Goal: Task Accomplishment & Management: Complete application form

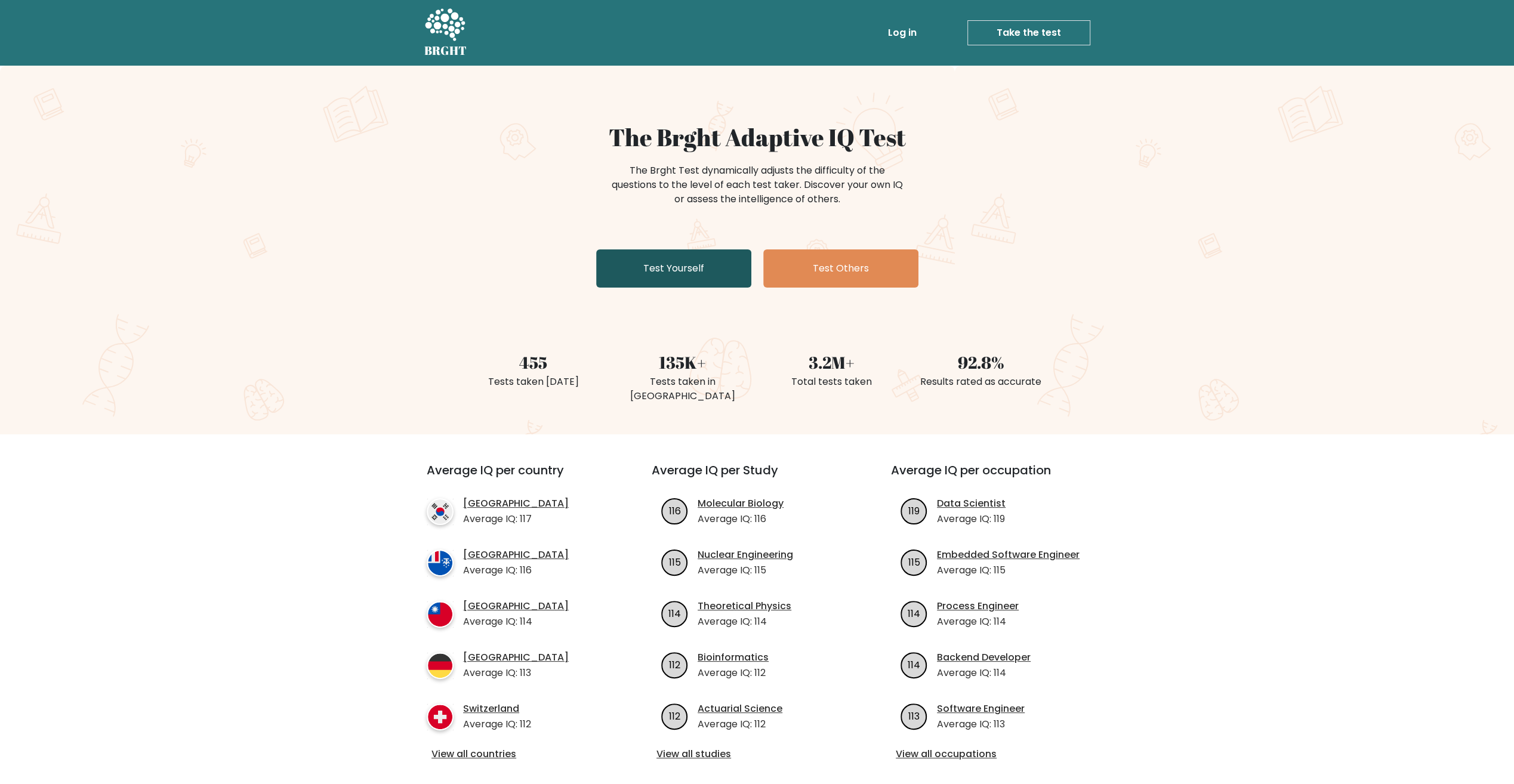
click at [707, 273] on link "Test Yourself" at bounding box center [674, 268] width 155 height 38
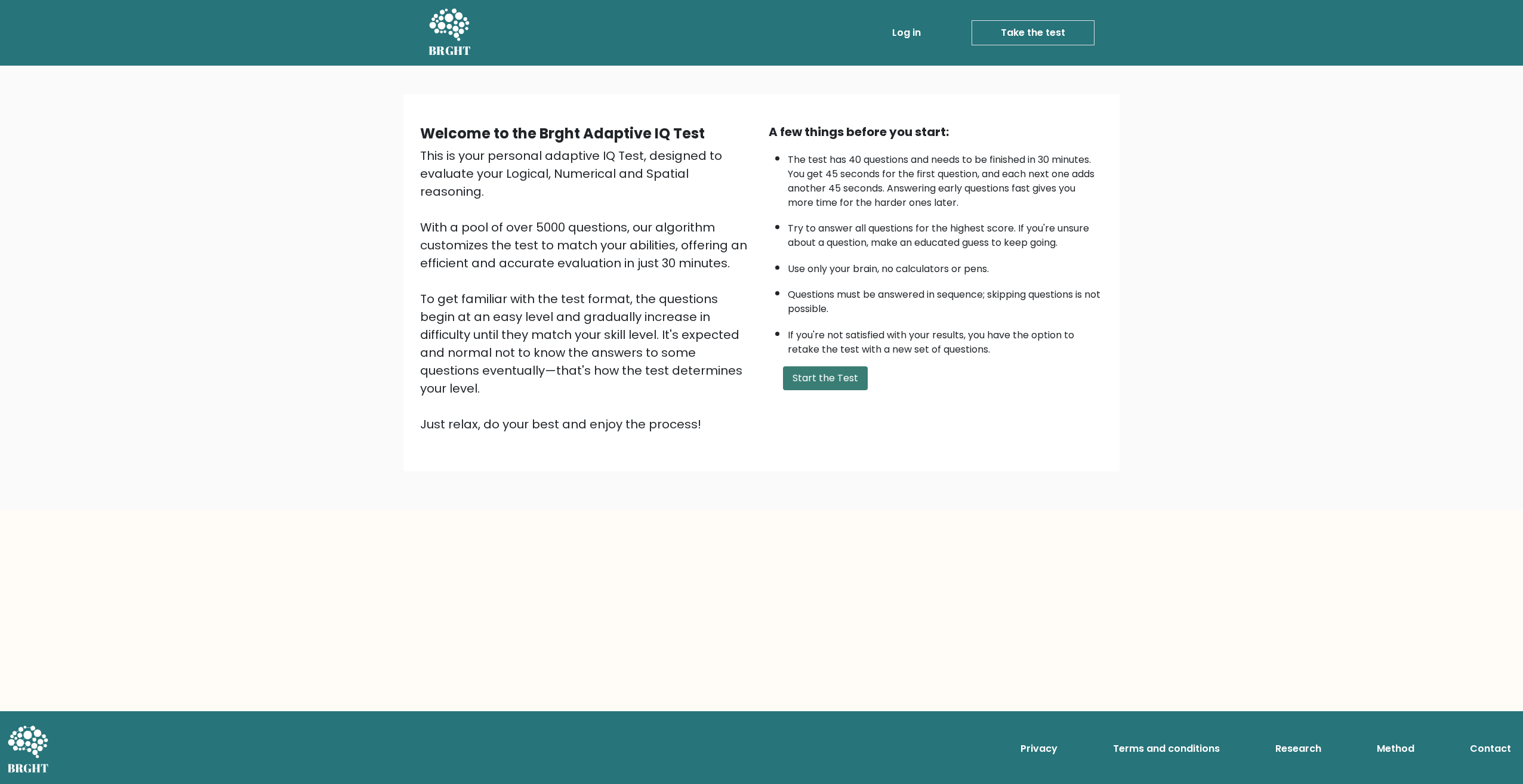
click at [783, 379] on button "Start the Test" at bounding box center [825, 378] width 85 height 24
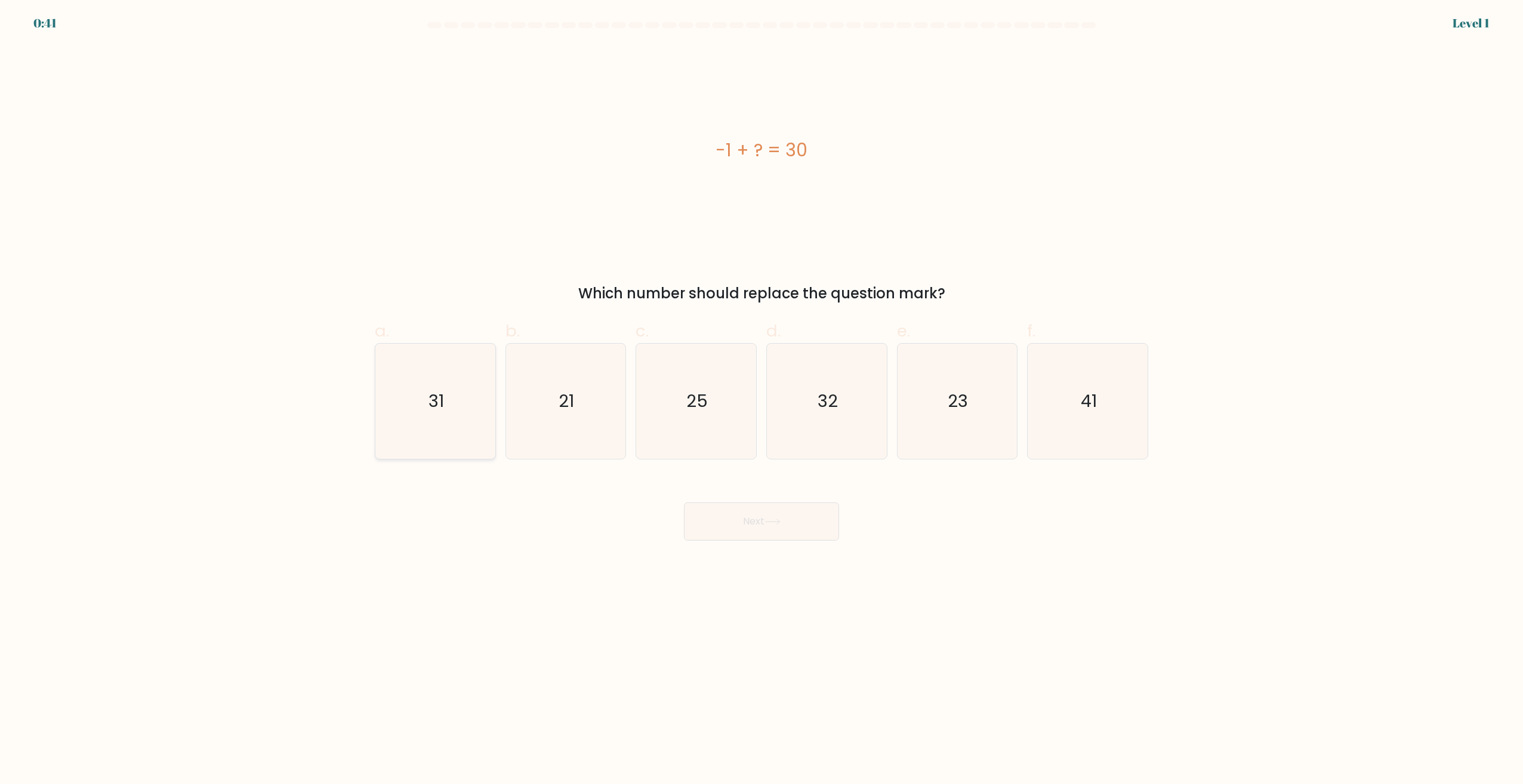
click at [443, 419] on icon "31" at bounding box center [435, 402] width 115 height 115
click at [762, 399] on input "a. 31" at bounding box center [762, 396] width 1 height 7
radio input "true"
click at [787, 529] on button "Next" at bounding box center [762, 521] width 155 height 38
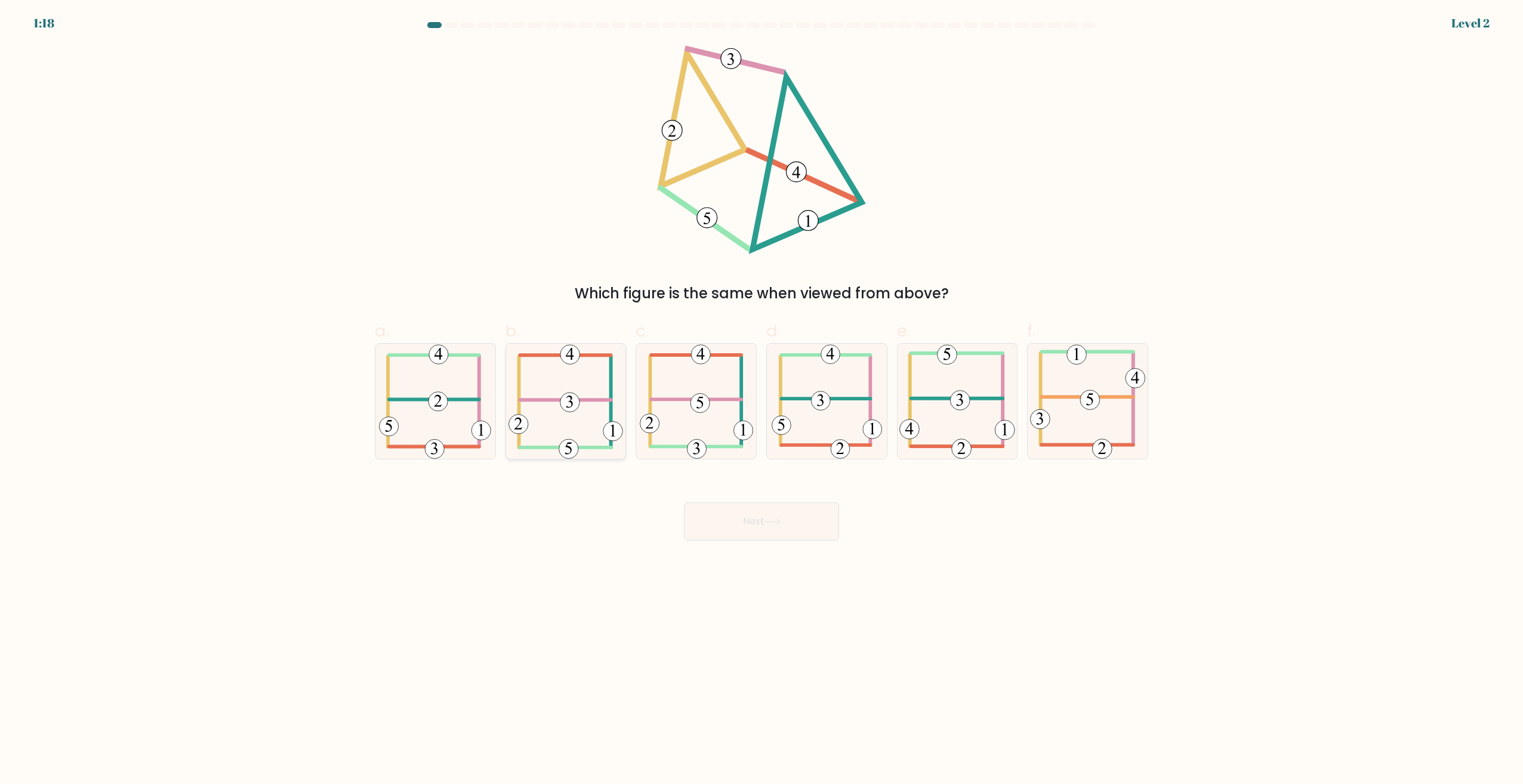
click at [605, 380] on icon at bounding box center [565, 402] width 115 height 115
click at [762, 392] on input "b." at bounding box center [762, 396] width 1 height 7
radio input "true"
click at [723, 528] on button "Next" at bounding box center [762, 521] width 155 height 38
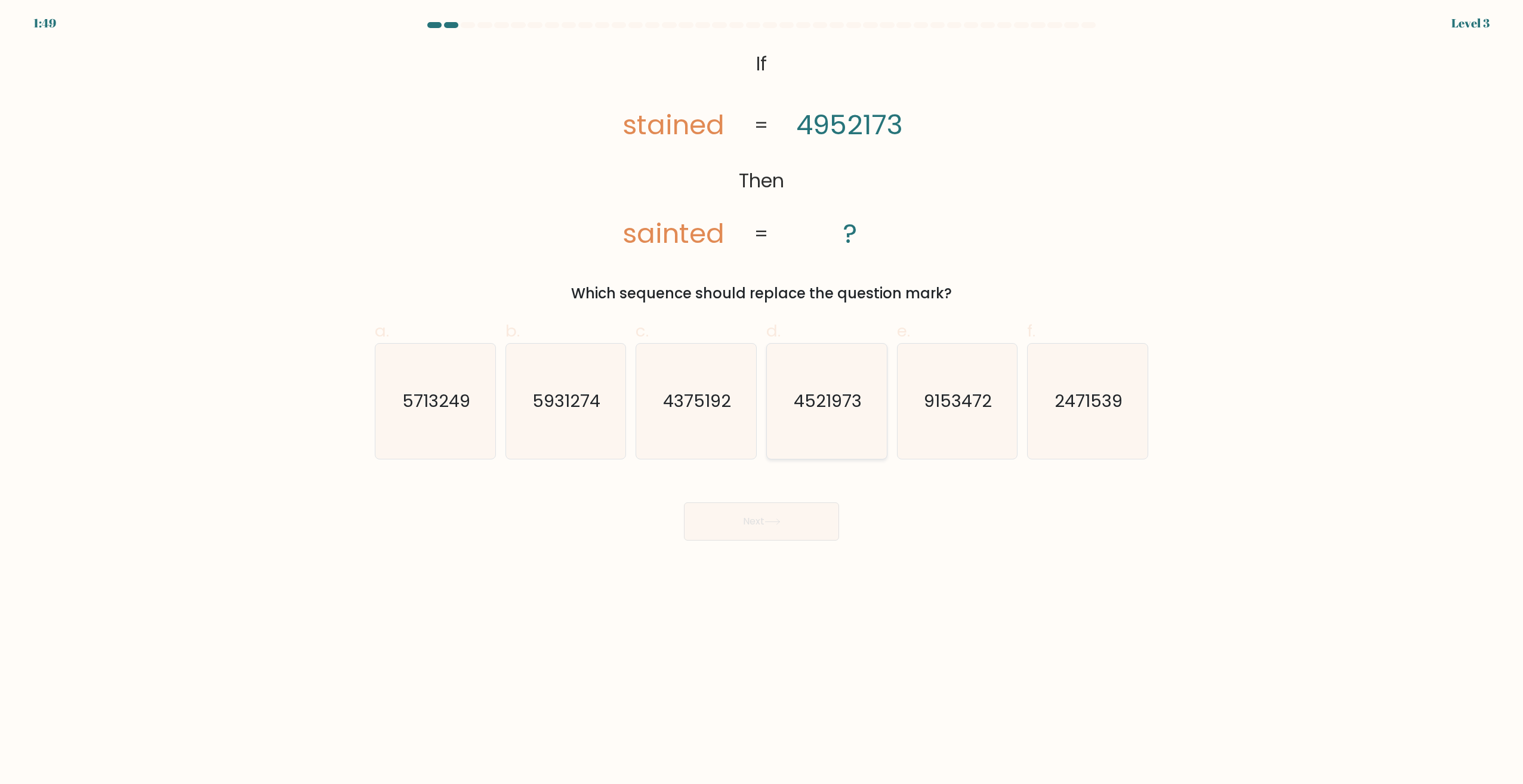
click at [814, 394] on text "4521973" at bounding box center [828, 402] width 68 height 24
click at [762, 394] on input "d. 4521973" at bounding box center [762, 396] width 1 height 7
radio input "true"
click at [748, 519] on button "Next" at bounding box center [762, 521] width 155 height 38
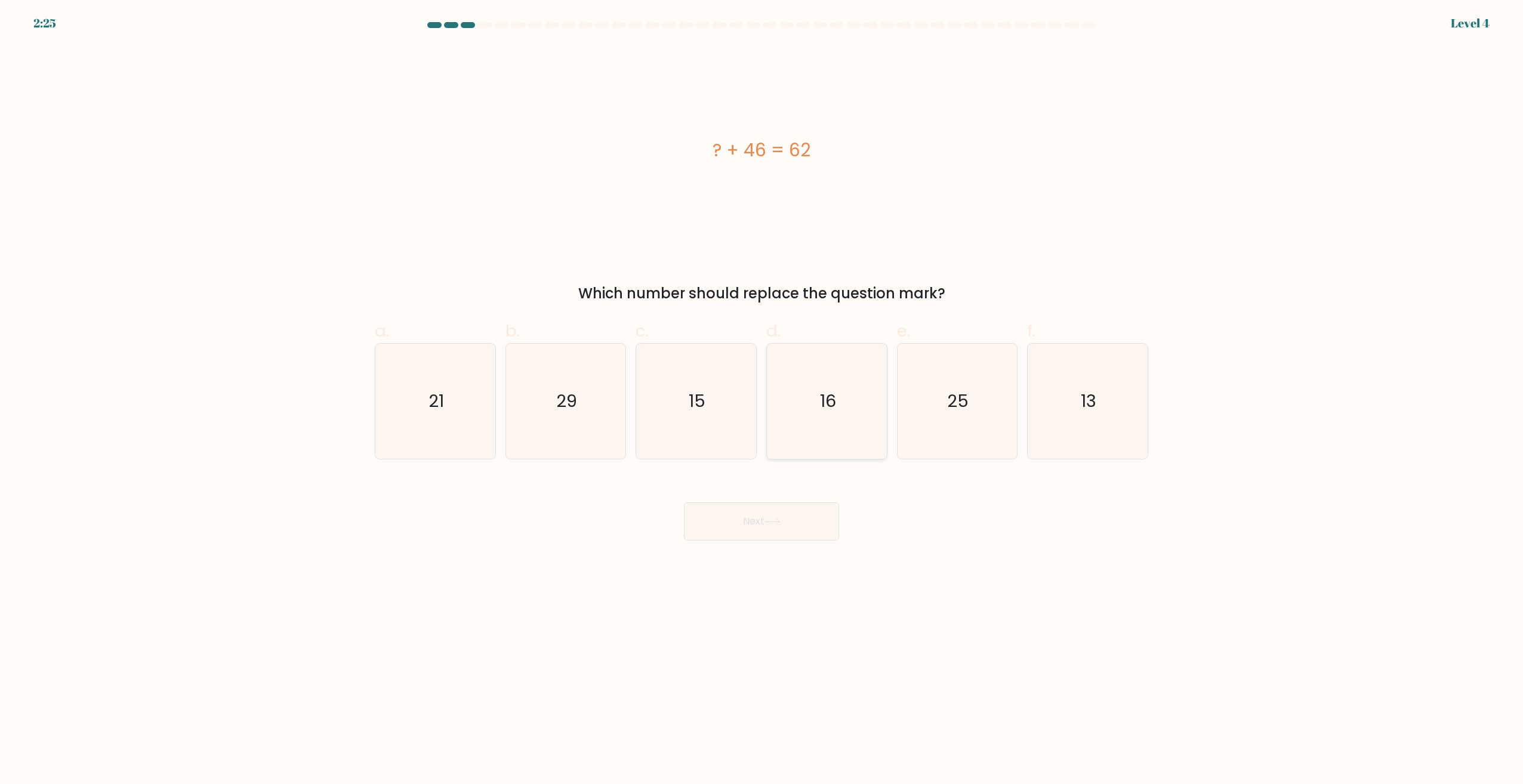
drag, startPoint x: 832, startPoint y: 424, endPoint x: 818, endPoint y: 430, distance: 15.2
click at [831, 424] on icon "16" at bounding box center [827, 402] width 115 height 115
click at [762, 399] on input "d. 16" at bounding box center [762, 396] width 1 height 7
radio input "true"
click at [770, 519] on icon at bounding box center [773, 521] width 16 height 7
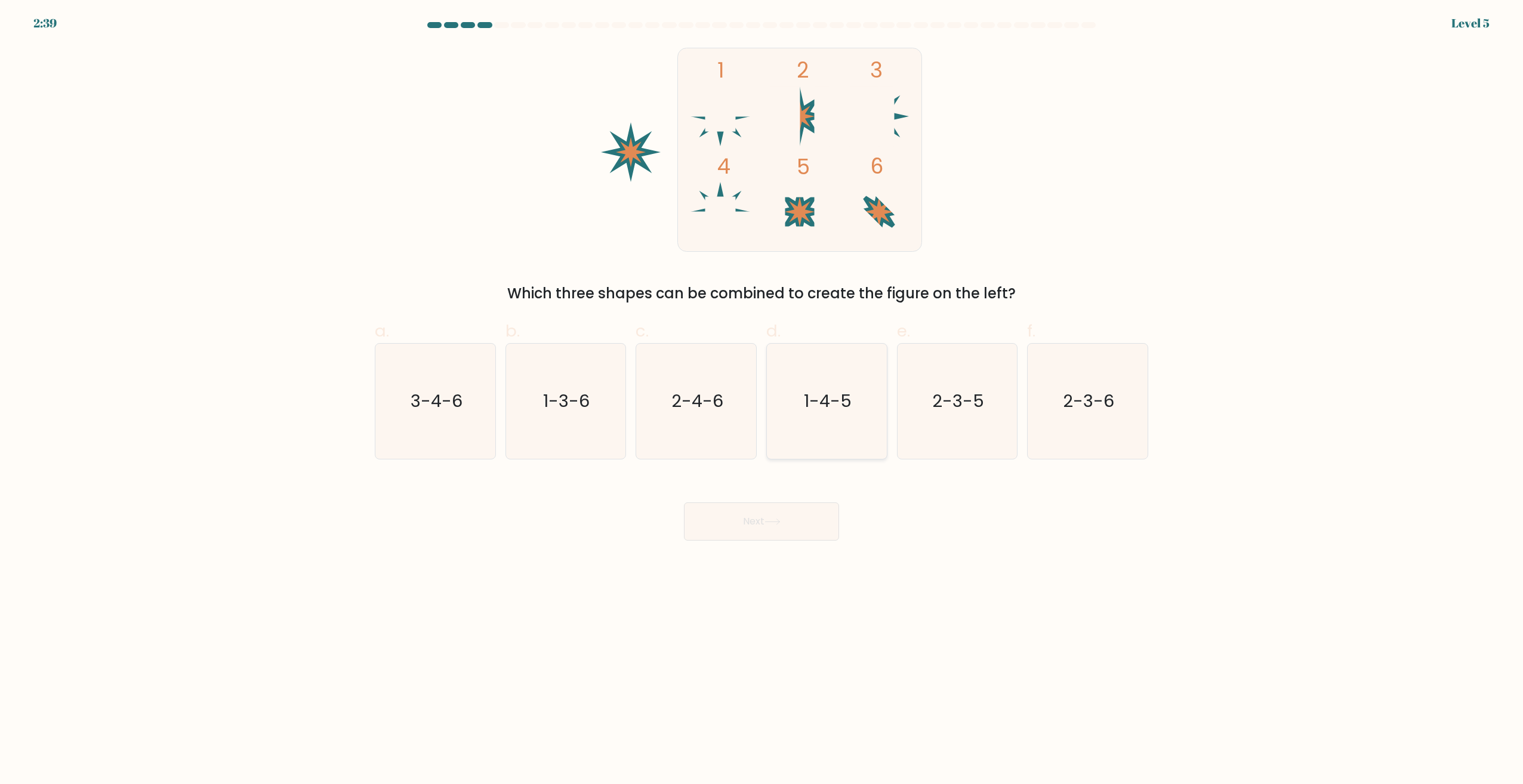
drag, startPoint x: 828, startPoint y: 353, endPoint x: 836, endPoint y: 359, distance: 10.0
click at [829, 353] on icon "1-4-5" at bounding box center [827, 402] width 115 height 115
click at [762, 392] on input "d. 1-4-5" at bounding box center [762, 396] width 1 height 7
radio input "true"
click at [807, 521] on button "Next" at bounding box center [762, 521] width 155 height 38
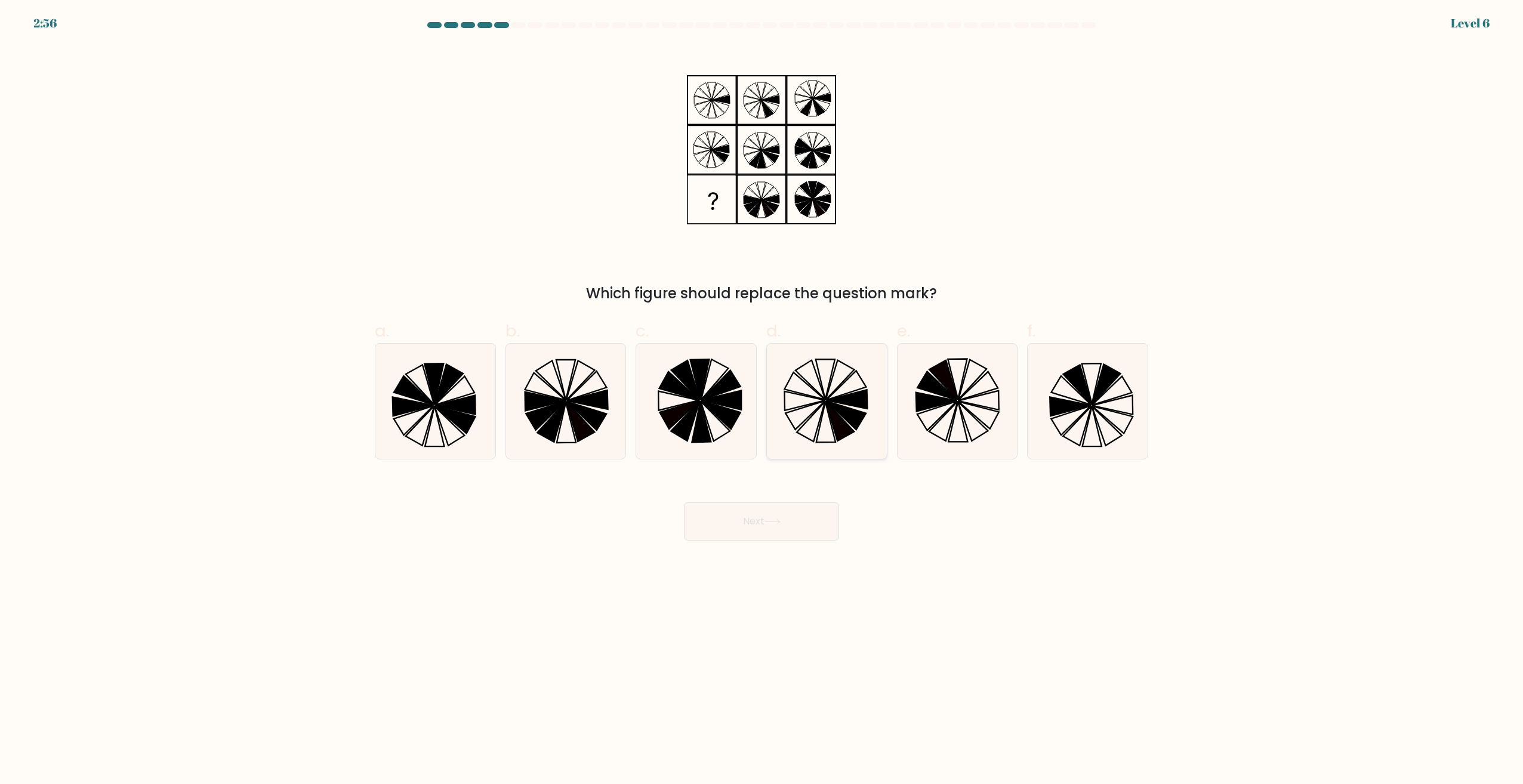
click at [832, 411] on icon at bounding box center [840, 422] width 29 height 40
click at [762, 399] on input "d." at bounding box center [762, 396] width 1 height 7
radio input "true"
click at [801, 526] on button "Next" at bounding box center [762, 521] width 155 height 38
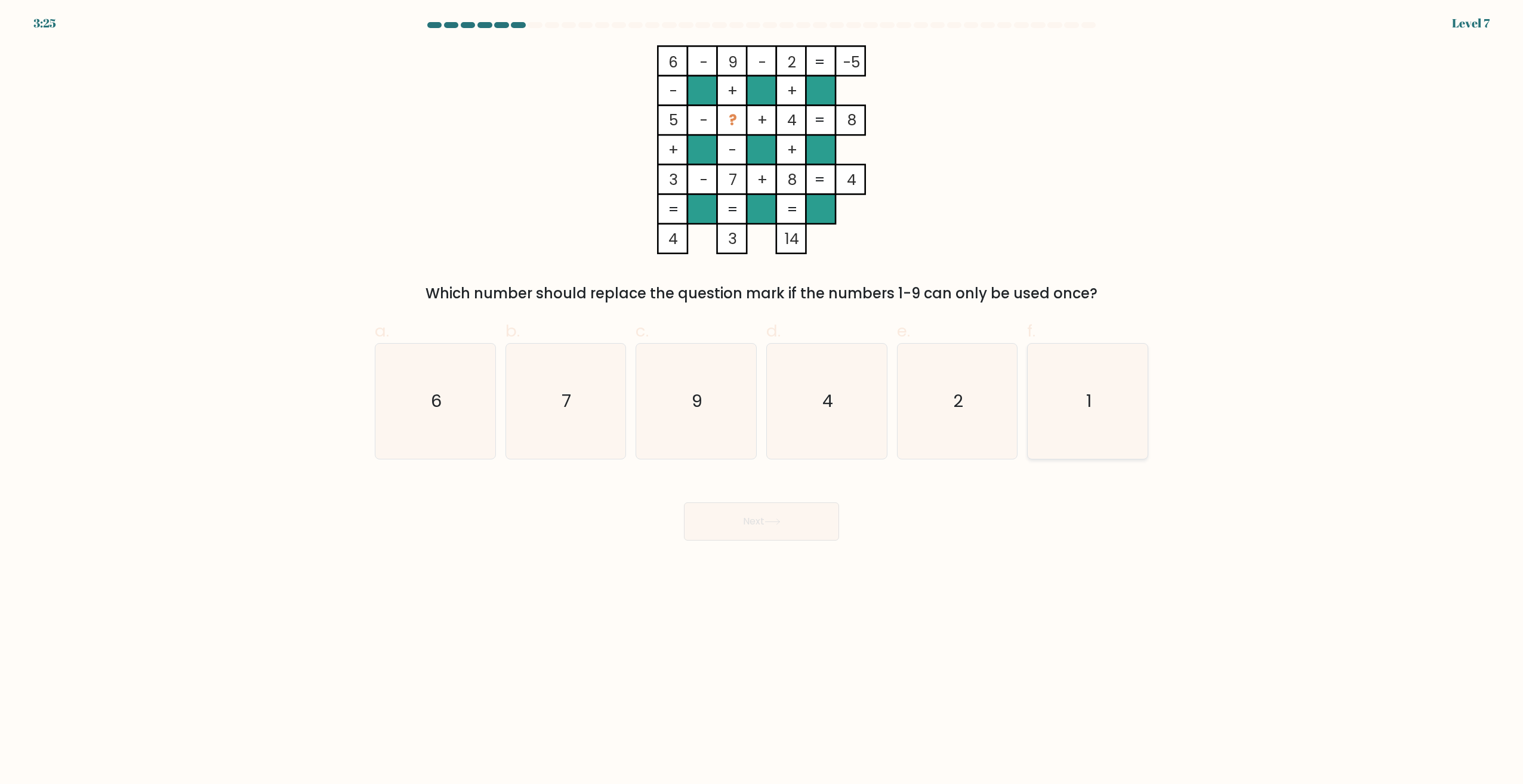
click at [1069, 380] on icon "1" at bounding box center [1088, 402] width 115 height 115
click at [762, 392] on input "f. 1" at bounding box center [762, 396] width 1 height 7
radio input "true"
click at [743, 525] on button "Next" at bounding box center [762, 521] width 155 height 38
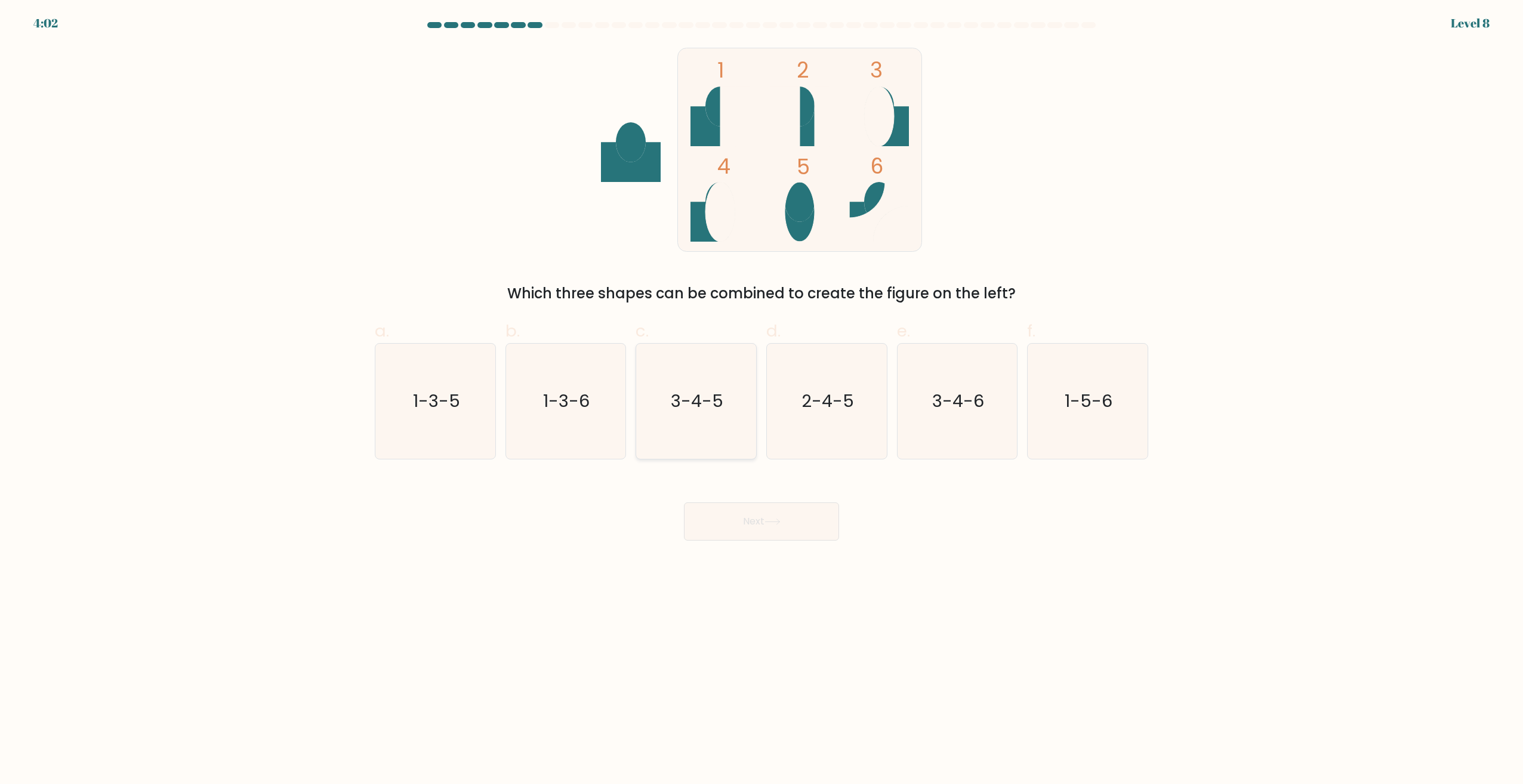
click at [736, 393] on icon "3-4-5" at bounding box center [696, 402] width 115 height 115
click at [762, 393] on input "c. 3-4-5" at bounding box center [762, 396] width 1 height 7
radio input "true"
click at [750, 525] on button "Next" at bounding box center [762, 521] width 155 height 38
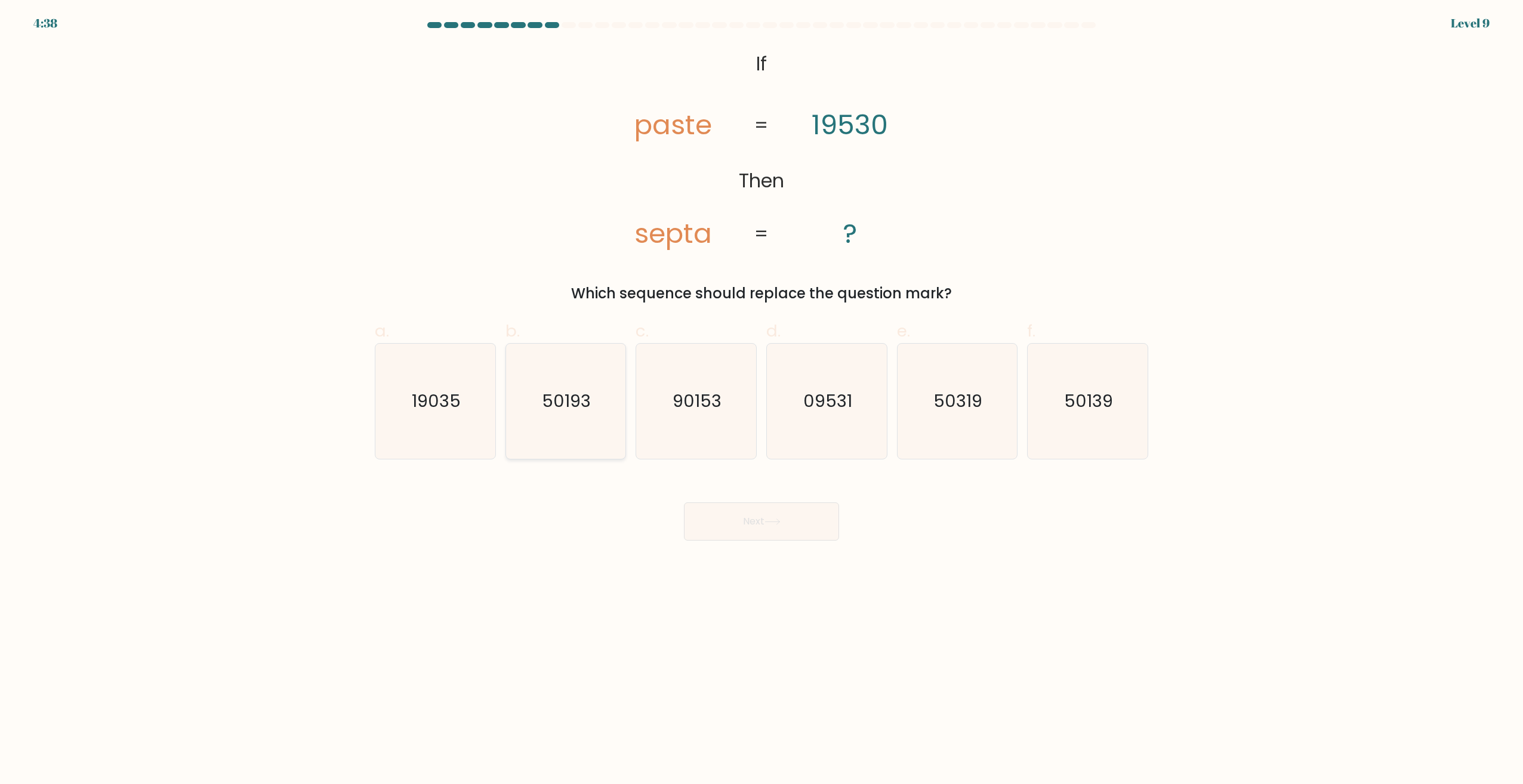
click at [580, 405] on text "50193" at bounding box center [567, 402] width 49 height 24
click at [762, 399] on input "b. 50193" at bounding box center [762, 396] width 1 height 7
radio input "true"
click at [1074, 396] on text "50139" at bounding box center [1089, 402] width 49 height 24
click at [762, 396] on input "f. 50139" at bounding box center [762, 396] width 1 height 7
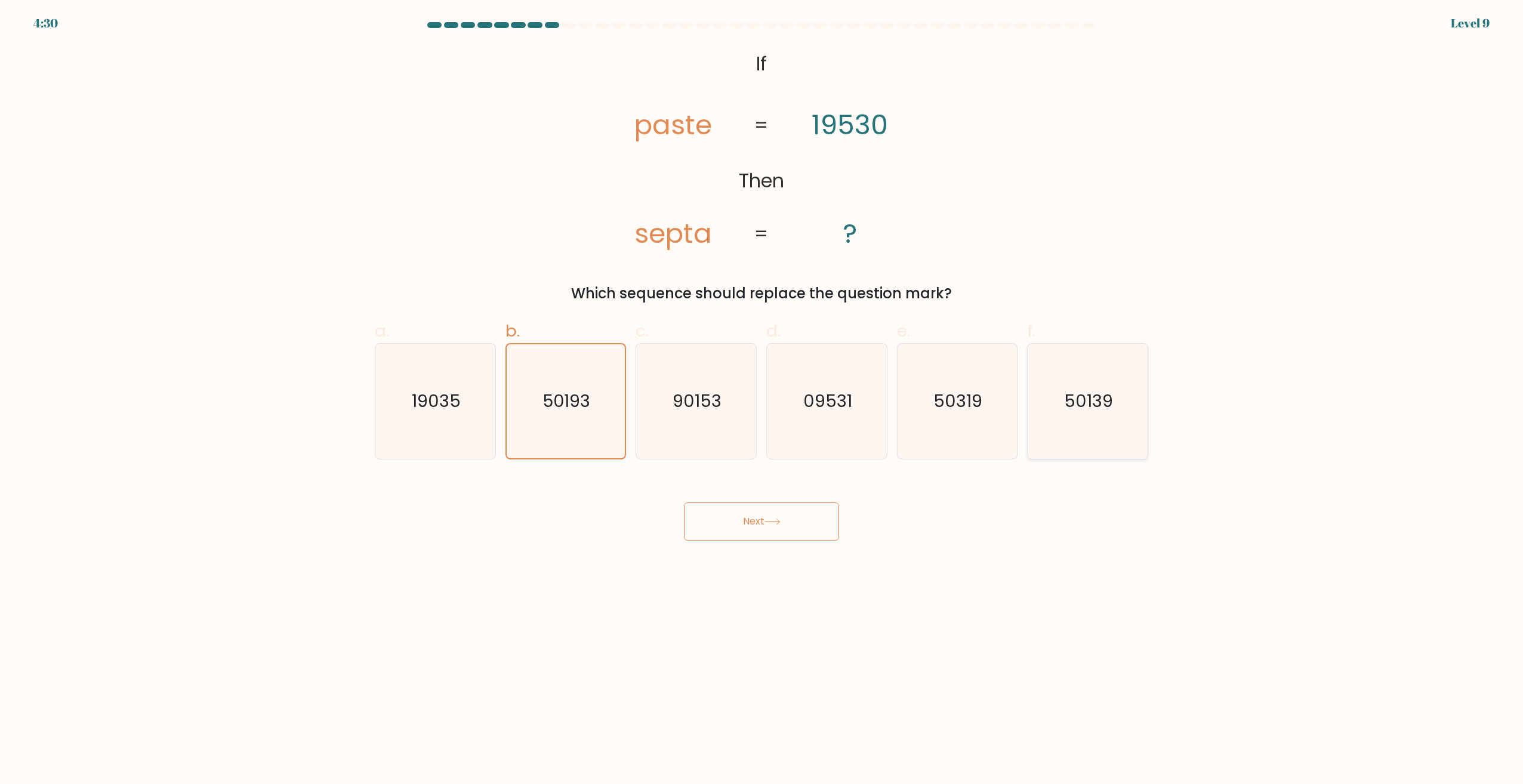
radio input "true"
click at [740, 528] on button "Next" at bounding box center [762, 521] width 155 height 38
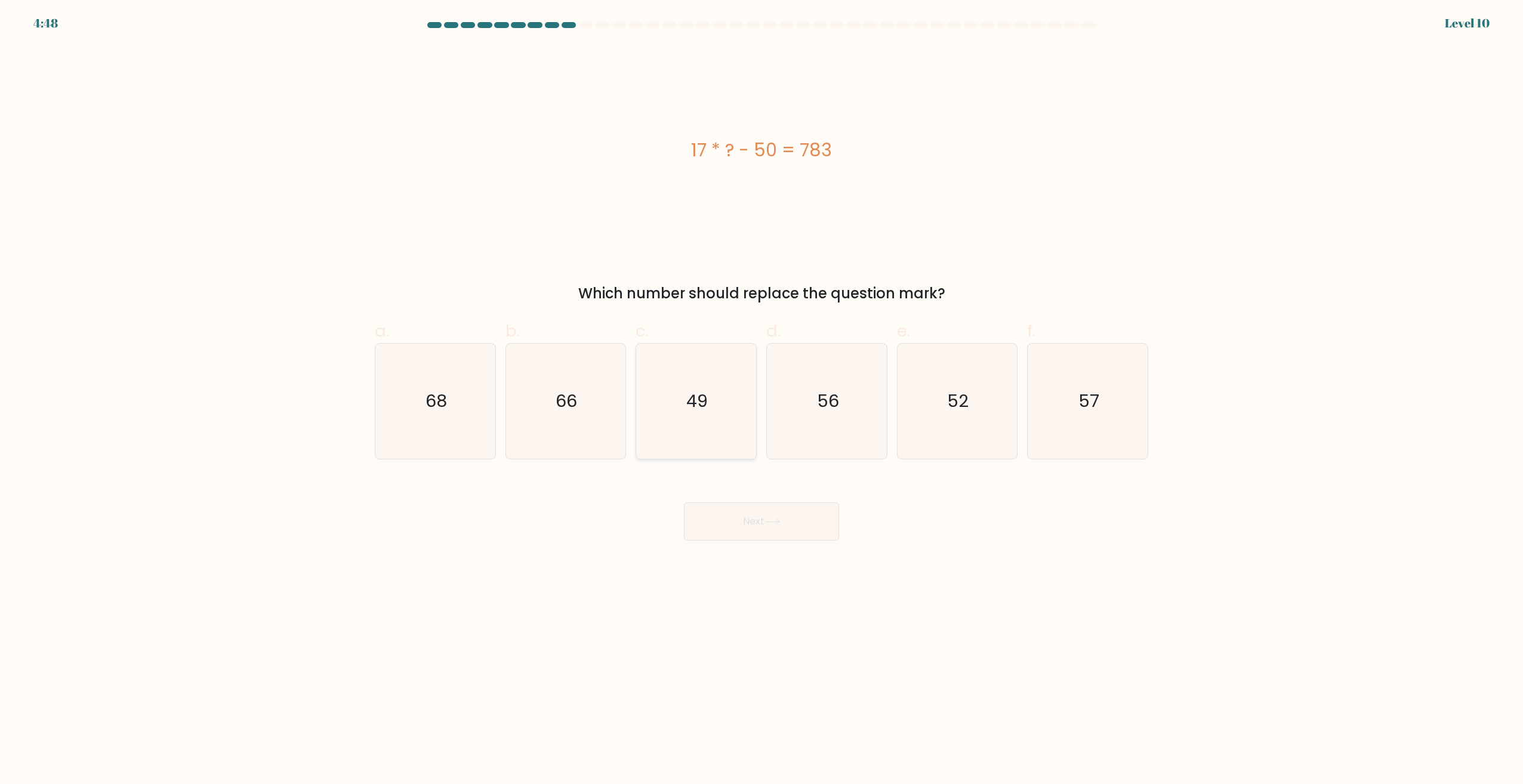
click at [742, 425] on icon "49" at bounding box center [696, 402] width 115 height 115
click at [762, 399] on input "c. 49" at bounding box center [762, 396] width 1 height 7
radio input "true"
click at [758, 519] on button "Next" at bounding box center [762, 521] width 155 height 38
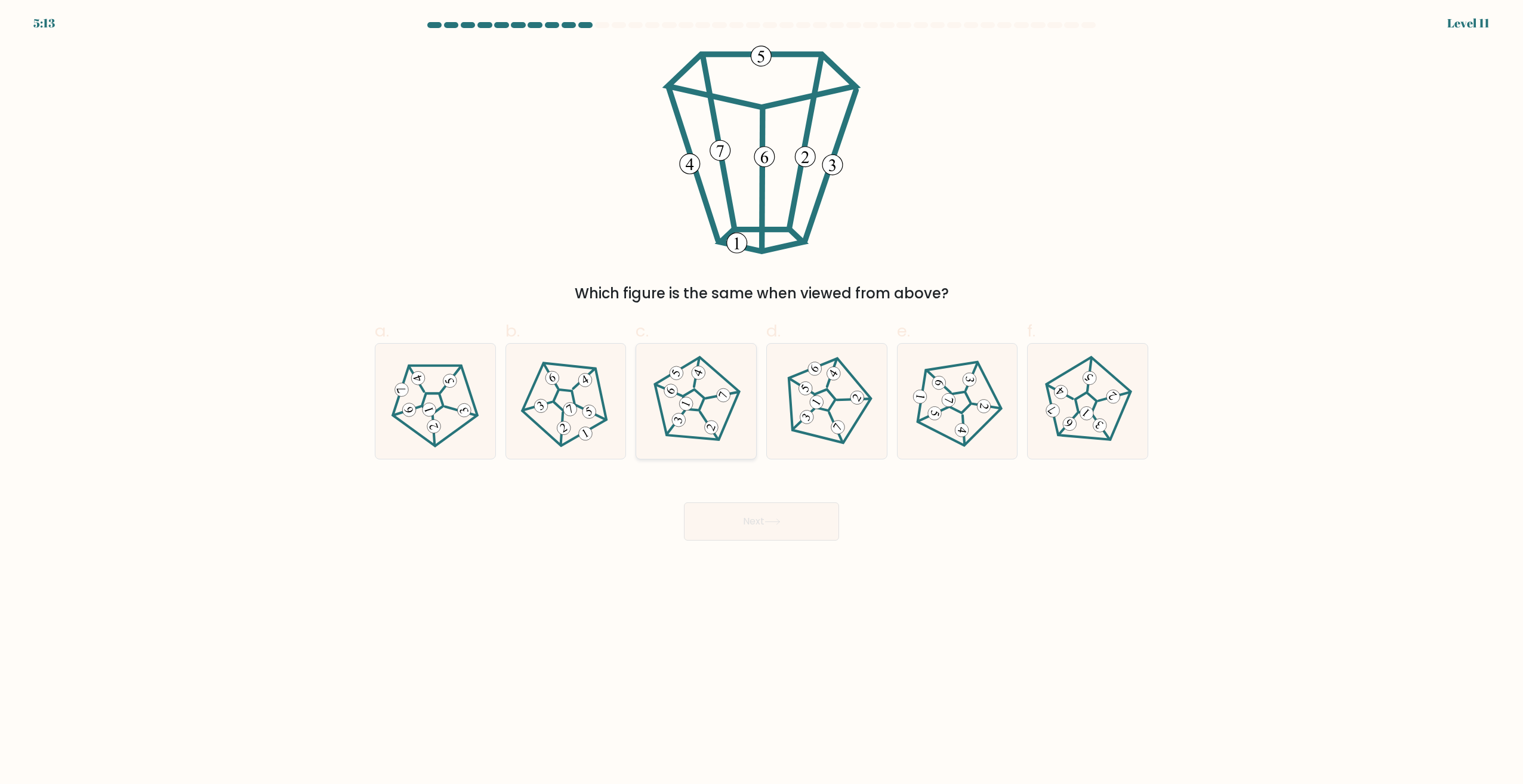
click at [673, 393] on g at bounding box center [692, 399] width 107 height 109
click at [762, 393] on input "c." at bounding box center [762, 396] width 1 height 7
radio input "true"
click at [702, 521] on button "Next" at bounding box center [762, 521] width 155 height 38
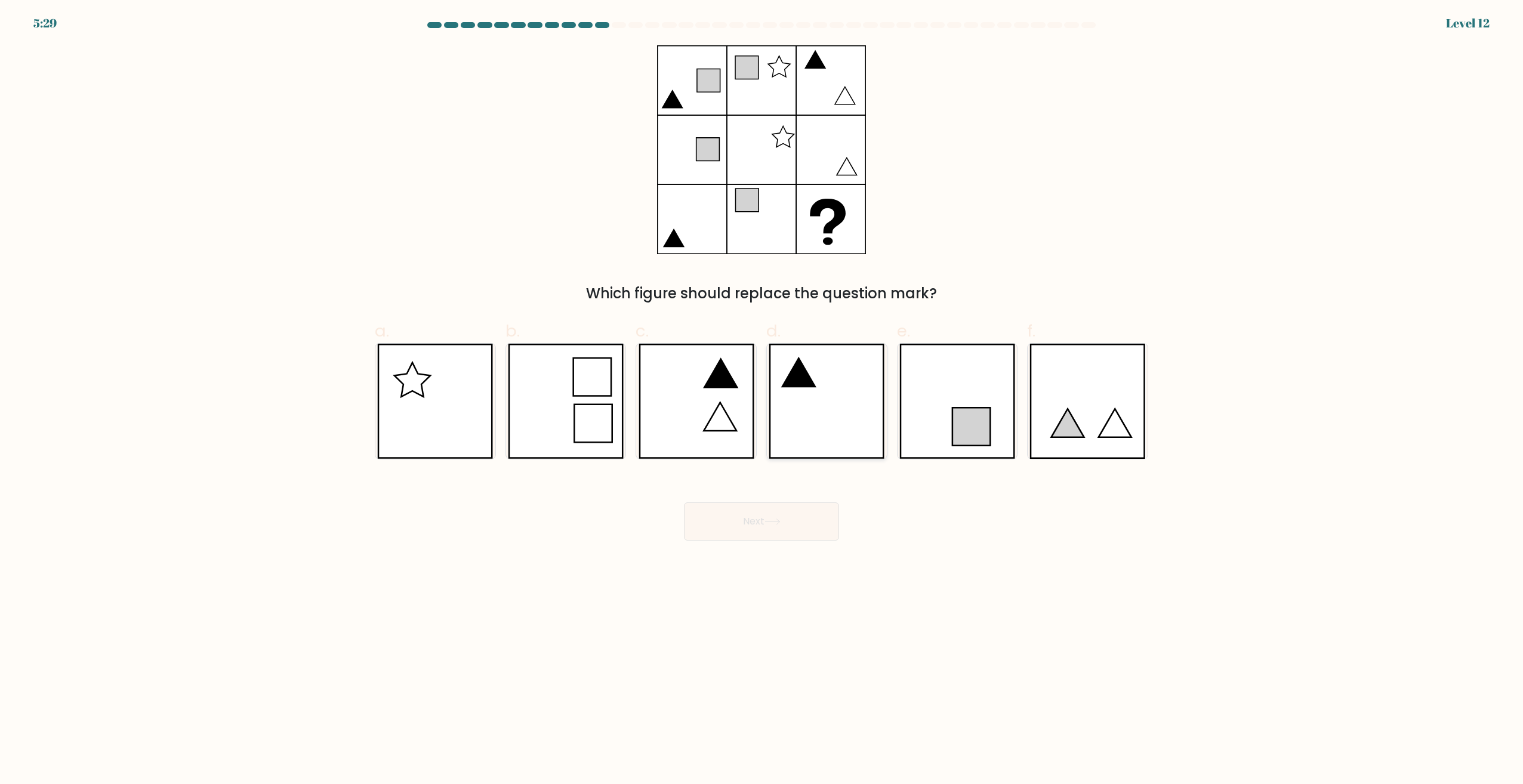
click at [810, 421] on icon at bounding box center [827, 402] width 115 height 115
click at [762, 399] on input "d." at bounding box center [762, 396] width 1 height 7
radio input "true"
click at [803, 513] on button "Next" at bounding box center [762, 521] width 155 height 38
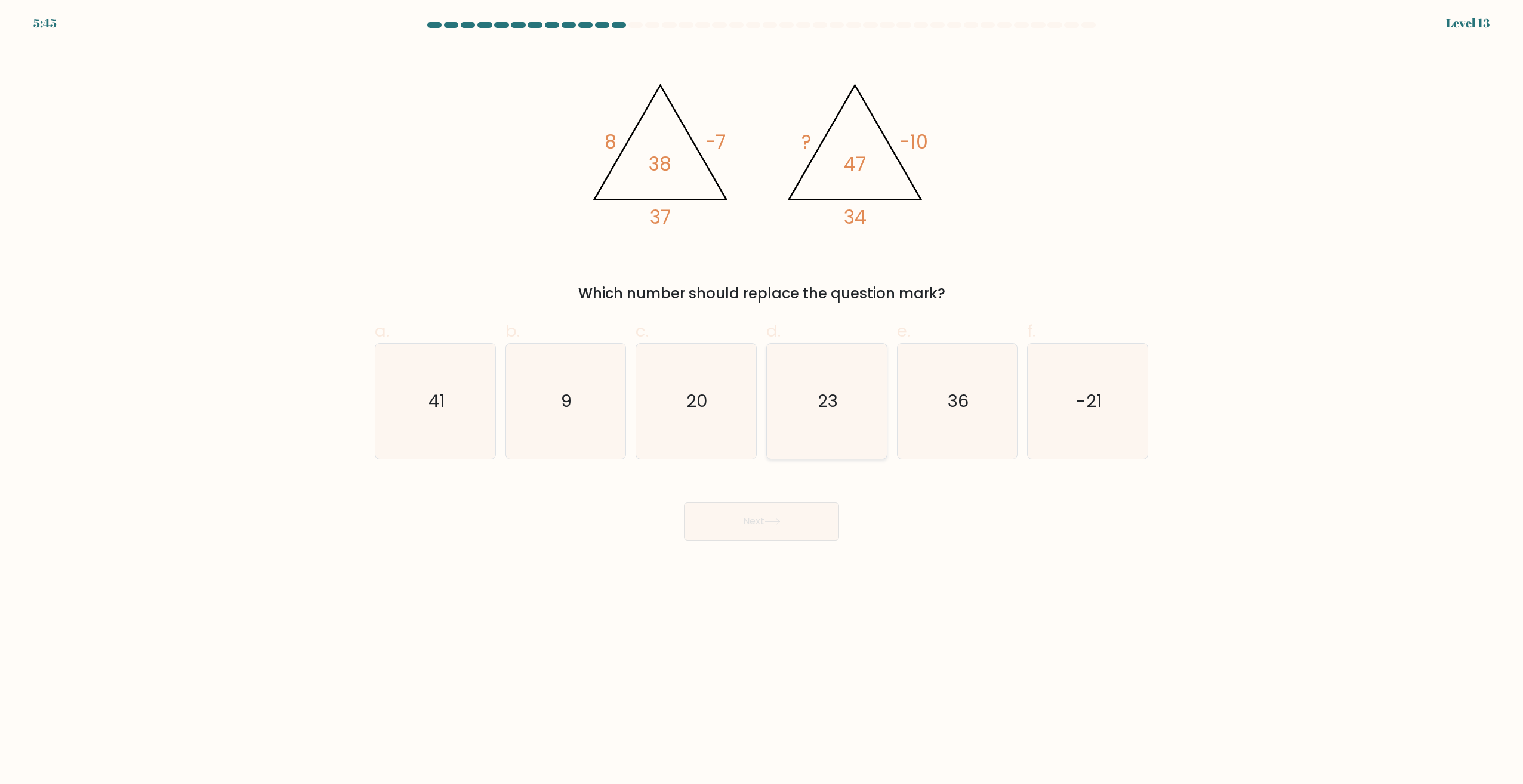
drag, startPoint x: 847, startPoint y: 392, endPoint x: 837, endPoint y: 399, distance: 12.2
click at [847, 392] on icon "23" at bounding box center [827, 402] width 115 height 115
click at [762, 392] on input "d. 23" at bounding box center [762, 396] width 1 height 7
radio input "true"
click at [779, 522] on icon at bounding box center [772, 521] width 14 height 5
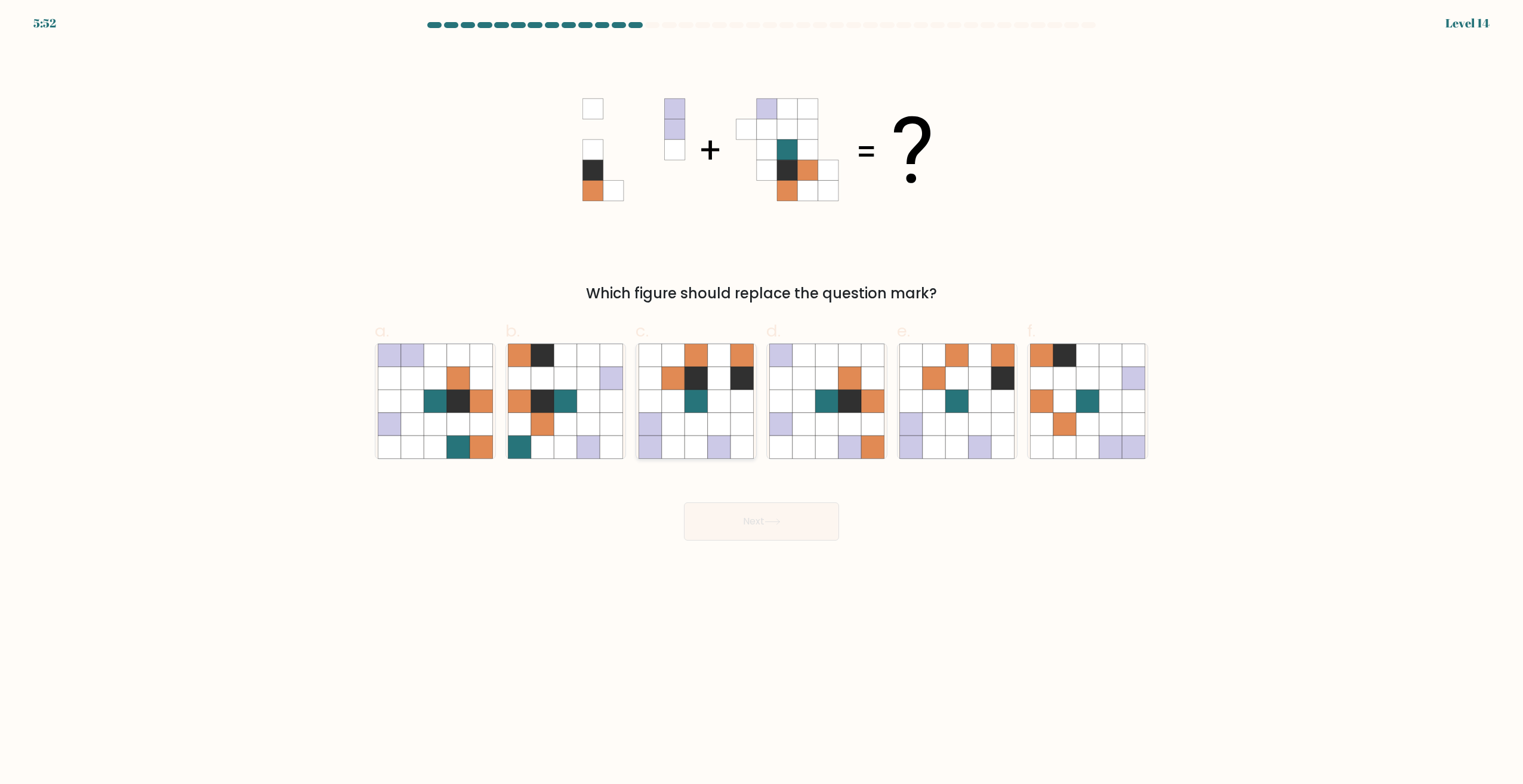
click at [682, 432] on icon at bounding box center [673, 424] width 23 height 23
click at [762, 399] on input "c." at bounding box center [762, 396] width 1 height 7
radio input "true"
click at [713, 518] on button "Next" at bounding box center [762, 521] width 155 height 38
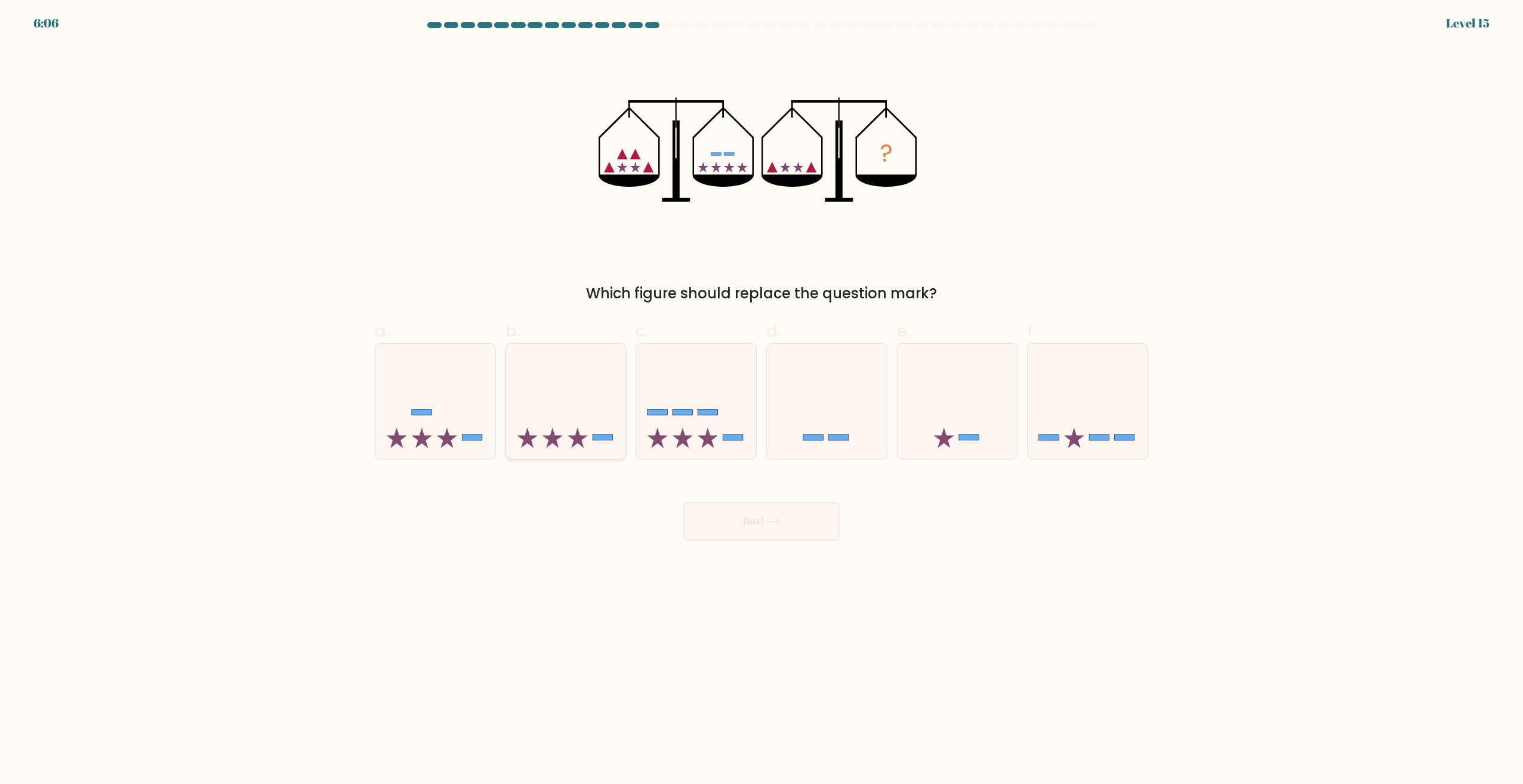
click at [578, 402] on icon at bounding box center [566, 402] width 120 height 99
click at [762, 399] on input "b." at bounding box center [762, 396] width 1 height 7
radio input "true"
click at [719, 524] on button "Next" at bounding box center [762, 521] width 155 height 38
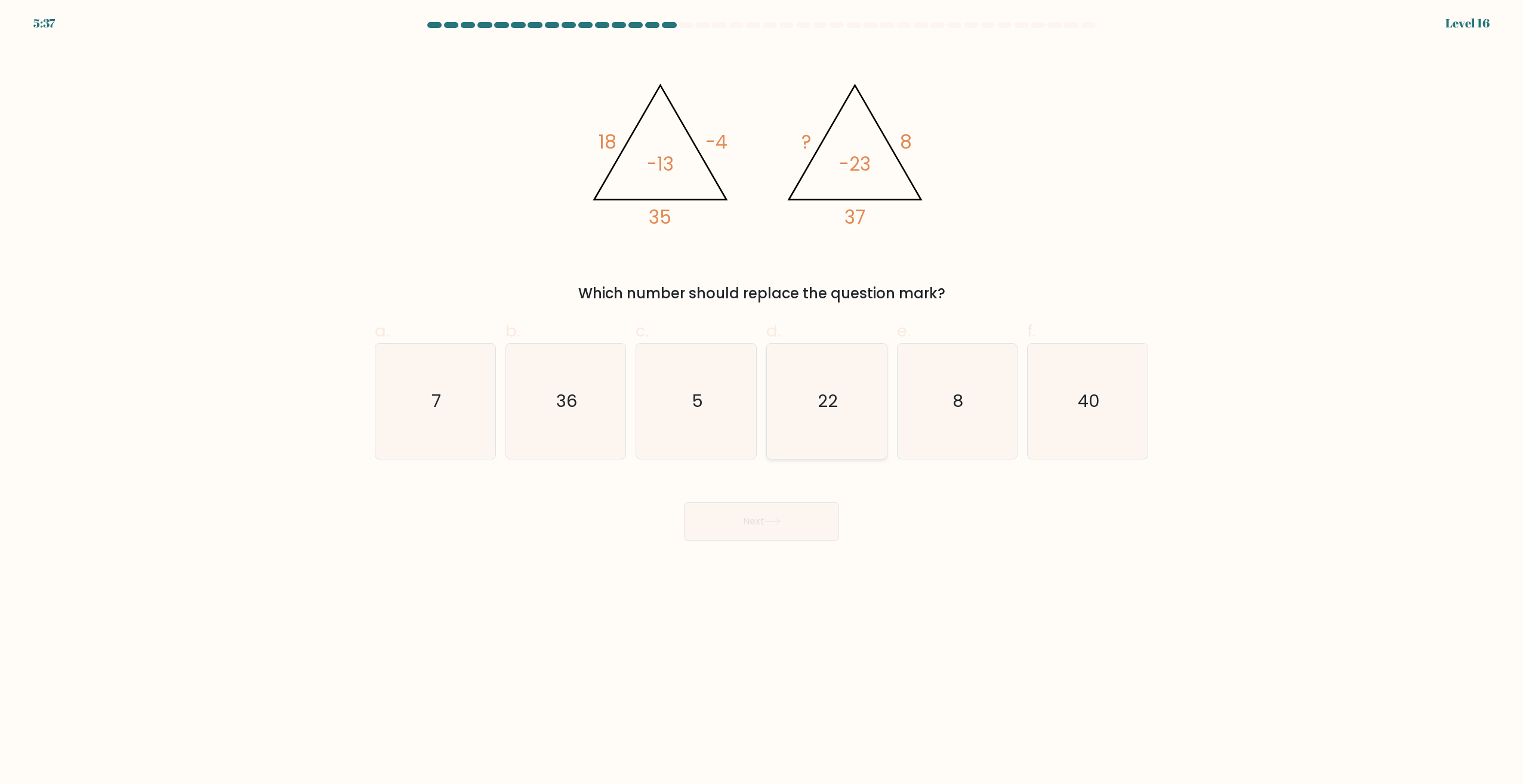
drag, startPoint x: 824, startPoint y: 396, endPoint x: 821, endPoint y: 404, distance: 8.5
click at [824, 396] on text "22" at bounding box center [827, 402] width 20 height 24
click at [762, 396] on input "d. 22" at bounding box center [762, 396] width 1 height 7
radio input "true"
click at [772, 524] on icon at bounding box center [773, 521] width 16 height 7
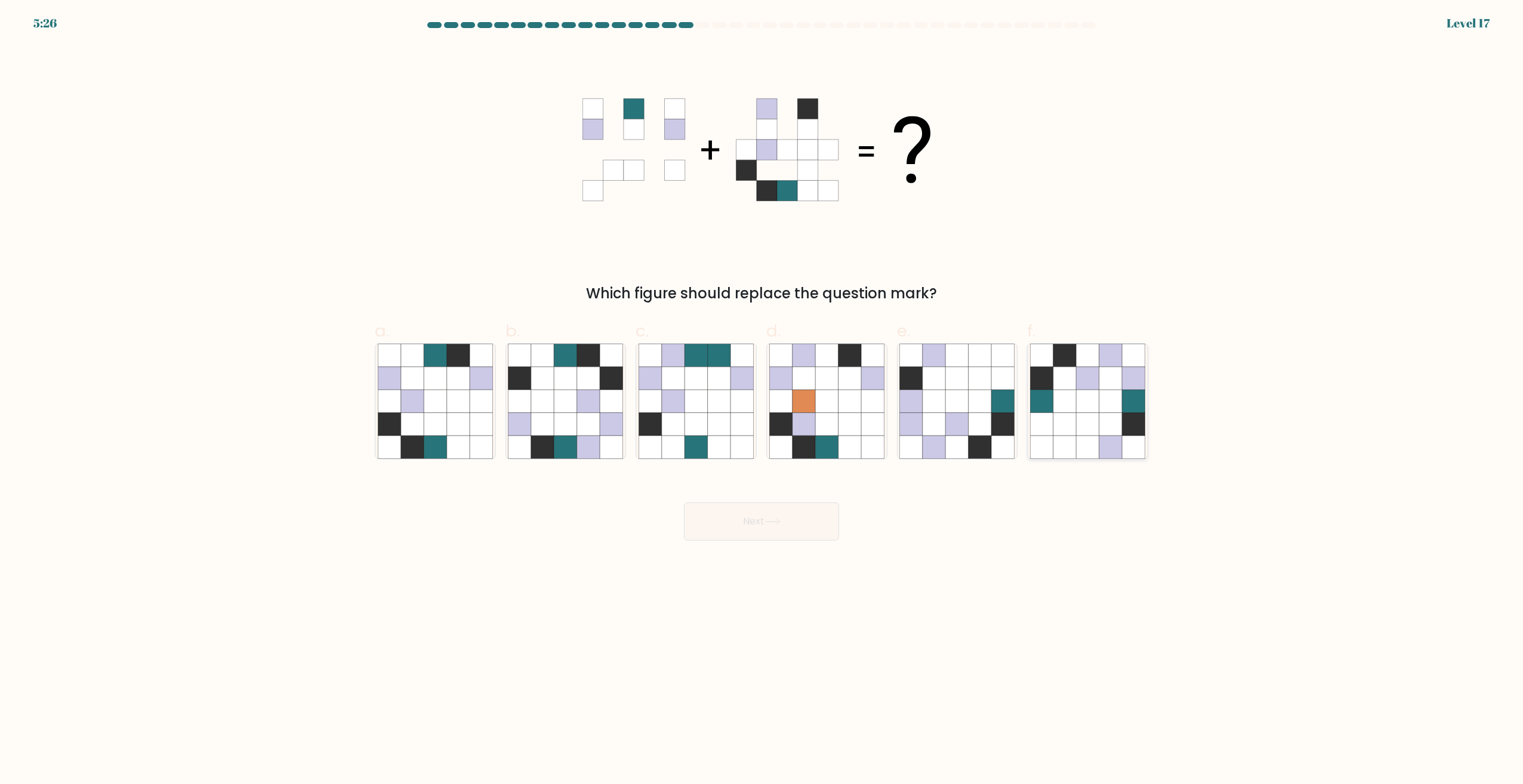
click at [1136, 403] on icon at bounding box center [1133, 401] width 23 height 23
click at [762, 399] on input "f." at bounding box center [762, 396] width 1 height 7
radio input "true"
click at [800, 522] on button "Next" at bounding box center [762, 521] width 155 height 38
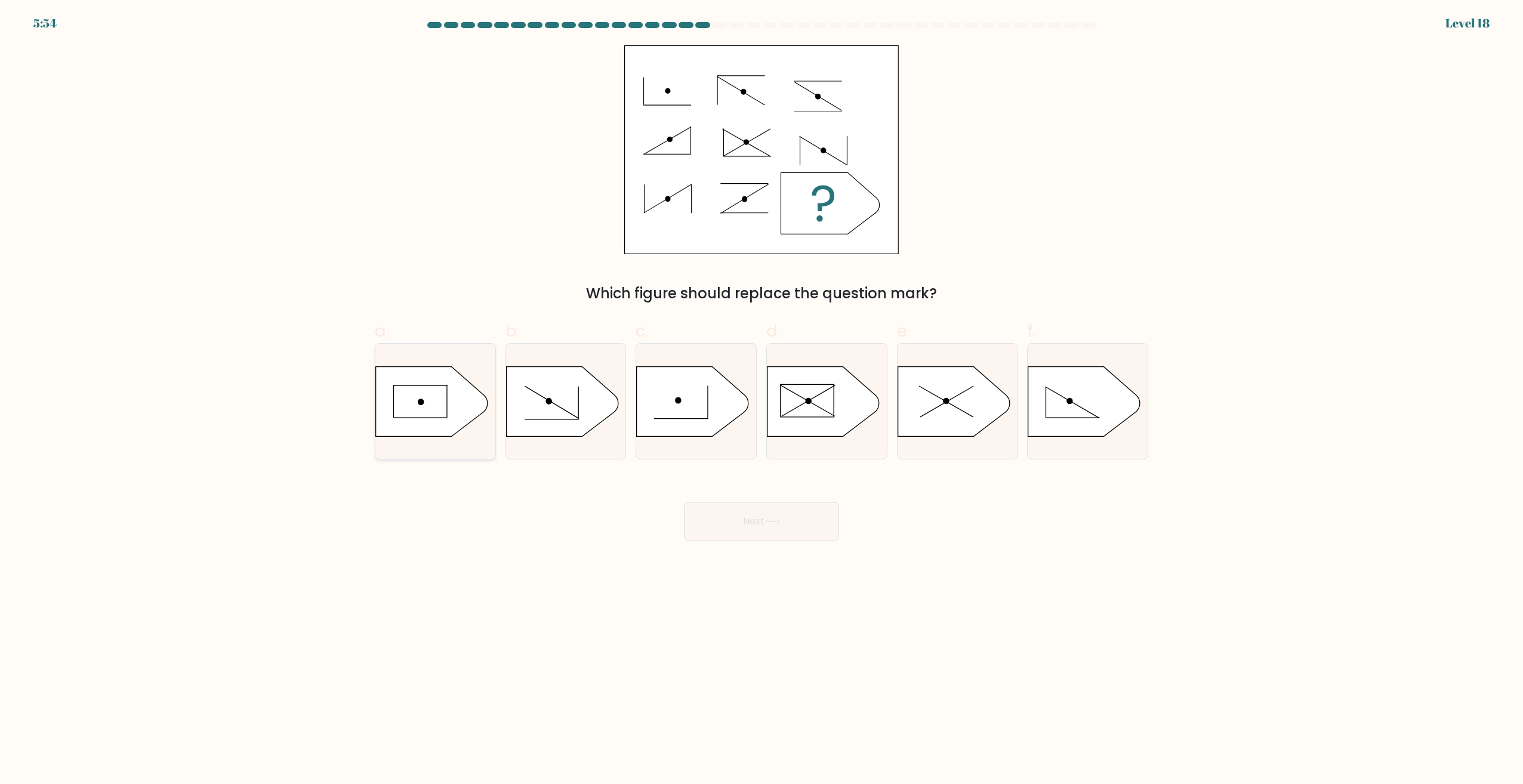
drag, startPoint x: 418, startPoint y: 433, endPoint x: 459, endPoint y: 444, distance: 42.4
click at [419, 432] on icon at bounding box center [432, 401] width 112 height 70
click at [762, 399] on input "a." at bounding box center [762, 396] width 1 height 7
radio input "true"
click at [739, 521] on button "Next" at bounding box center [762, 521] width 155 height 38
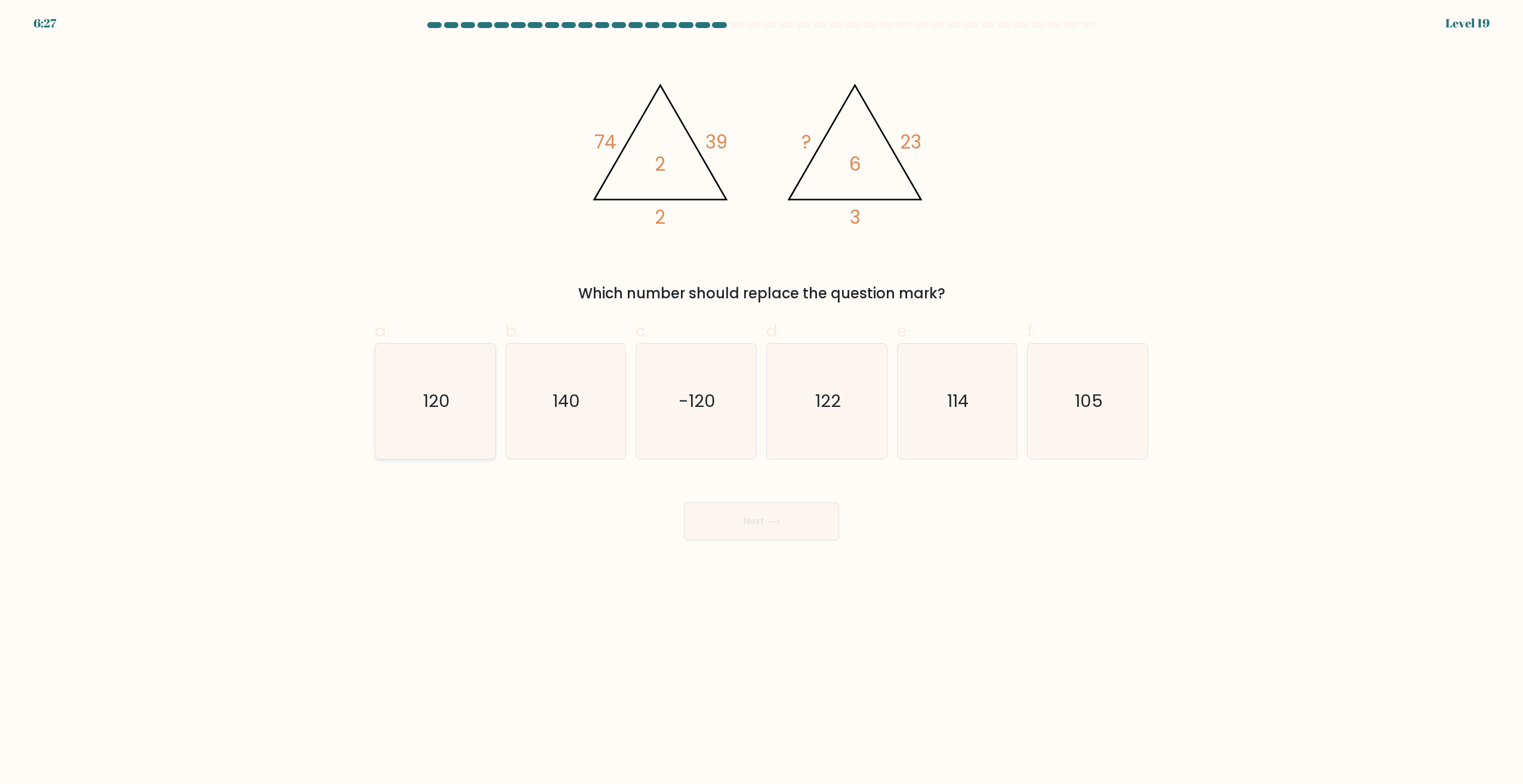
click at [462, 411] on icon "120" at bounding box center [435, 402] width 115 height 115
click at [762, 399] on input "a. 120" at bounding box center [762, 396] width 1 height 7
radio input "true"
click at [787, 530] on button "Next" at bounding box center [762, 521] width 155 height 38
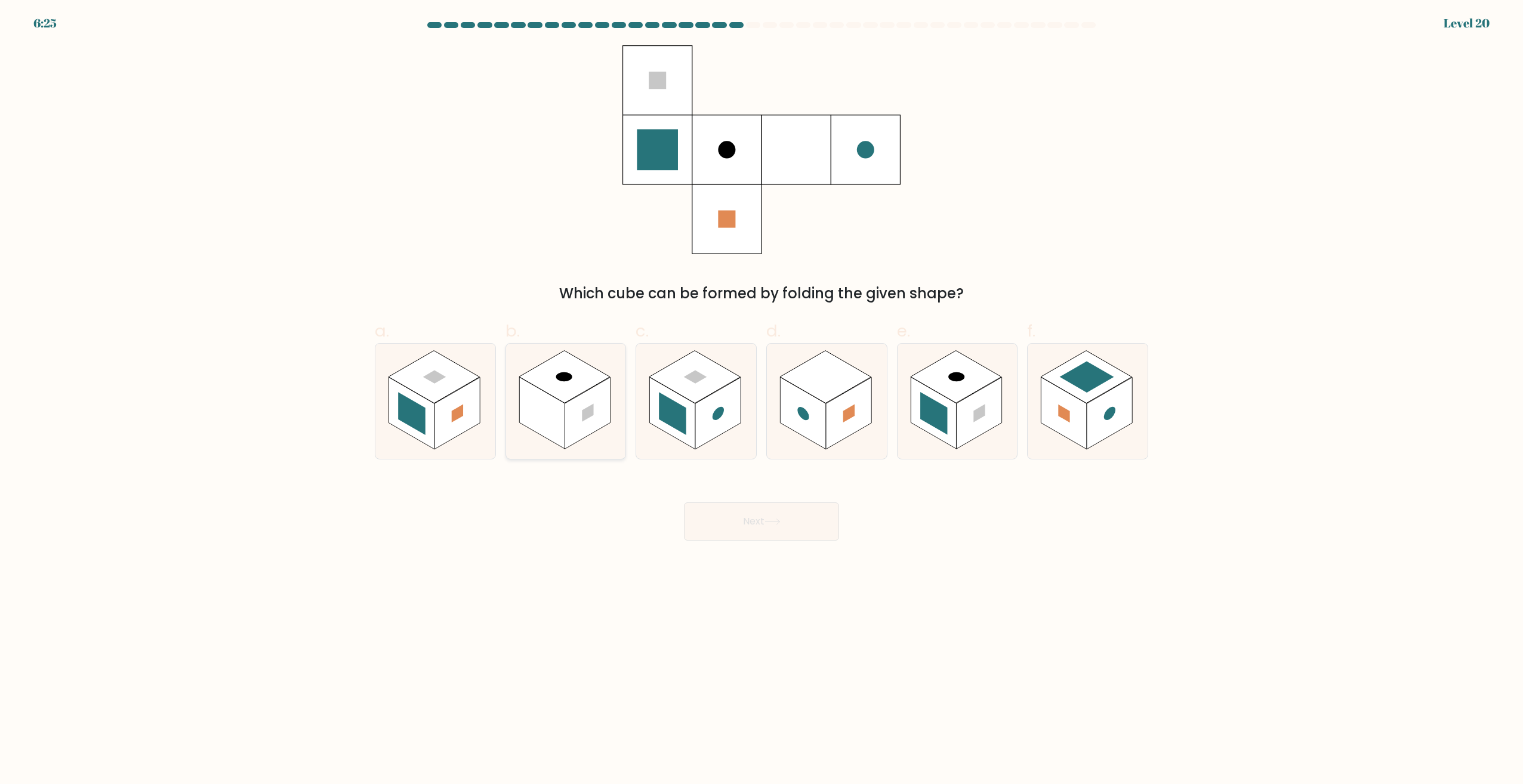
click at [591, 401] on rect at bounding box center [587, 413] width 45 height 72
click at [762, 399] on input "b." at bounding box center [762, 396] width 1 height 7
radio input "true"
click at [775, 524] on icon at bounding box center [773, 521] width 16 height 7
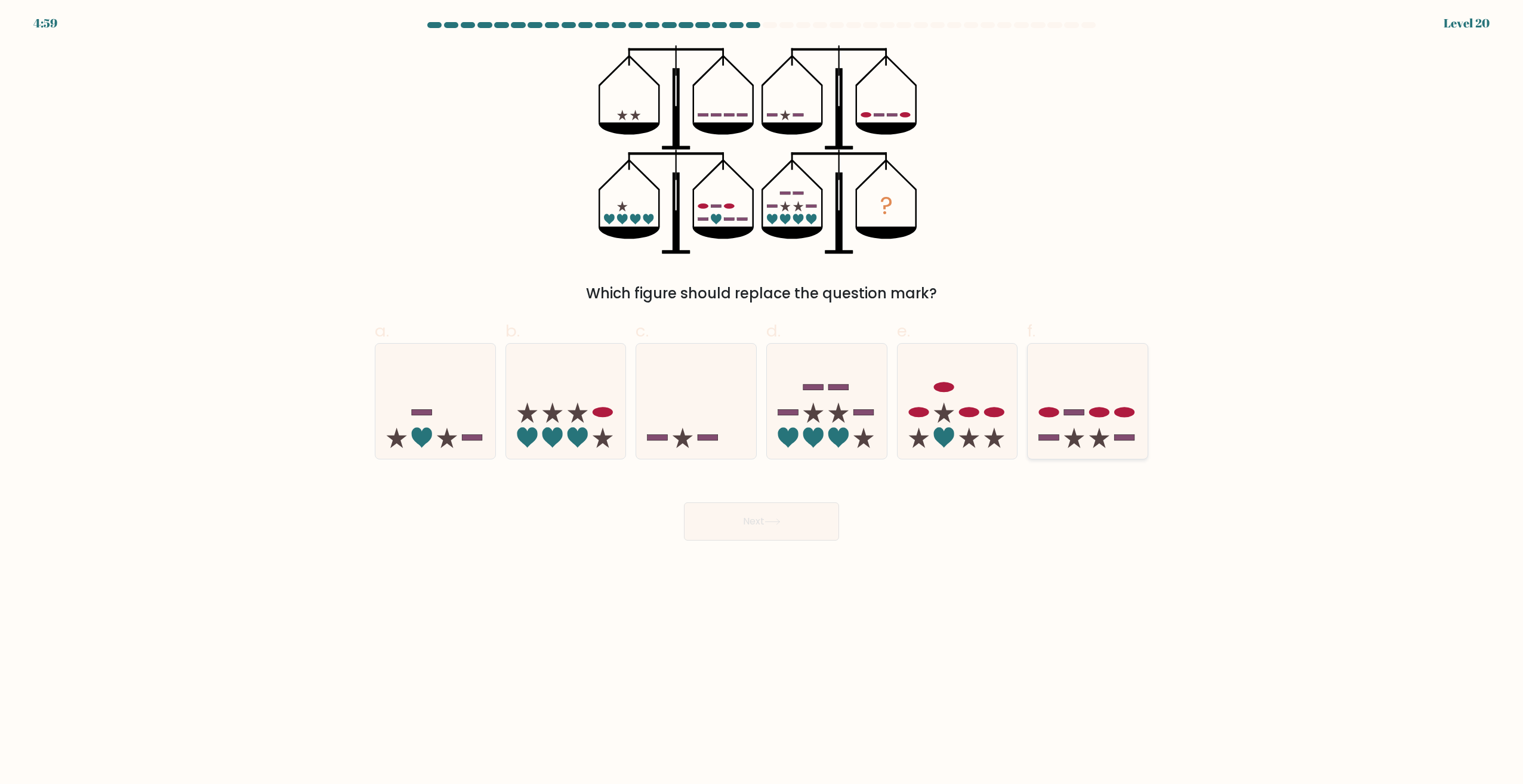
click at [1072, 435] on icon at bounding box center [1074, 437] width 20 height 20
click at [762, 399] on input "f." at bounding box center [762, 396] width 1 height 7
radio input "true"
click at [803, 522] on button "Next" at bounding box center [762, 521] width 155 height 38
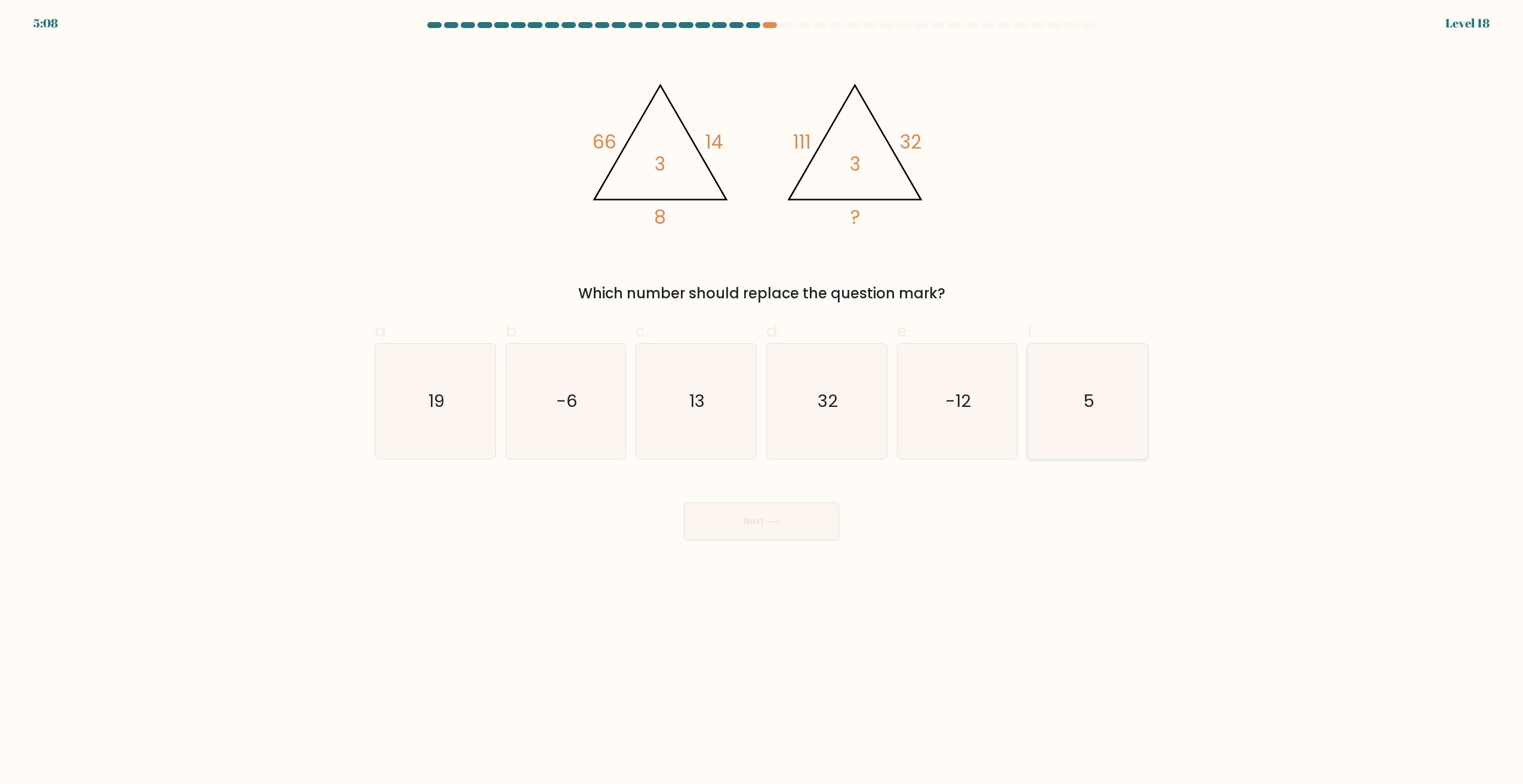
click at [1080, 427] on icon "5" at bounding box center [1088, 402] width 115 height 115
click at [762, 399] on input "f. 5" at bounding box center [762, 396] width 1 height 7
radio input "true"
click at [789, 520] on button "Next" at bounding box center [762, 521] width 155 height 38
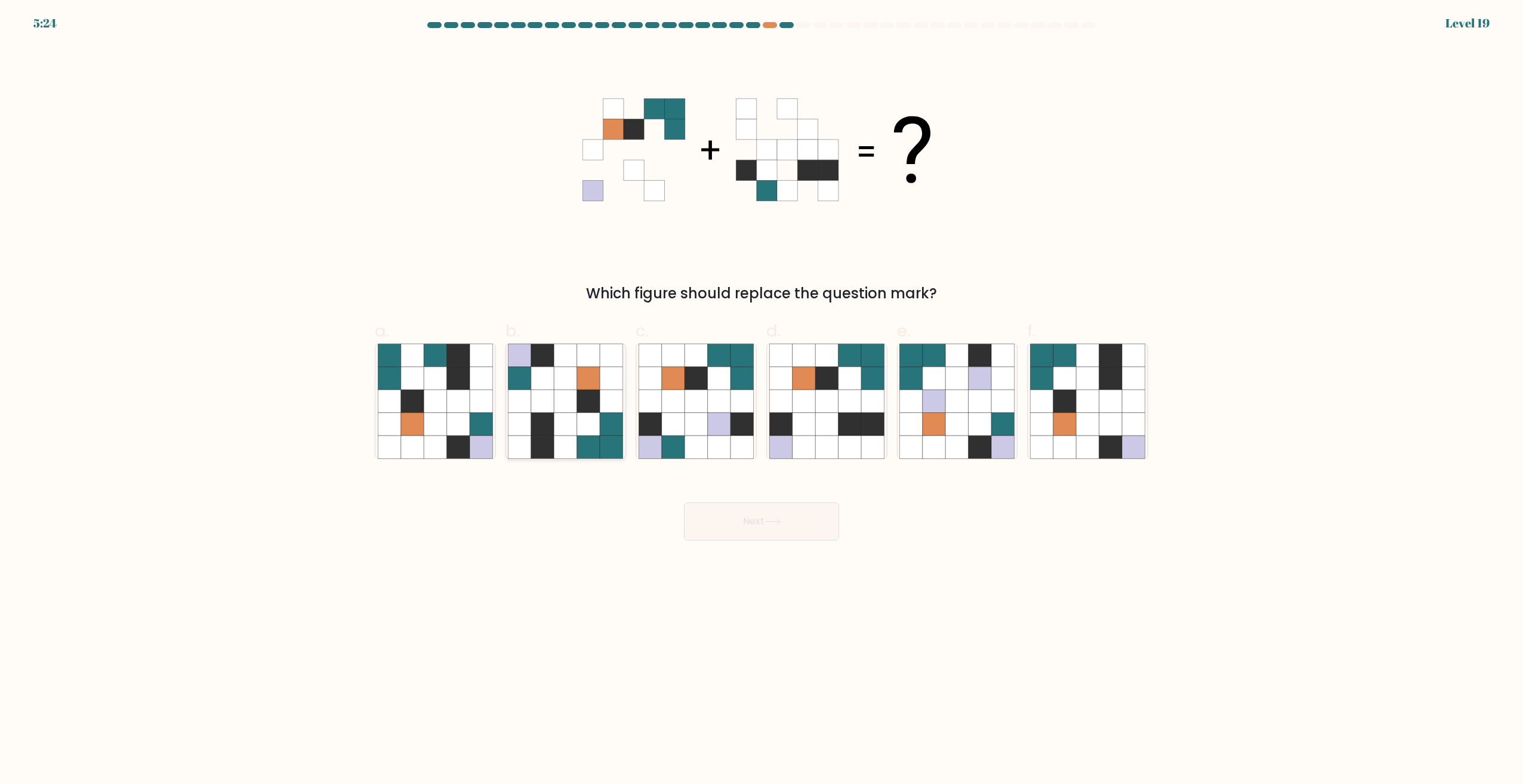
click at [572, 409] on icon at bounding box center [565, 401] width 23 height 23
click at [762, 399] on input "b." at bounding box center [762, 396] width 1 height 7
radio input "true"
click at [746, 529] on button "Next" at bounding box center [762, 521] width 155 height 38
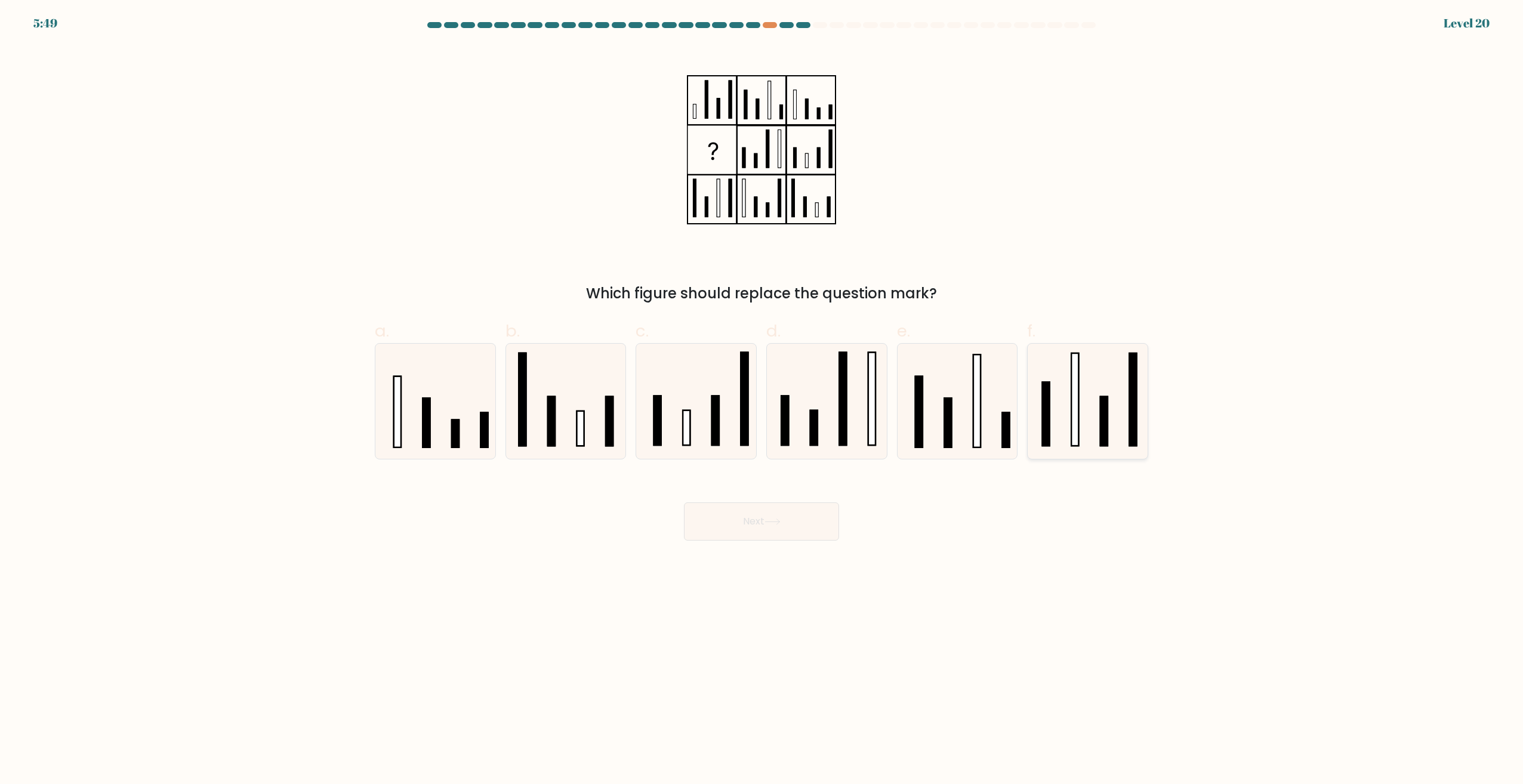
drag, startPoint x: 1077, startPoint y: 414, endPoint x: 1077, endPoint y: 421, distance: 7.0
click at [1077, 414] on rect at bounding box center [1075, 399] width 7 height 92
click at [762, 399] on input "f." at bounding box center [762, 396] width 1 height 7
radio input "true"
click at [749, 535] on button "Next" at bounding box center [762, 521] width 155 height 38
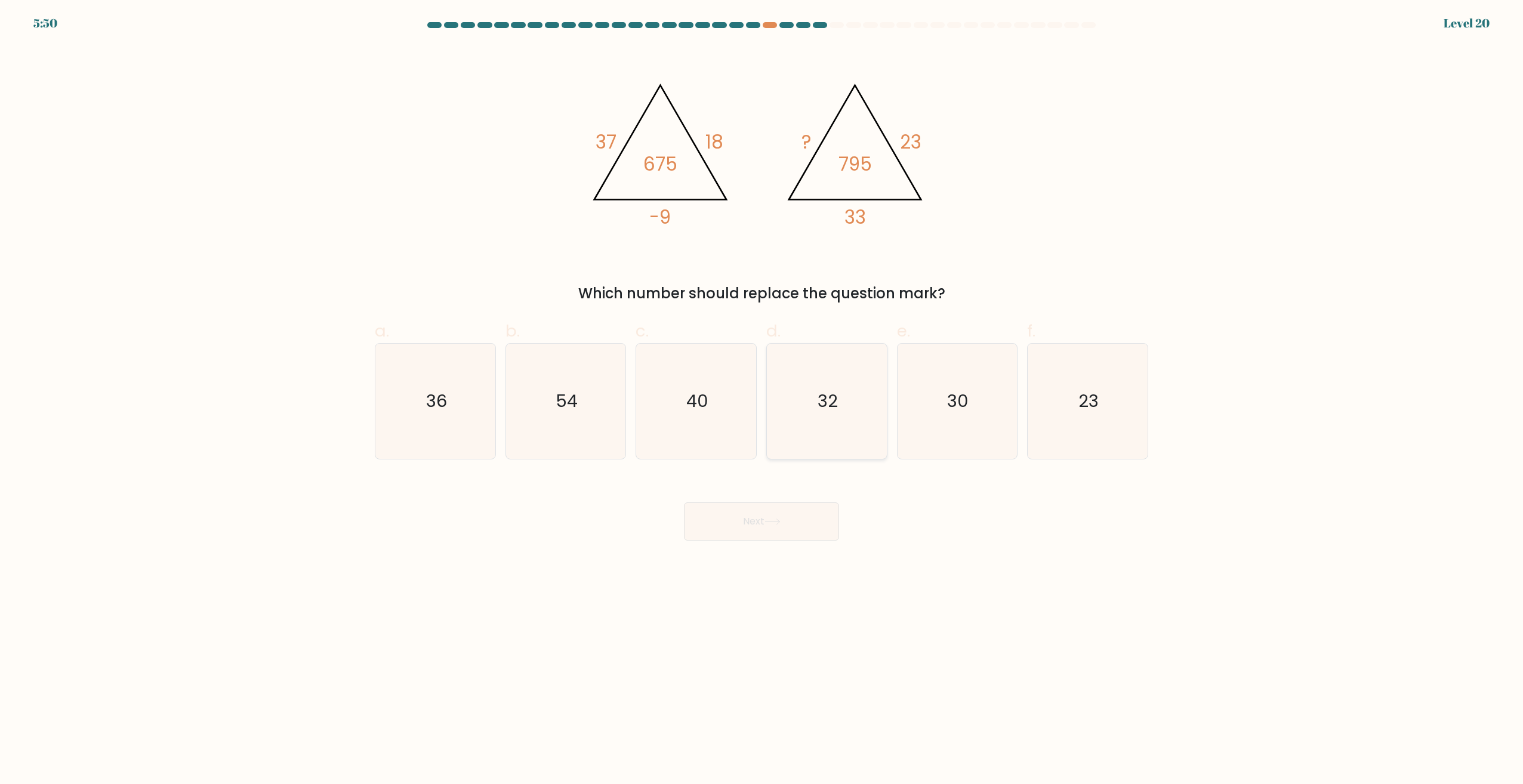
click at [850, 348] on icon "32" at bounding box center [827, 402] width 115 height 115
click at [762, 392] on input "d. 32" at bounding box center [762, 396] width 1 height 7
radio input "true"
drag, startPoint x: 810, startPoint y: 507, endPoint x: 812, endPoint y: 496, distance: 11.2
click at [810, 508] on button "Next" at bounding box center [762, 521] width 155 height 38
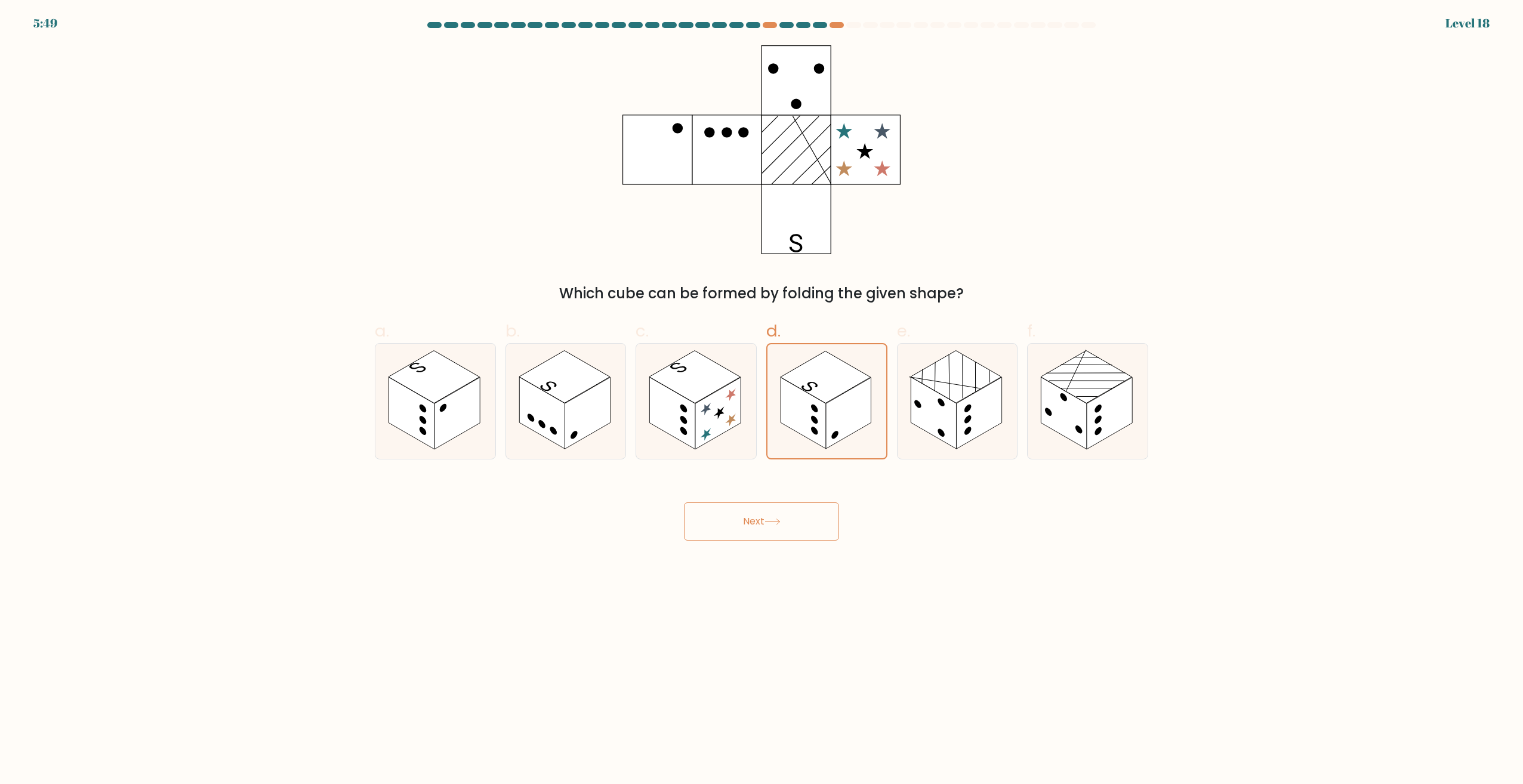
click at [803, 501] on div "Next" at bounding box center [762, 507] width 787 height 67
drag, startPoint x: 827, startPoint y: 427, endPoint x: 816, endPoint y: 479, distance: 53.2
click at [828, 430] on rect at bounding box center [848, 413] width 45 height 71
click at [762, 399] on input "d." at bounding box center [762, 396] width 1 height 7
drag, startPoint x: 801, startPoint y: 518, endPoint x: 811, endPoint y: 448, distance: 70.7
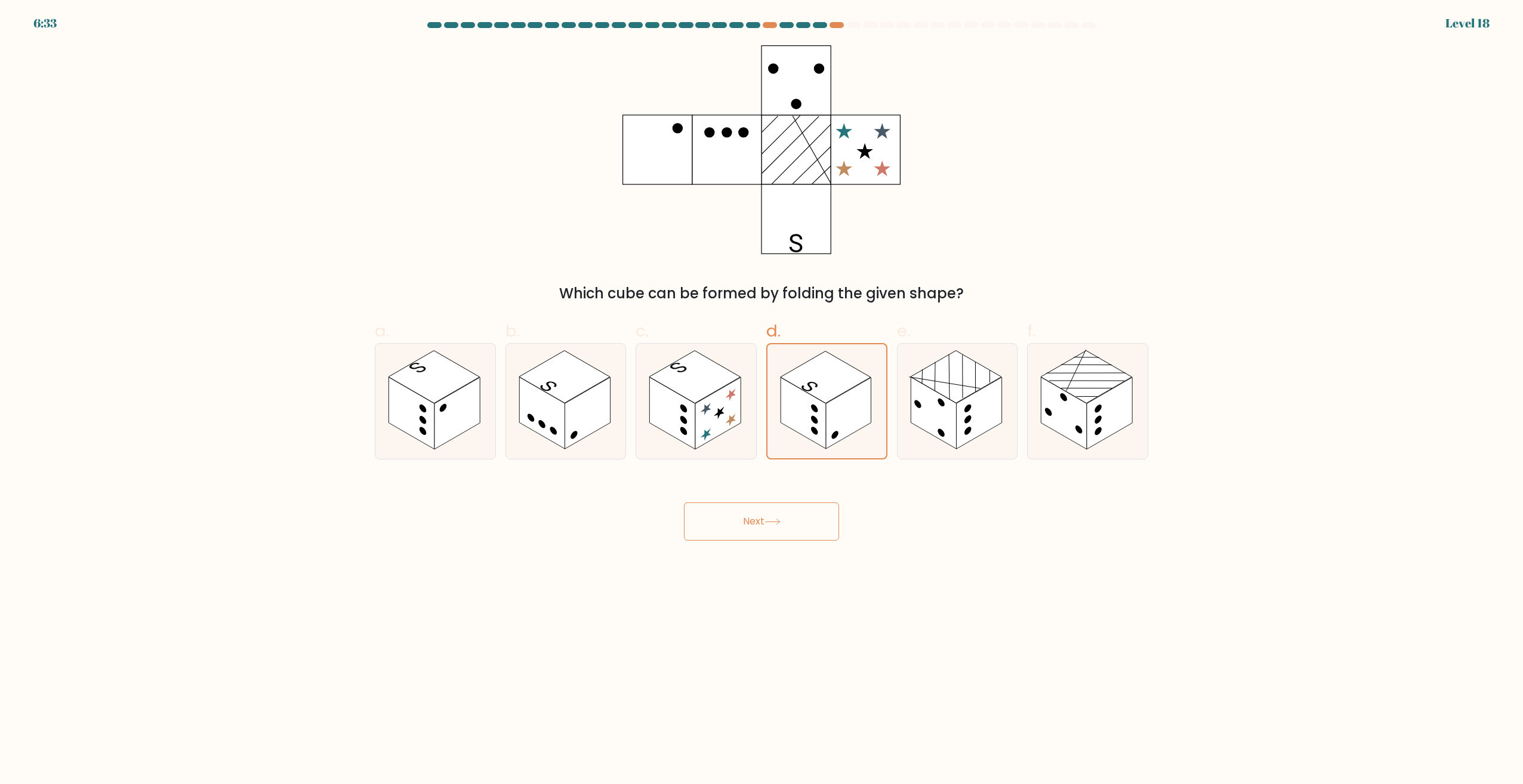
click at [801, 517] on button "Next" at bounding box center [762, 521] width 155 height 38
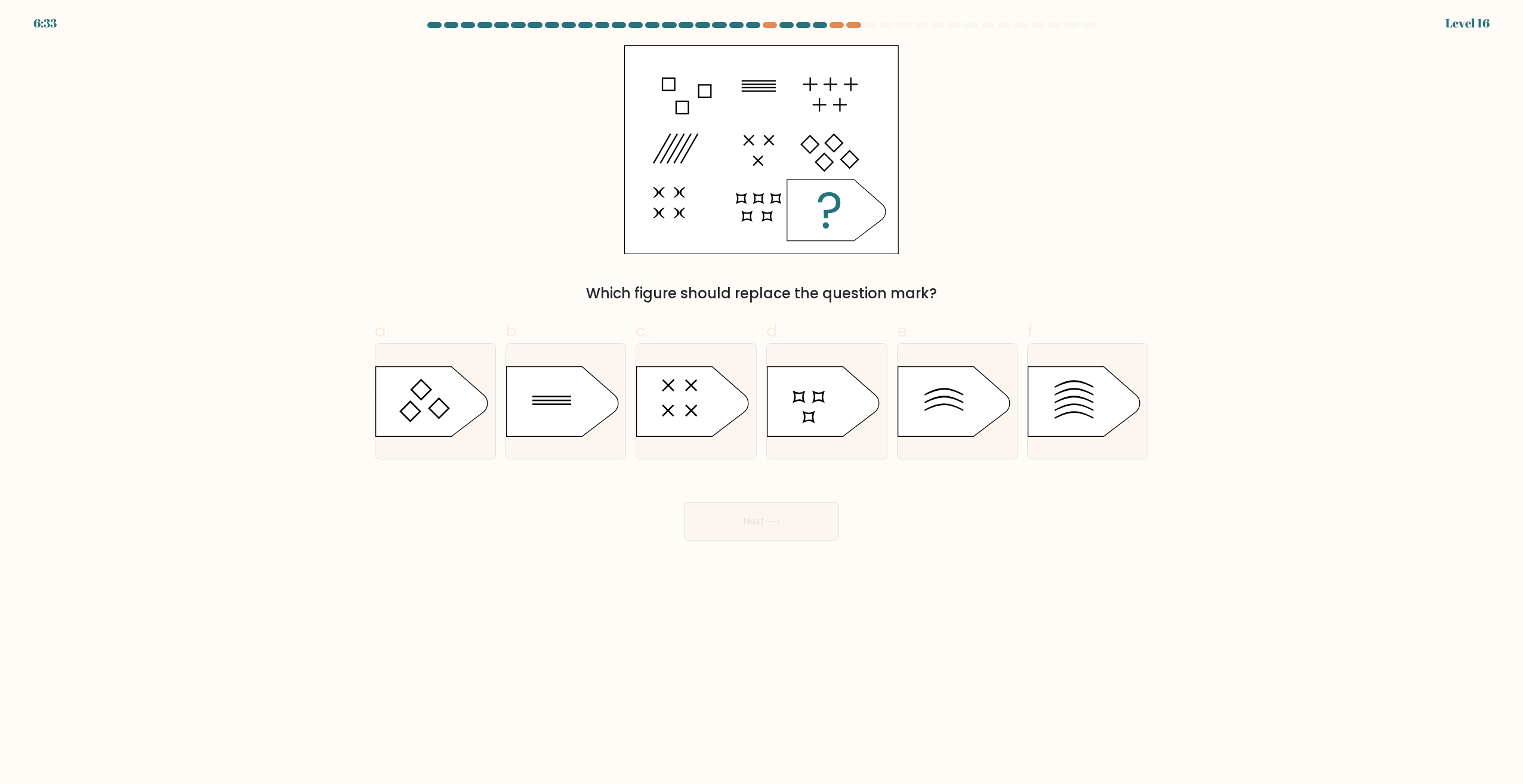
drag, startPoint x: 812, startPoint y: 445, endPoint x: 794, endPoint y: 510, distance: 67.4
click at [795, 511] on div "Next" at bounding box center [762, 507] width 787 height 67
click at [806, 426] on icon at bounding box center [824, 401] width 112 height 70
click at [762, 399] on input "d." at bounding box center [762, 396] width 1 height 7
radio input "true"
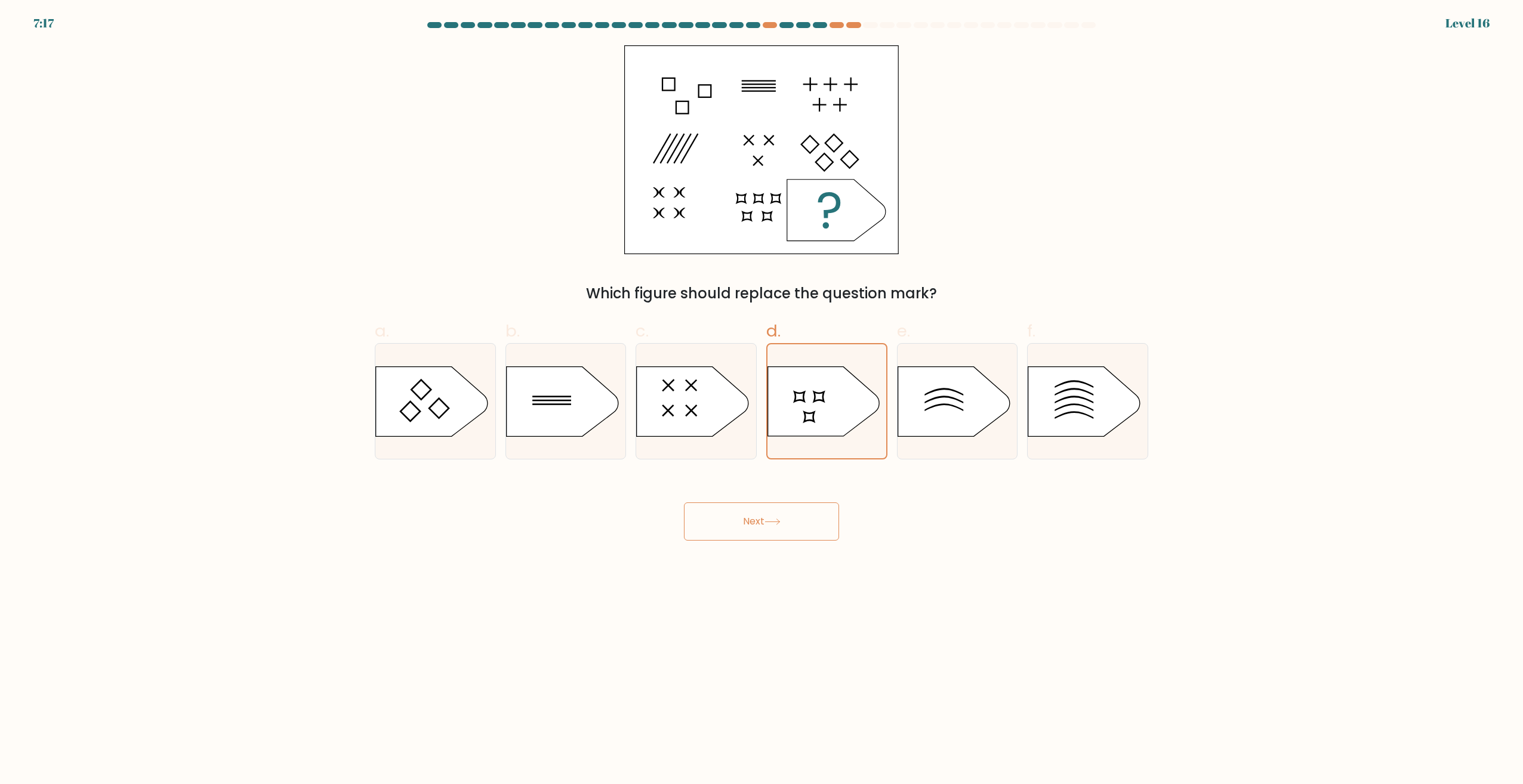
click at [794, 514] on button "Next" at bounding box center [762, 521] width 155 height 38
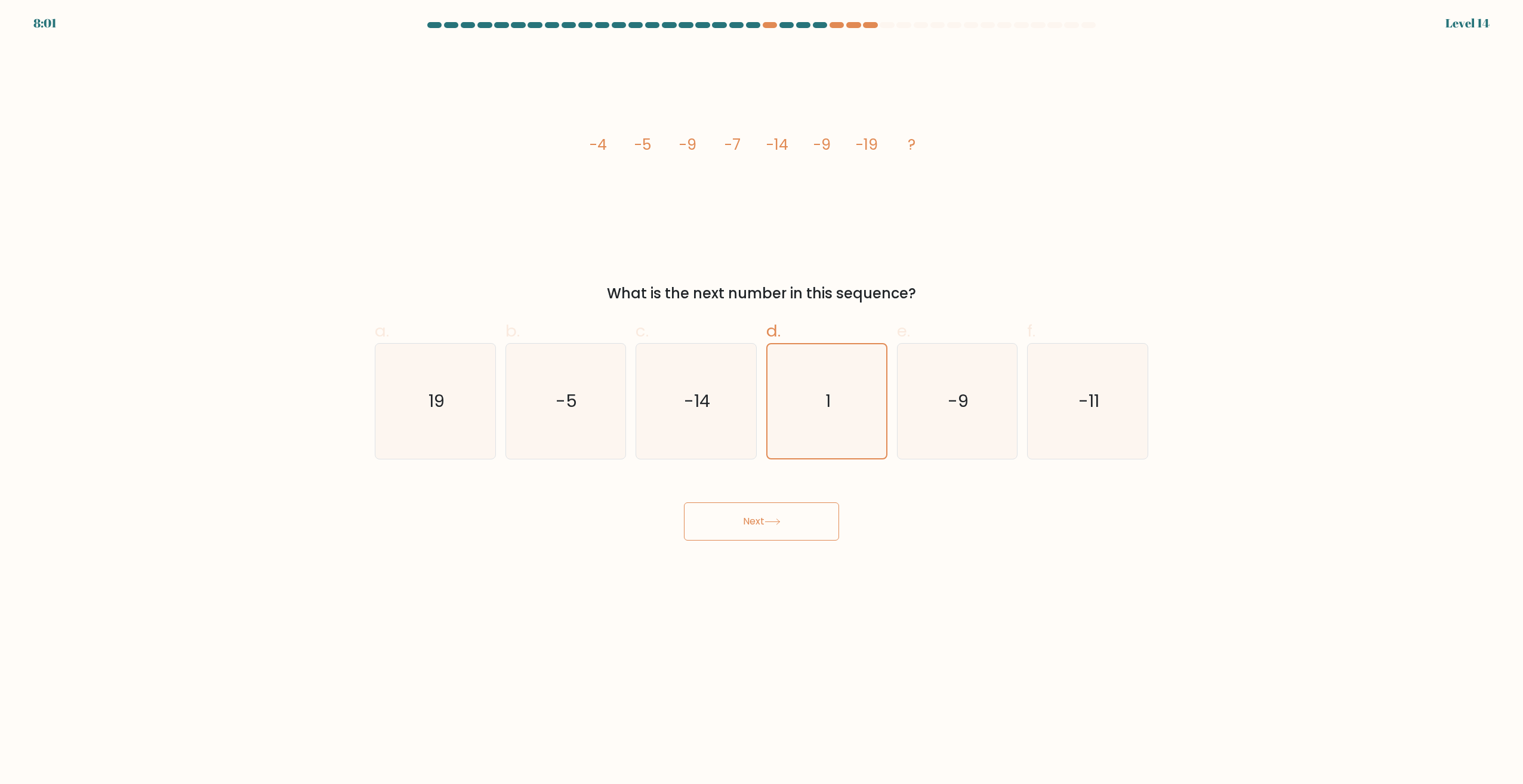
click at [787, 529] on button "Next" at bounding box center [762, 521] width 155 height 38
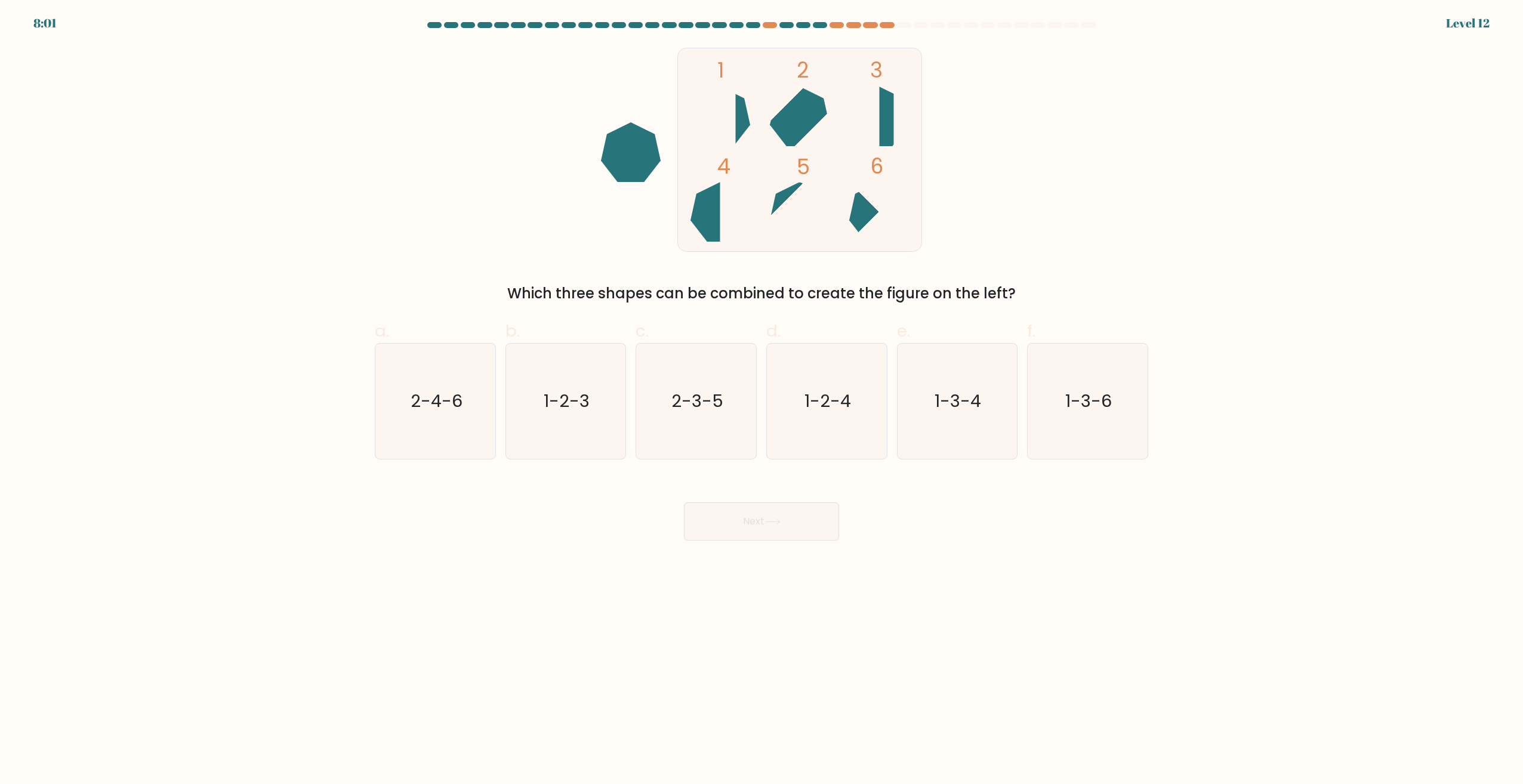
drag, startPoint x: 819, startPoint y: 428, endPoint x: 808, endPoint y: 471, distance: 44.4
click at [820, 428] on icon "1-2-4" at bounding box center [827, 402] width 115 height 115
click at [762, 399] on input "d. 1-2-4" at bounding box center [762, 396] width 1 height 7
radio input "true"
click at [786, 521] on button "Next" at bounding box center [762, 521] width 155 height 38
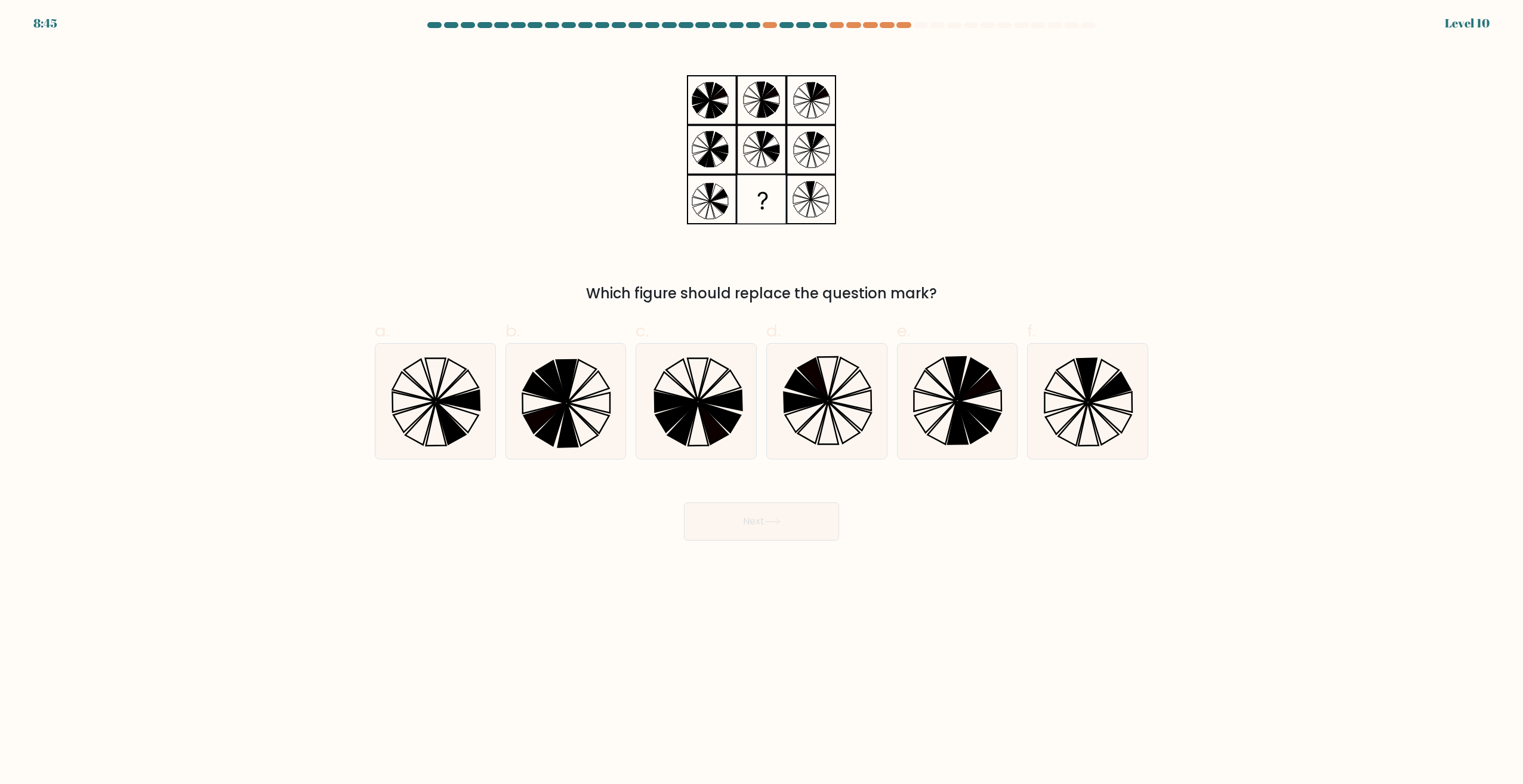
click at [797, 501] on div "Next" at bounding box center [762, 507] width 787 height 67
drag, startPoint x: 816, startPoint y: 440, endPoint x: 818, endPoint y: 458, distance: 18.1
click at [816, 440] on icon at bounding box center [812, 422] width 30 height 41
click at [762, 399] on input "d." at bounding box center [762, 396] width 1 height 7
radio input "true"
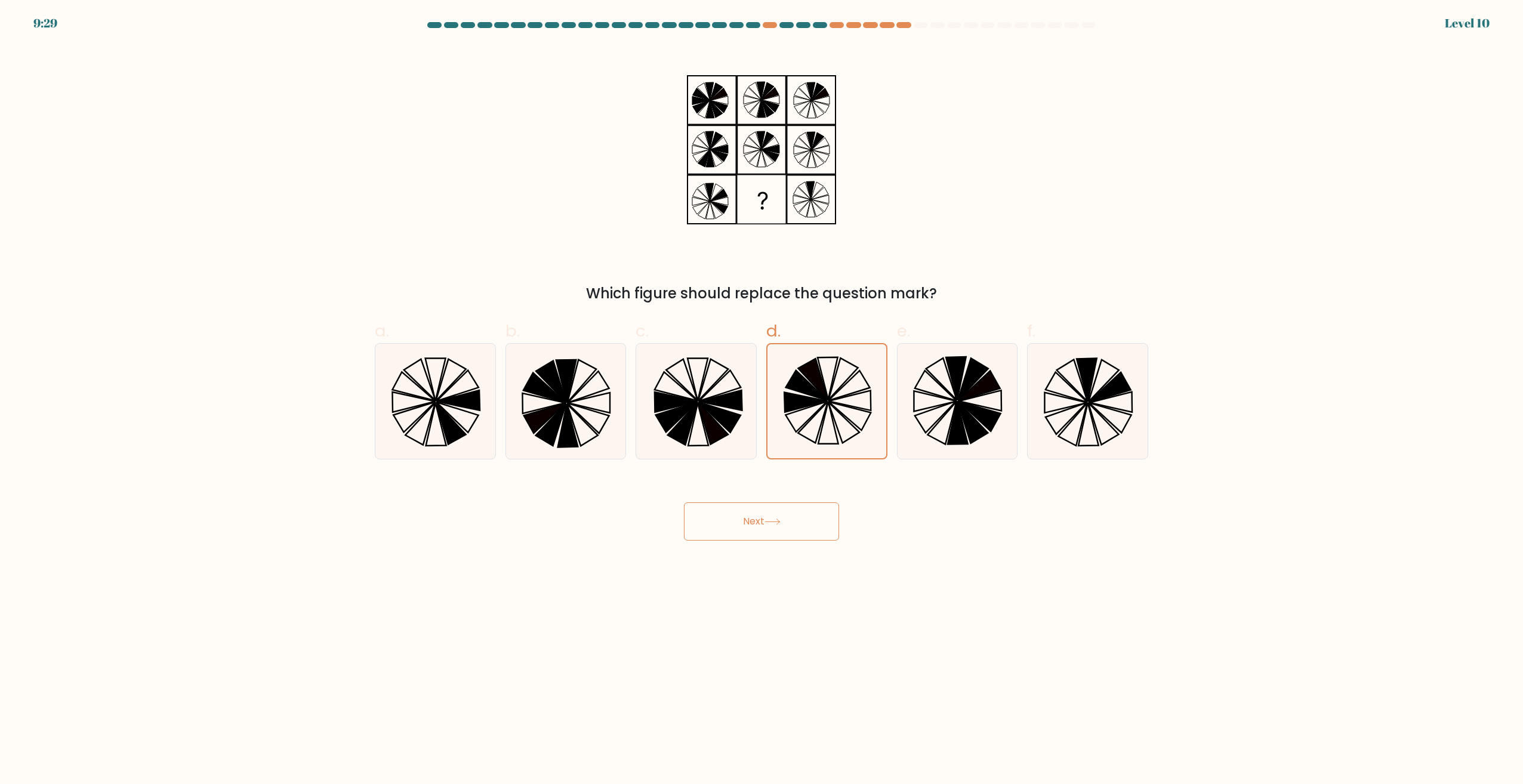
click at [786, 535] on button "Next" at bounding box center [762, 521] width 155 height 38
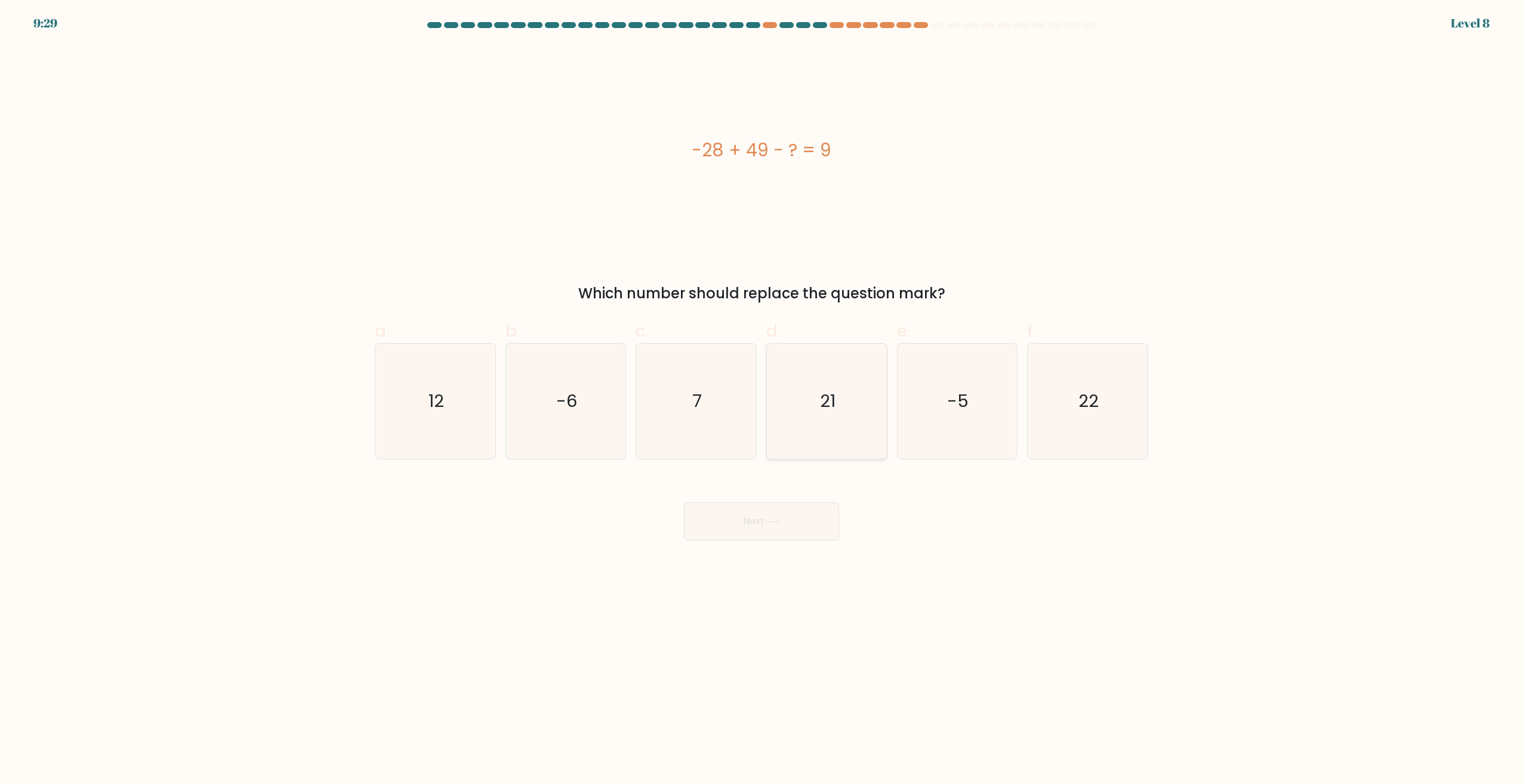
click at [821, 417] on icon "21" at bounding box center [827, 402] width 115 height 115
click at [762, 399] on input "d. 21" at bounding box center [762, 396] width 1 height 7
radio input "true"
click at [779, 519] on icon at bounding box center [773, 521] width 16 height 7
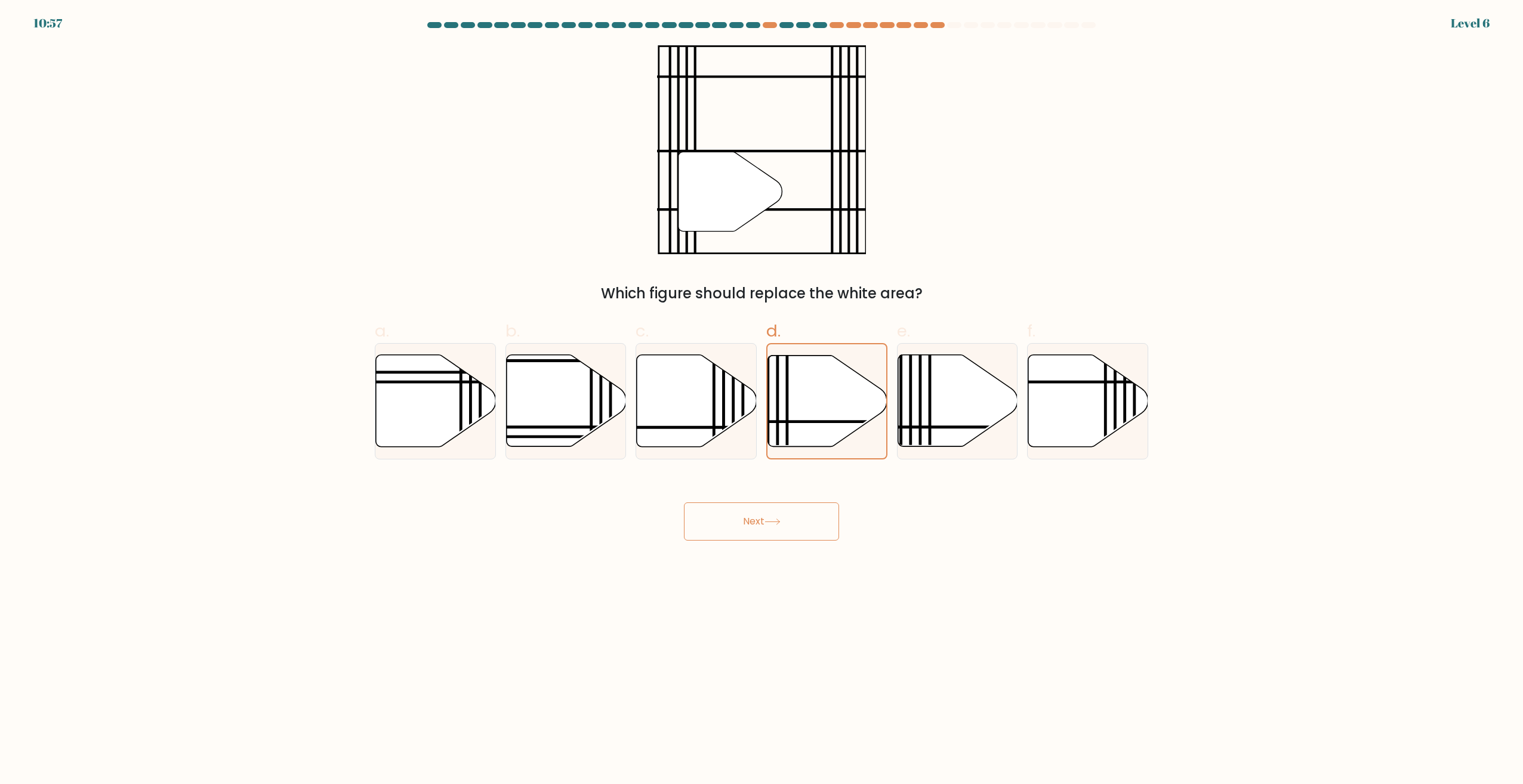
click at [776, 519] on icon at bounding box center [773, 521] width 16 height 7
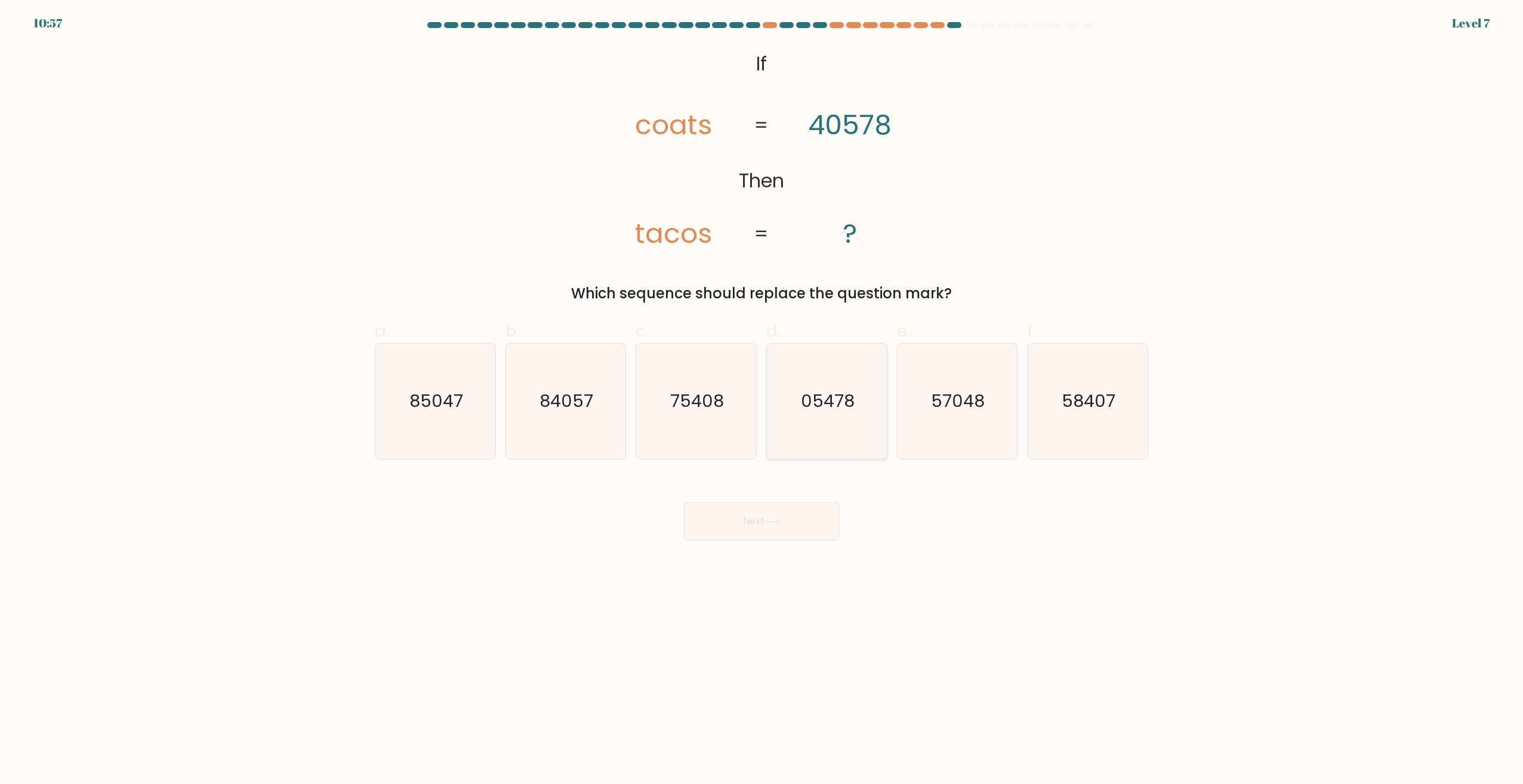
click at [802, 435] on icon "05478" at bounding box center [827, 402] width 115 height 115
click at [762, 399] on input "d. 05478" at bounding box center [762, 396] width 1 height 7
radio input "true"
click at [776, 513] on button "Next" at bounding box center [762, 521] width 155 height 38
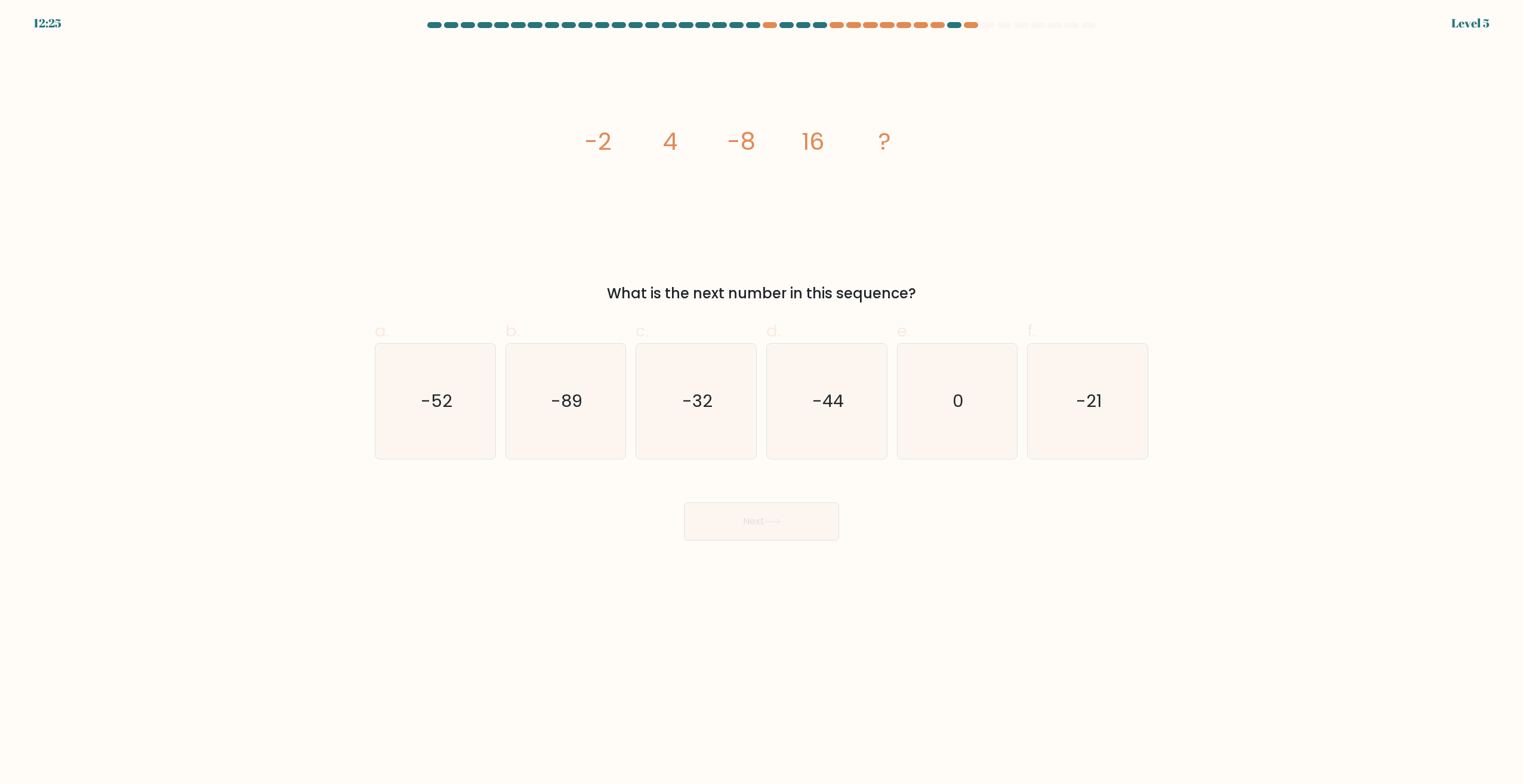
click at [809, 421] on icon "-44" at bounding box center [827, 402] width 115 height 115
click at [762, 399] on input "d. -44" at bounding box center [762, 396] width 1 height 7
radio input "true"
drag, startPoint x: 778, startPoint y: 518, endPoint x: 799, endPoint y: 481, distance: 42.5
click at [779, 515] on button "Next" at bounding box center [762, 521] width 155 height 38
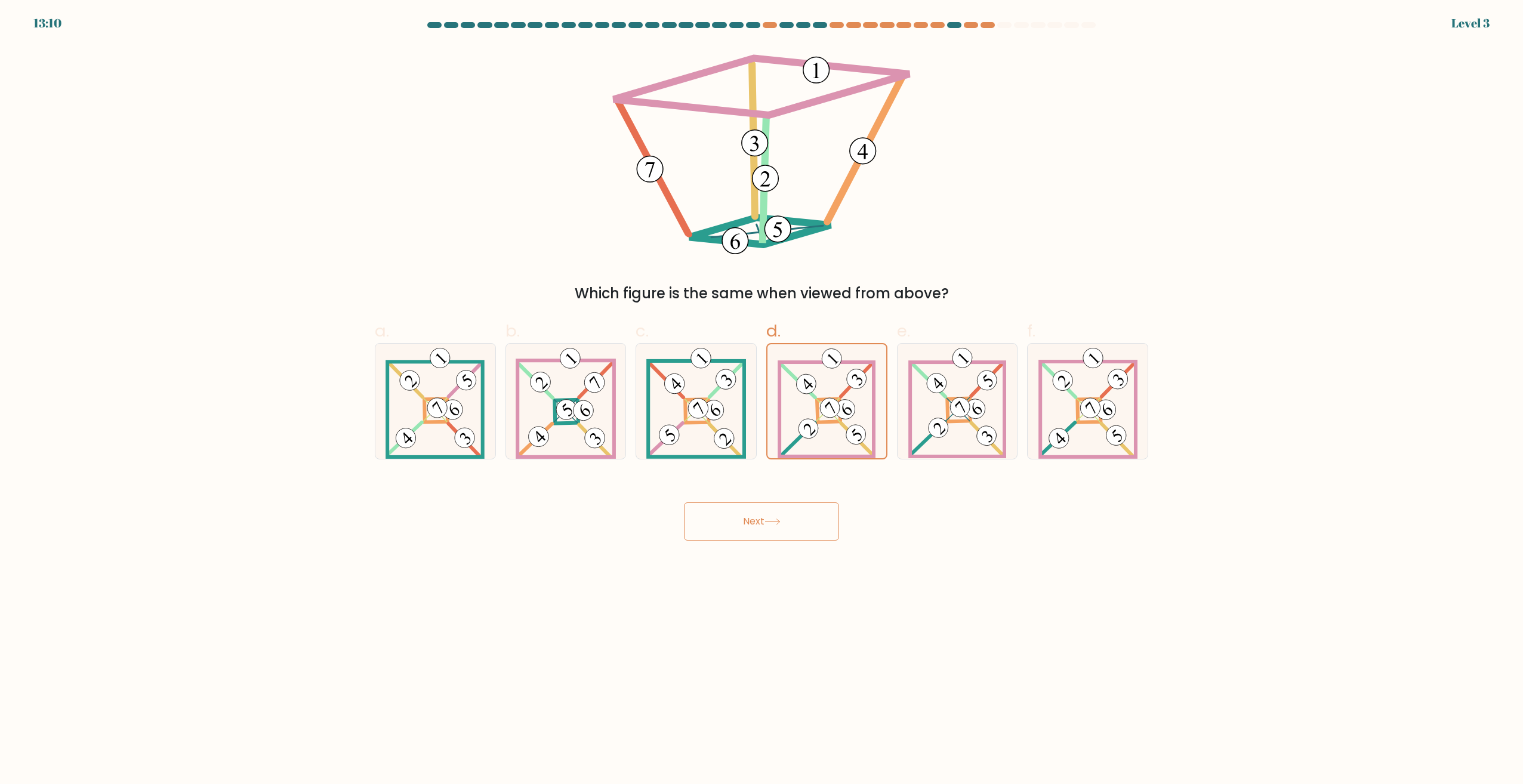
drag, startPoint x: 785, startPoint y: 520, endPoint x: 803, endPoint y: 476, distance: 47.5
click at [787, 518] on button "Next" at bounding box center [762, 521] width 155 height 38
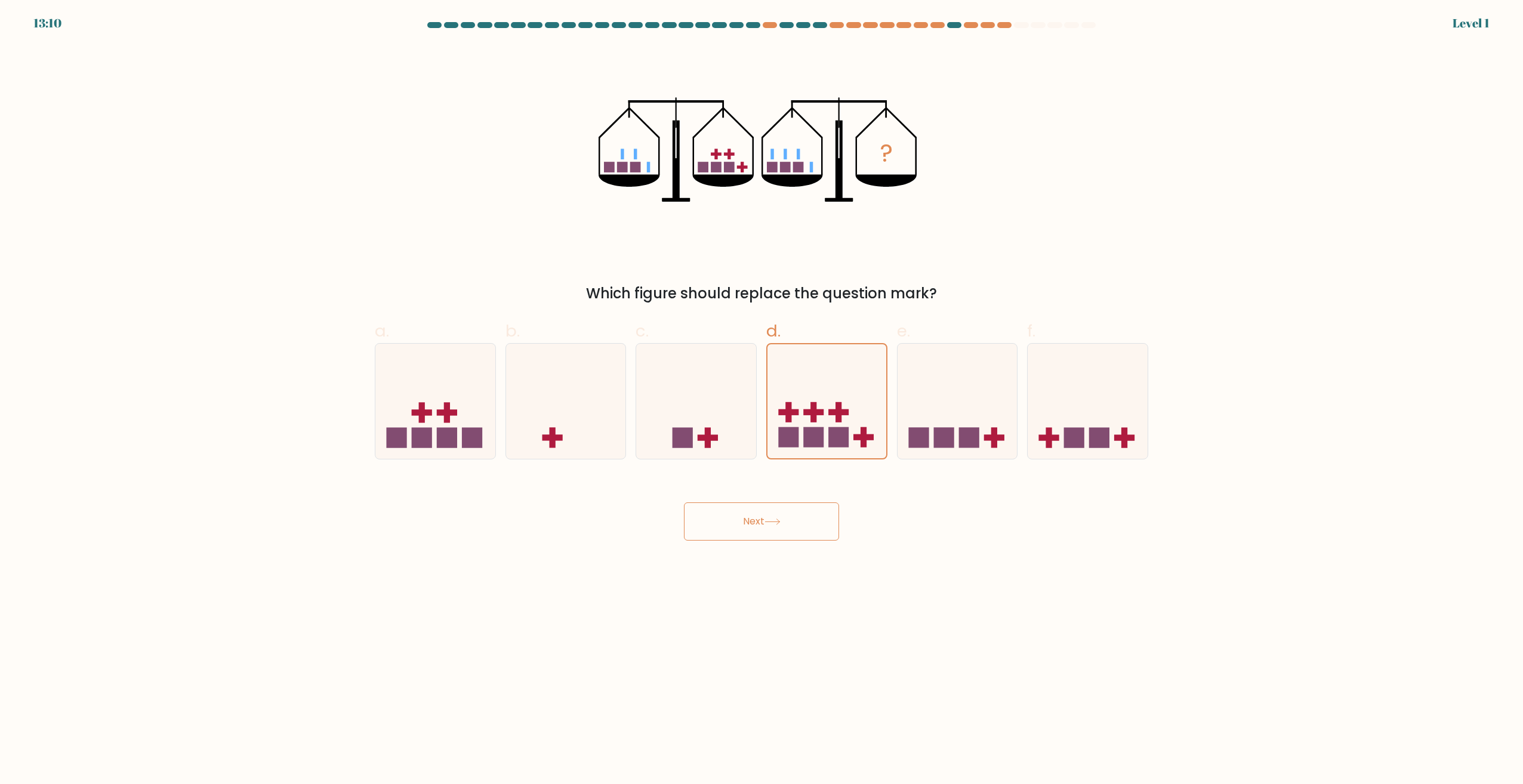
drag, startPoint x: 775, startPoint y: 541, endPoint x: 793, endPoint y: 518, distance: 29.2
click at [775, 541] on body "13:10 Level 1" at bounding box center [762, 392] width 1523 height 784
click at [814, 448] on icon at bounding box center [827, 401] width 118 height 98
click at [762, 399] on input "d." at bounding box center [762, 396] width 1 height 7
drag, startPoint x: 787, startPoint y: 521, endPoint x: 793, endPoint y: 516, distance: 7.8
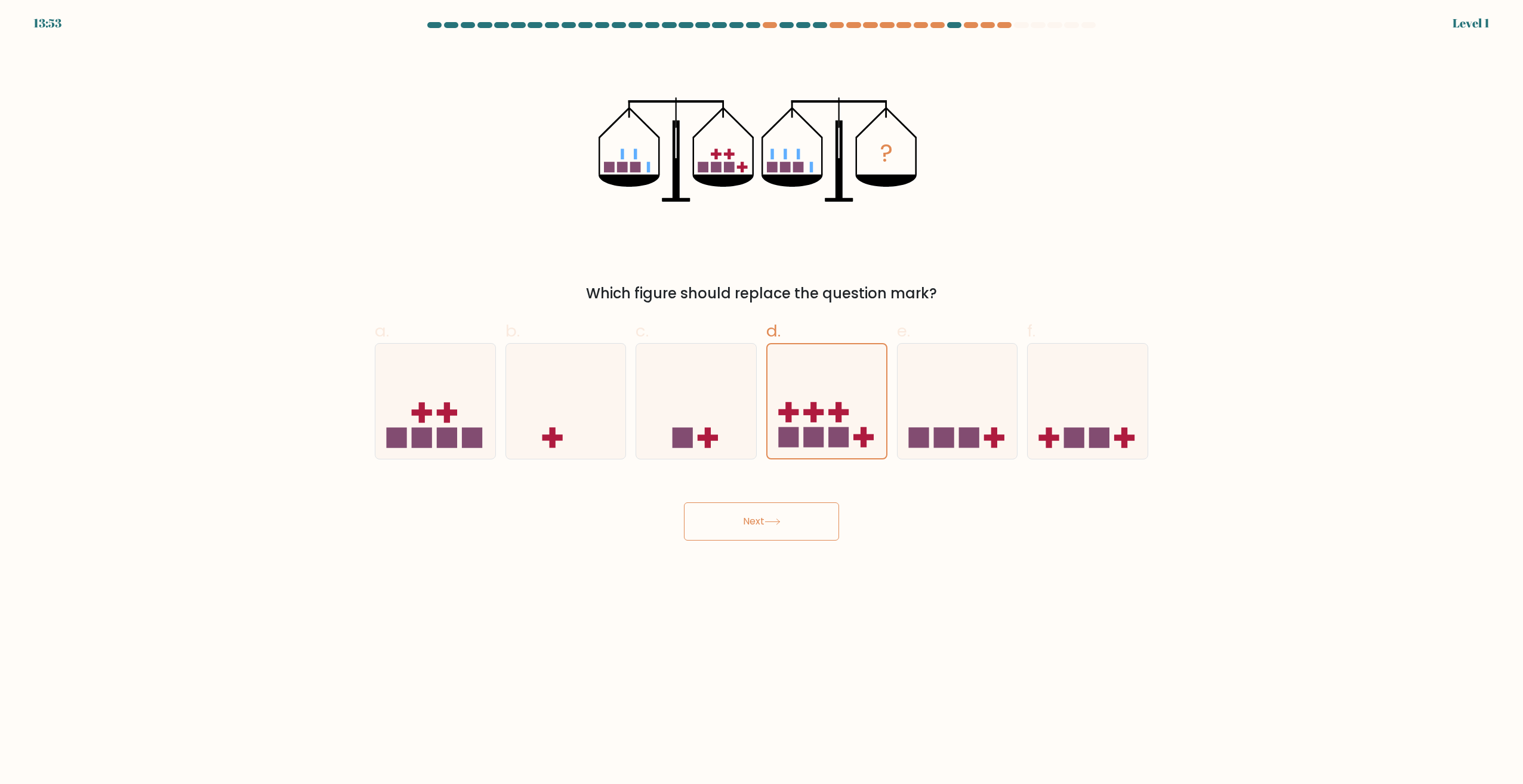
click at [787, 521] on button "Next" at bounding box center [762, 521] width 155 height 38
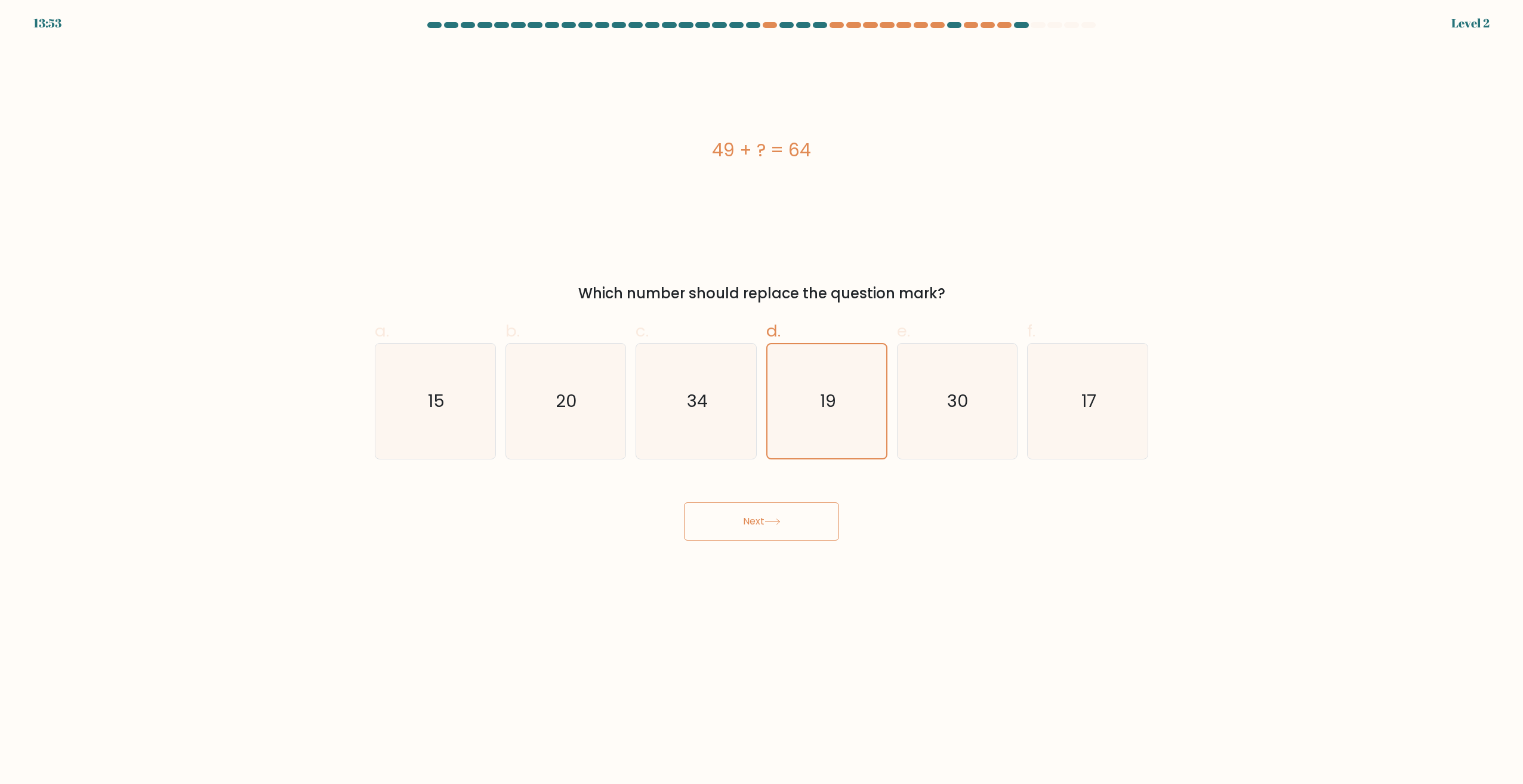
click at [770, 517] on button "Next" at bounding box center [762, 521] width 155 height 38
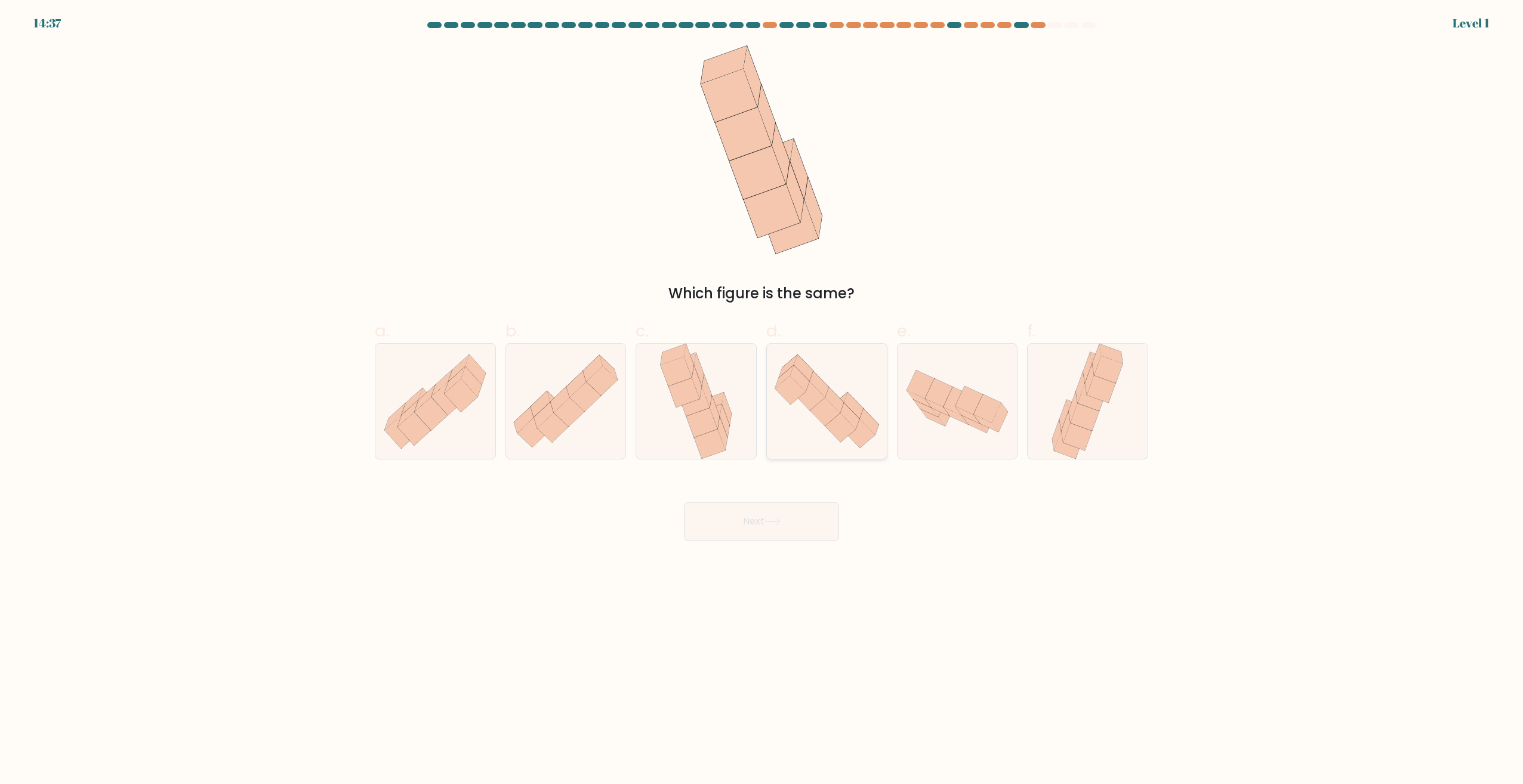
click at [810, 430] on icon at bounding box center [827, 402] width 120 height 104
click at [762, 399] on input "d." at bounding box center [762, 396] width 1 height 7
radio input "true"
drag, startPoint x: 773, startPoint y: 513, endPoint x: 804, endPoint y: 439, distance: 80.2
click at [773, 513] on button "Next" at bounding box center [762, 521] width 155 height 38
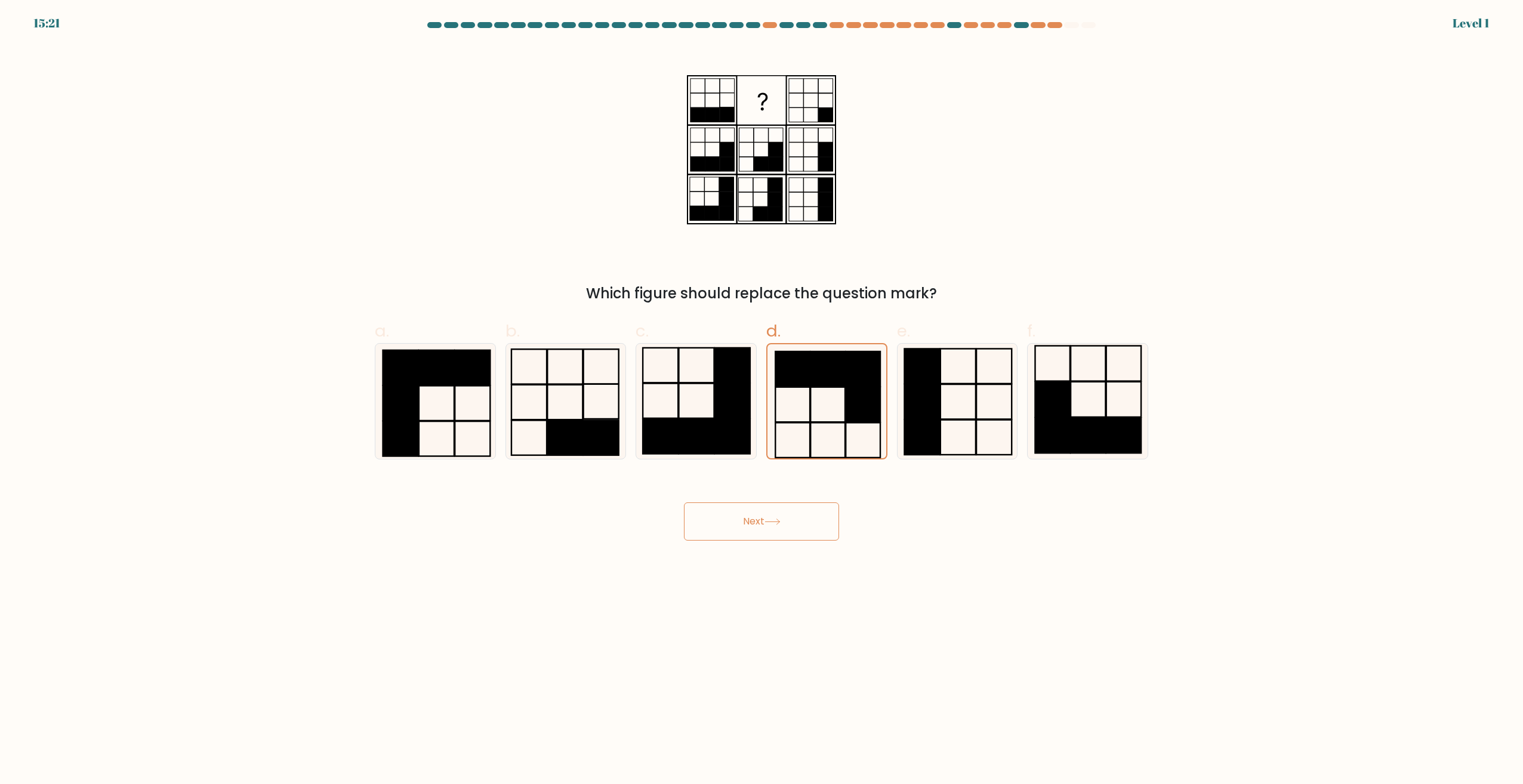
drag, startPoint x: 777, startPoint y: 516, endPoint x: 794, endPoint y: 496, distance: 26.2
click at [777, 513] on button "Next" at bounding box center [762, 521] width 155 height 38
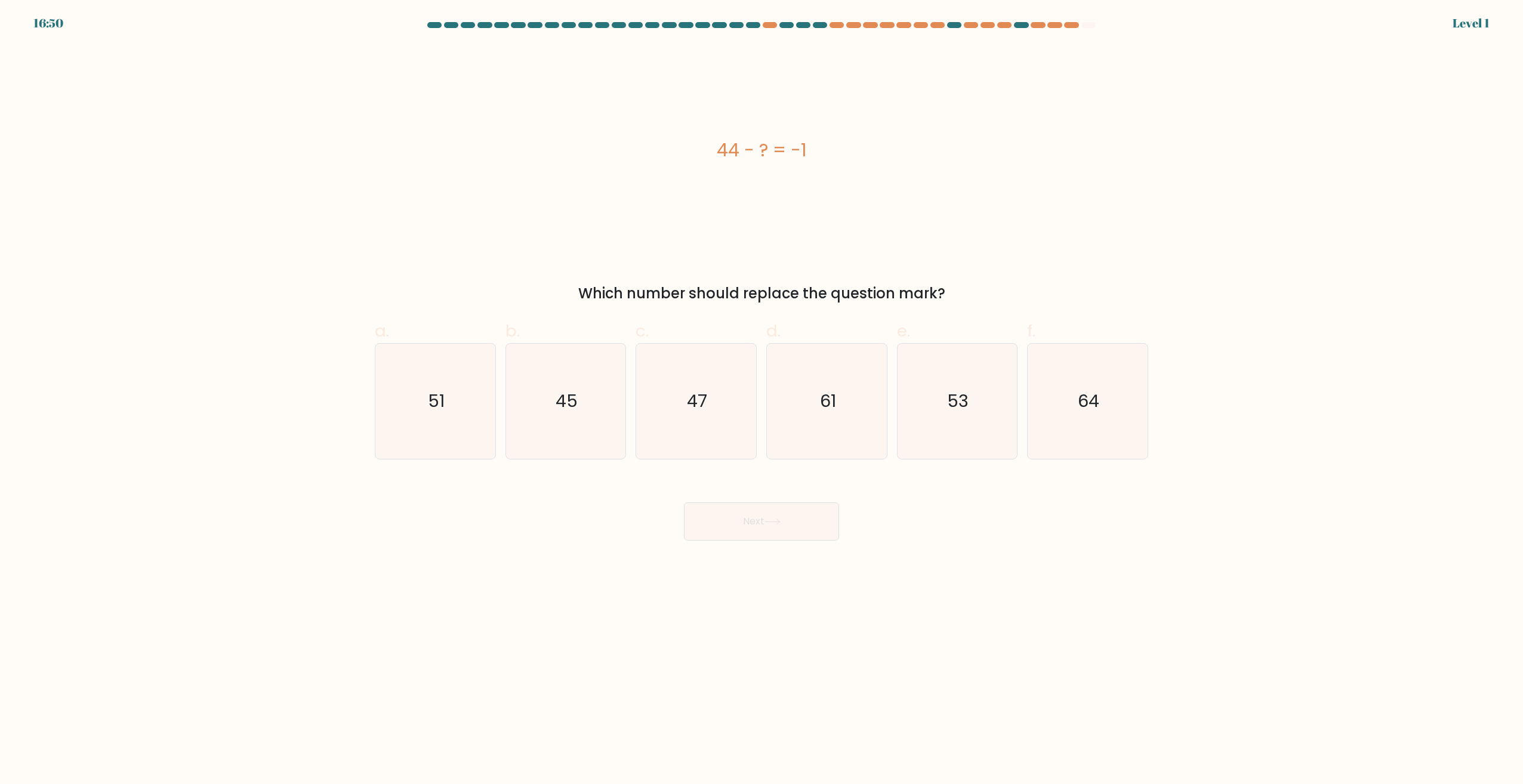
drag, startPoint x: 781, startPoint y: 510, endPoint x: 787, endPoint y: 501, distance: 10.8
click at [783, 506] on button "Next" at bounding box center [762, 521] width 155 height 38
drag, startPoint x: 818, startPoint y: 424, endPoint x: 816, endPoint y: 445, distance: 21.1
click at [818, 424] on icon "61" at bounding box center [827, 402] width 115 height 115
click at [762, 399] on input "d. 61" at bounding box center [762, 396] width 1 height 7
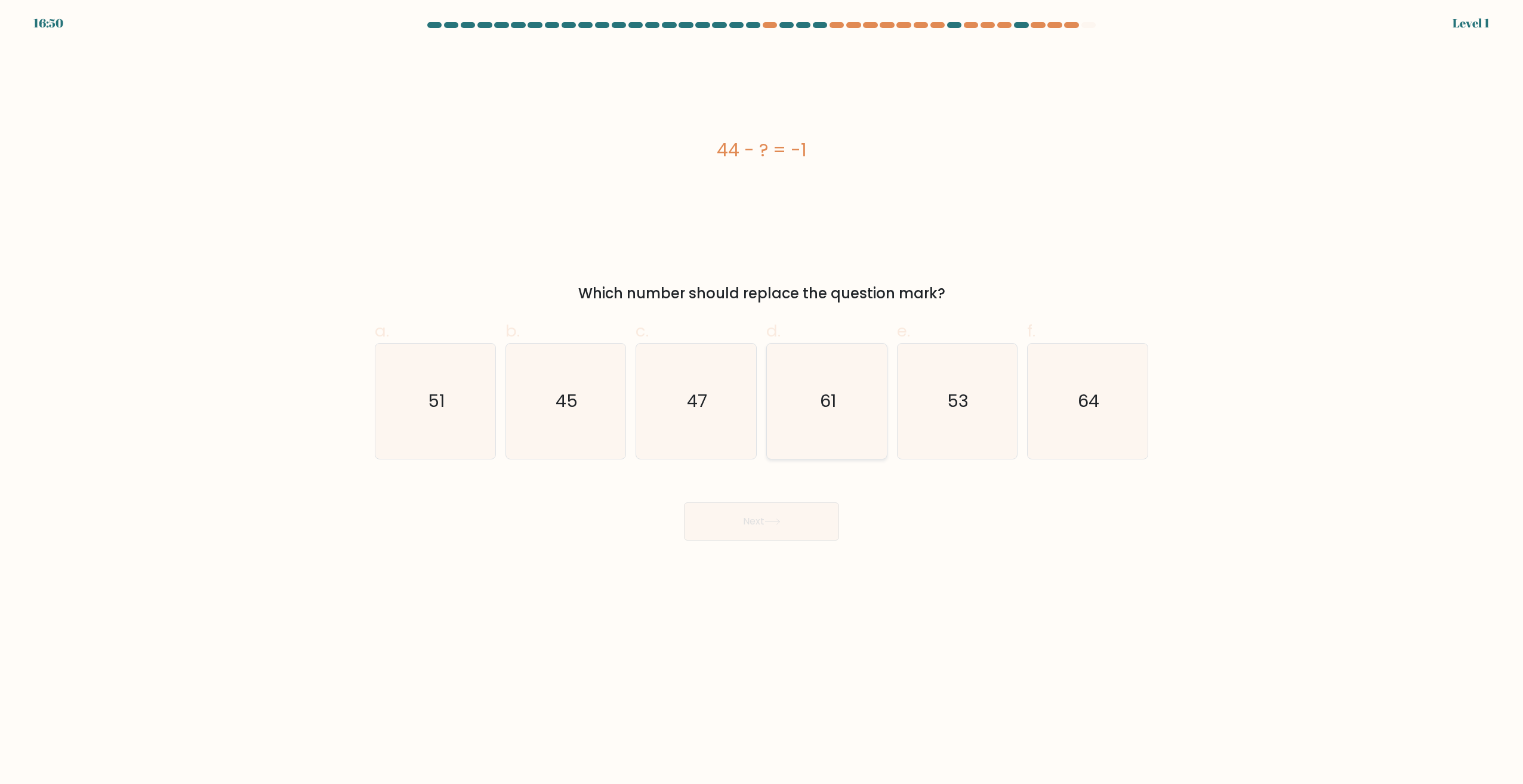
radio input "true"
drag, startPoint x: 785, startPoint y: 510, endPoint x: 800, endPoint y: 467, distance: 45.5
click at [785, 508] on button "Next" at bounding box center [762, 521] width 155 height 38
click at [809, 436] on icon "61" at bounding box center [827, 401] width 114 height 114
click at [762, 399] on input "d. 61" at bounding box center [762, 396] width 1 height 7
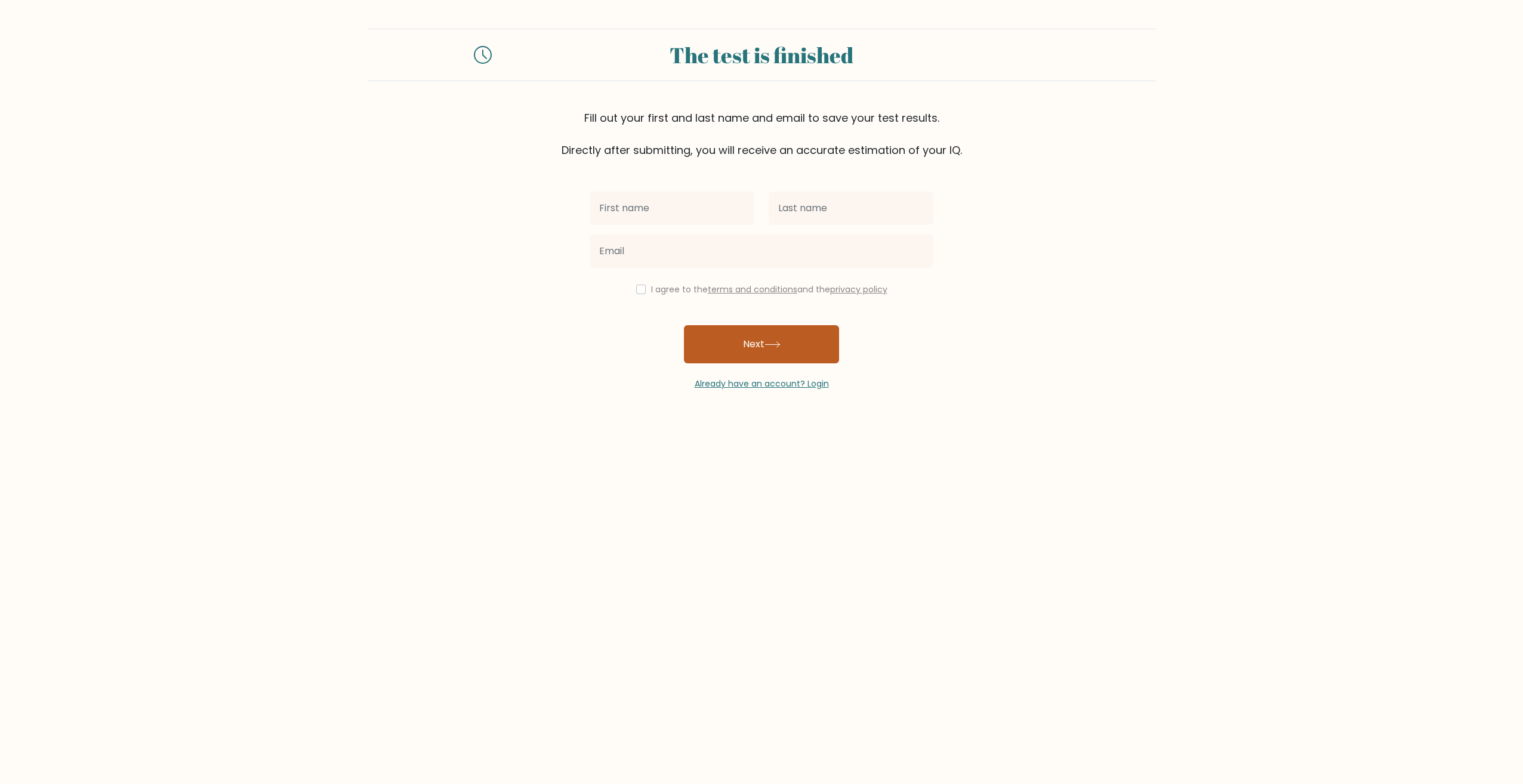
click at [721, 356] on button "Next" at bounding box center [762, 345] width 155 height 38
type input "g"
click at [810, 208] on input "text" at bounding box center [851, 208] width 165 height 33
type input "g"
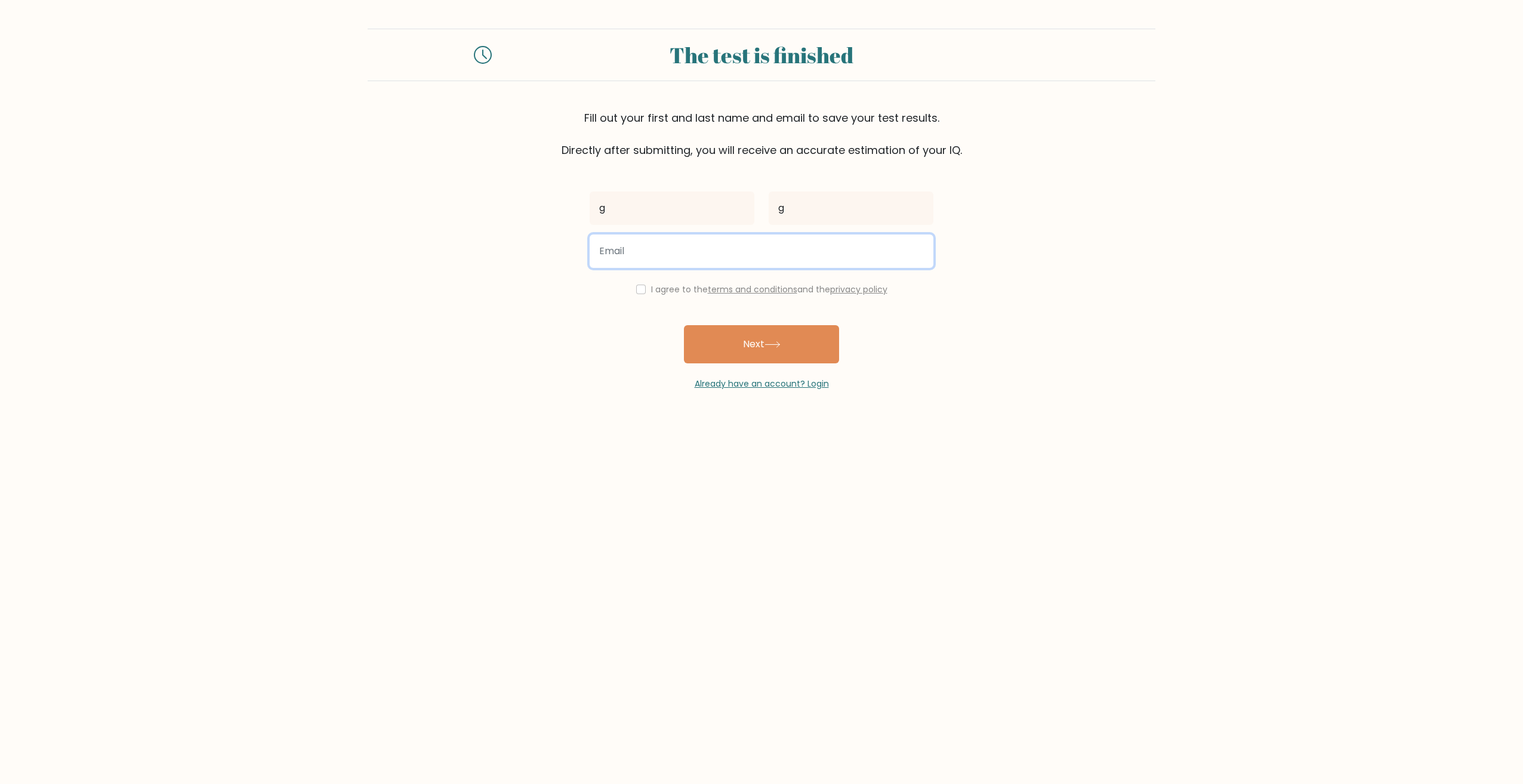
click at [728, 257] on input "email" at bounding box center [762, 251] width 344 height 33
click at [594, 254] on input "@gmail.com" at bounding box center [762, 251] width 344 height 33
type input "g@gmail.com"
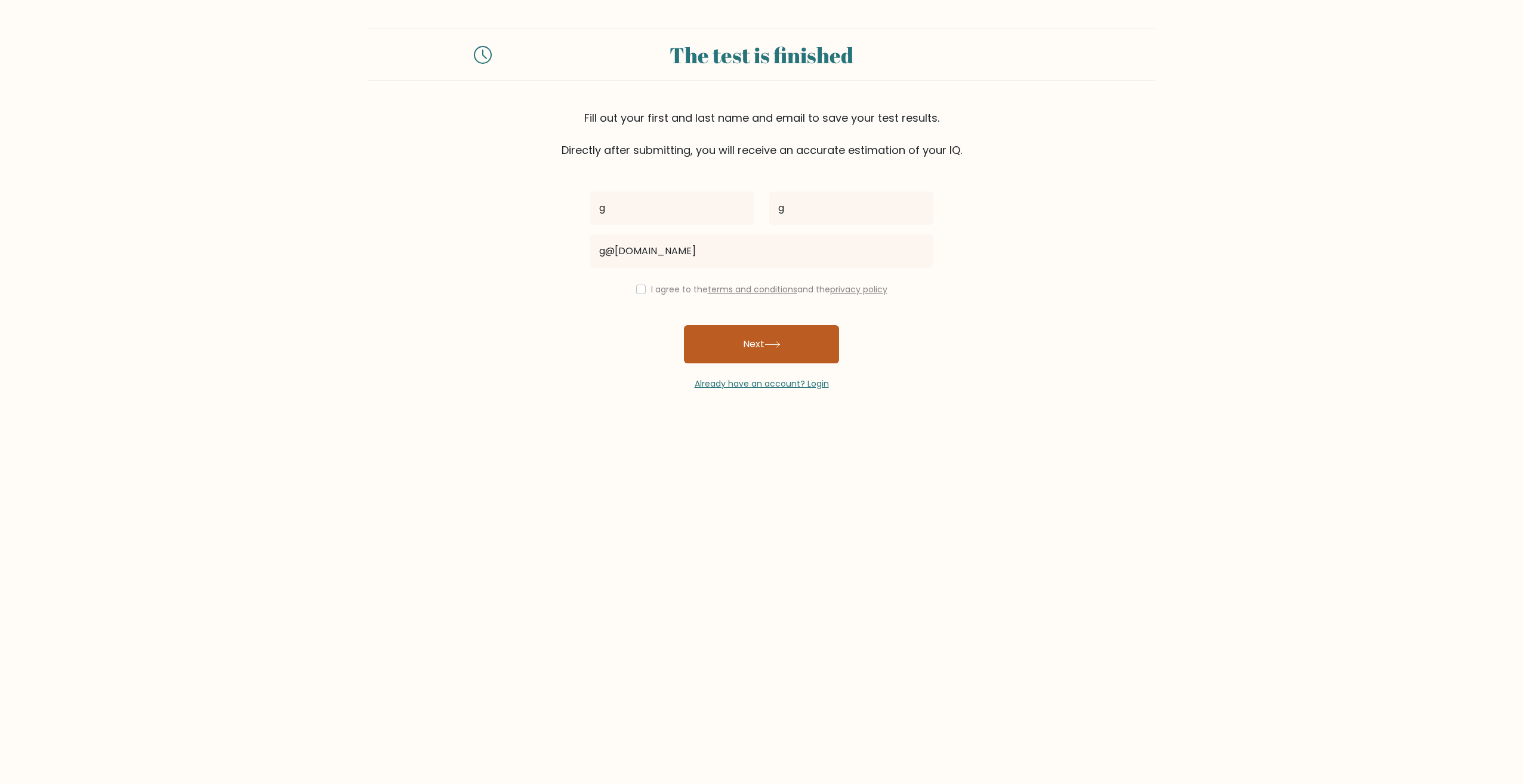
click at [720, 333] on button "Next" at bounding box center [762, 345] width 155 height 38
click at [643, 290] on div "I agree to the terms and conditions and the privacy policy" at bounding box center [762, 288] width 358 height 14
drag, startPoint x: 633, startPoint y: 288, endPoint x: 641, endPoint y: 291, distance: 8.5
click at [636, 288] on input "checkbox" at bounding box center [641, 289] width 10 height 10
checkbox input "true"
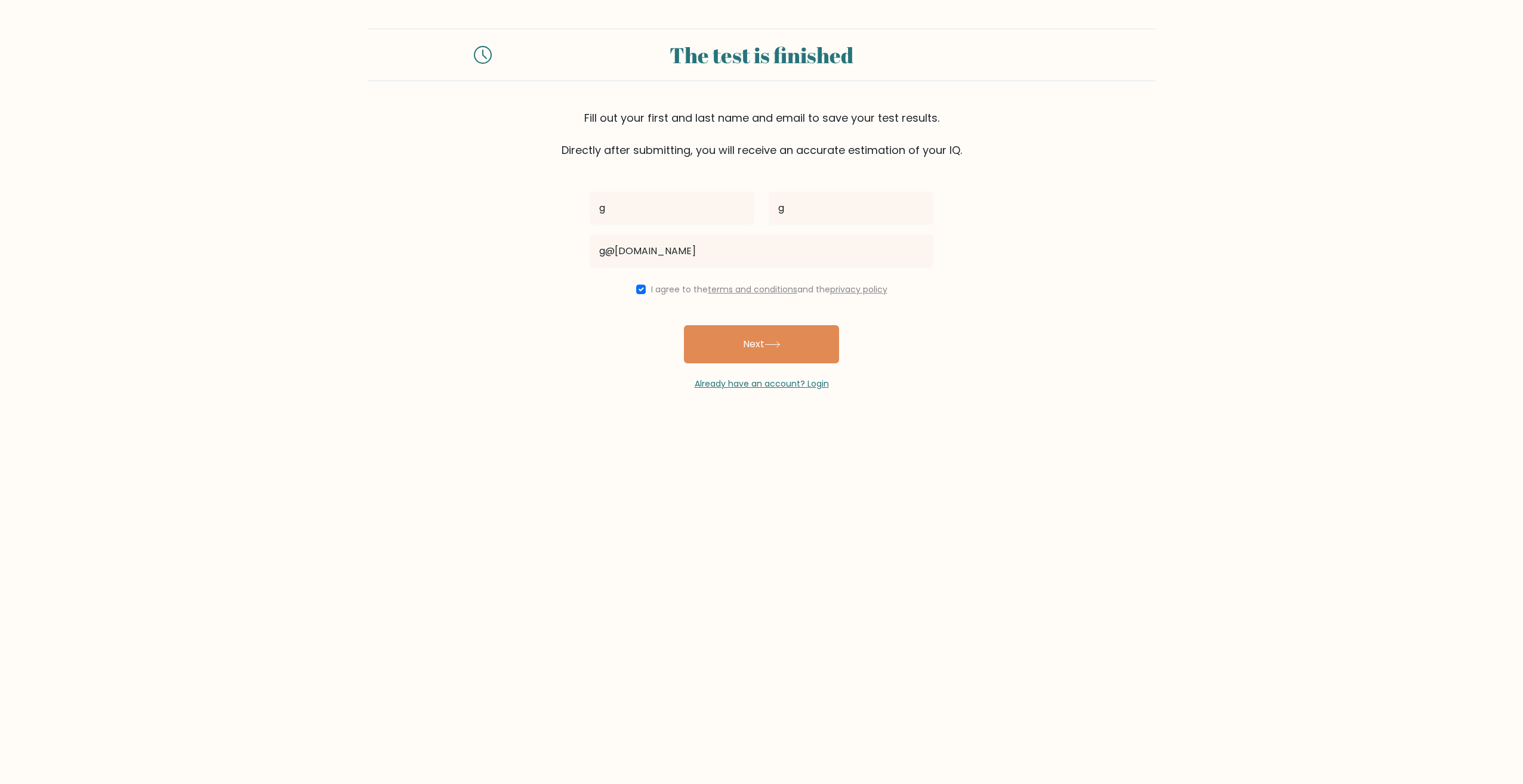
click at [705, 340] on button "Next" at bounding box center [762, 345] width 155 height 38
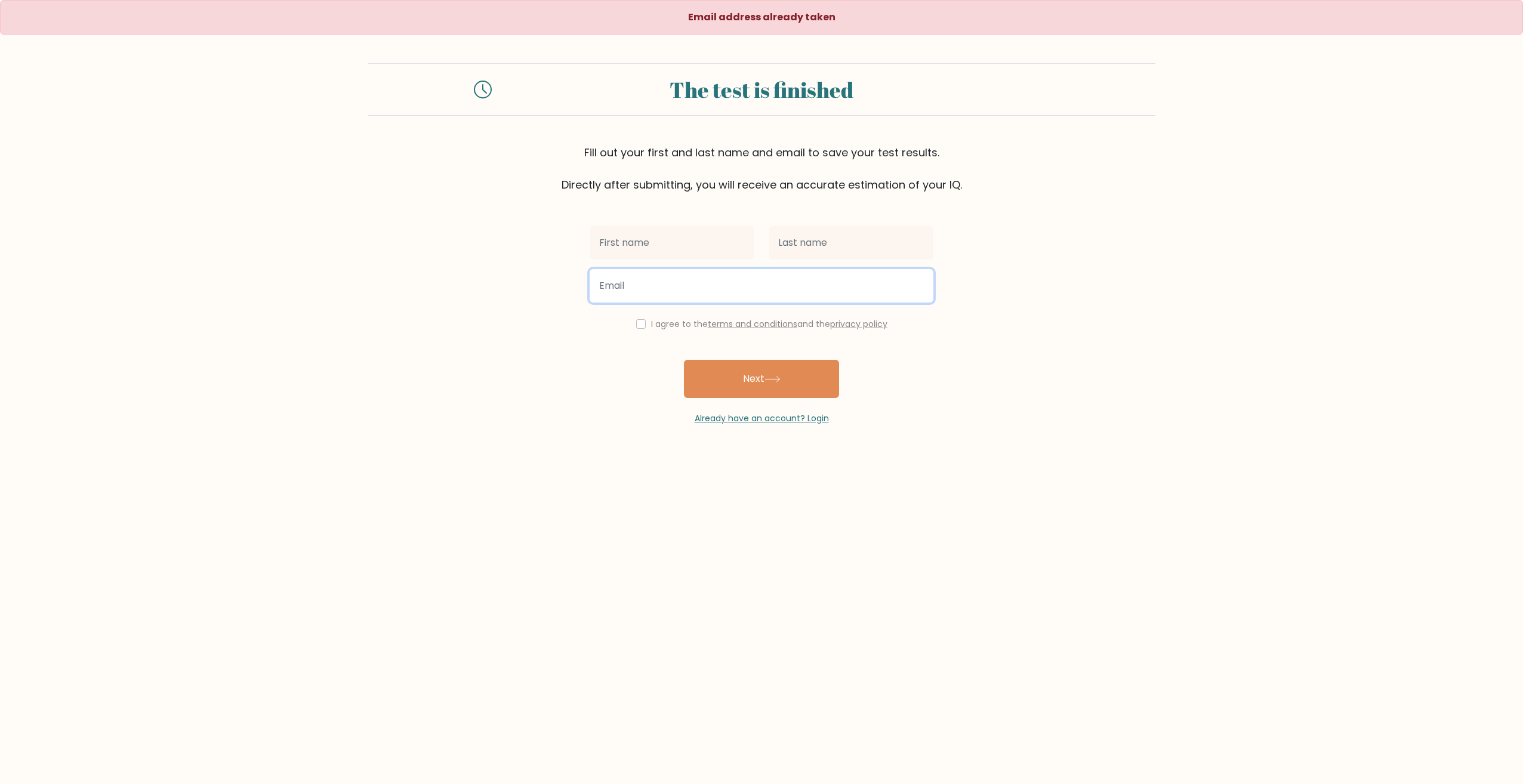
click at [659, 296] on input "email" at bounding box center [762, 285] width 344 height 33
type input "[EMAIL_ADDRESS][DOMAIN_NAME]"
click at [653, 248] on input "text" at bounding box center [672, 243] width 165 height 33
type input "g"
click at [807, 249] on input "text" at bounding box center [851, 243] width 165 height 33
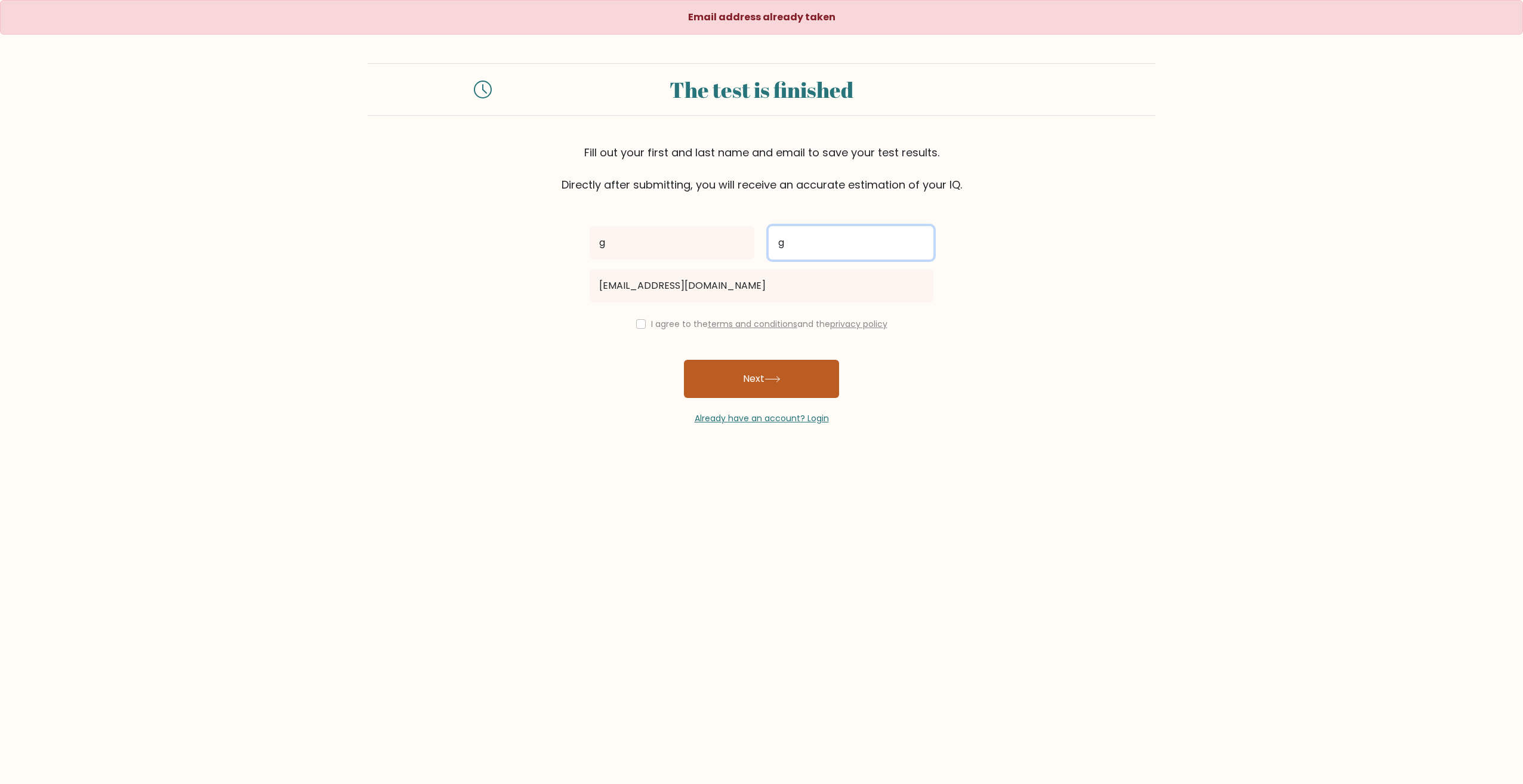
type input "g"
click at [744, 376] on button "Next" at bounding box center [762, 379] width 155 height 38
click at [631, 320] on div "I agree to the terms and conditions and the privacy policy" at bounding box center [762, 323] width 358 height 14
click at [639, 322] on input "checkbox" at bounding box center [641, 323] width 10 height 10
checkbox input "true"
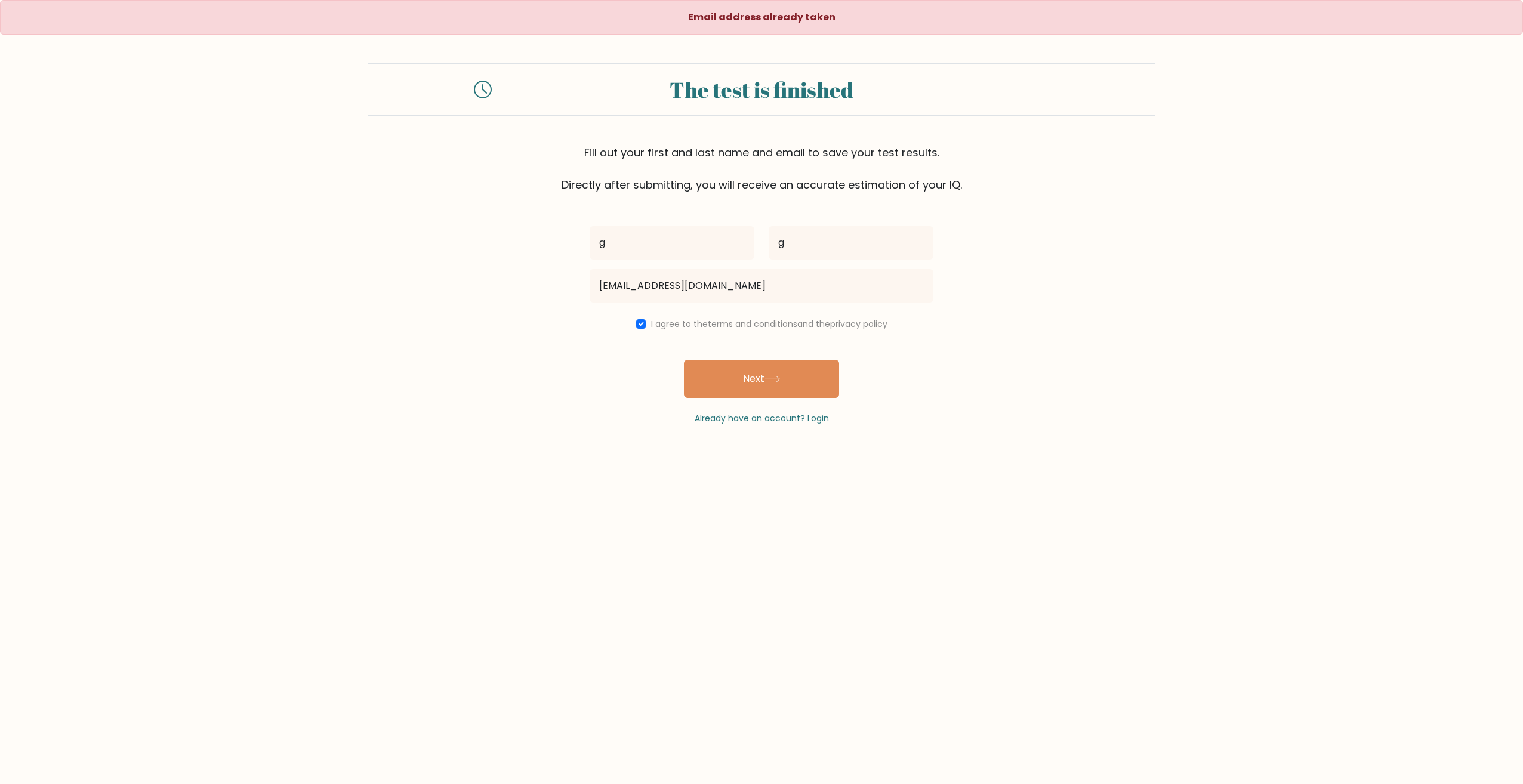
click at [696, 365] on button "Next" at bounding box center [762, 379] width 155 height 38
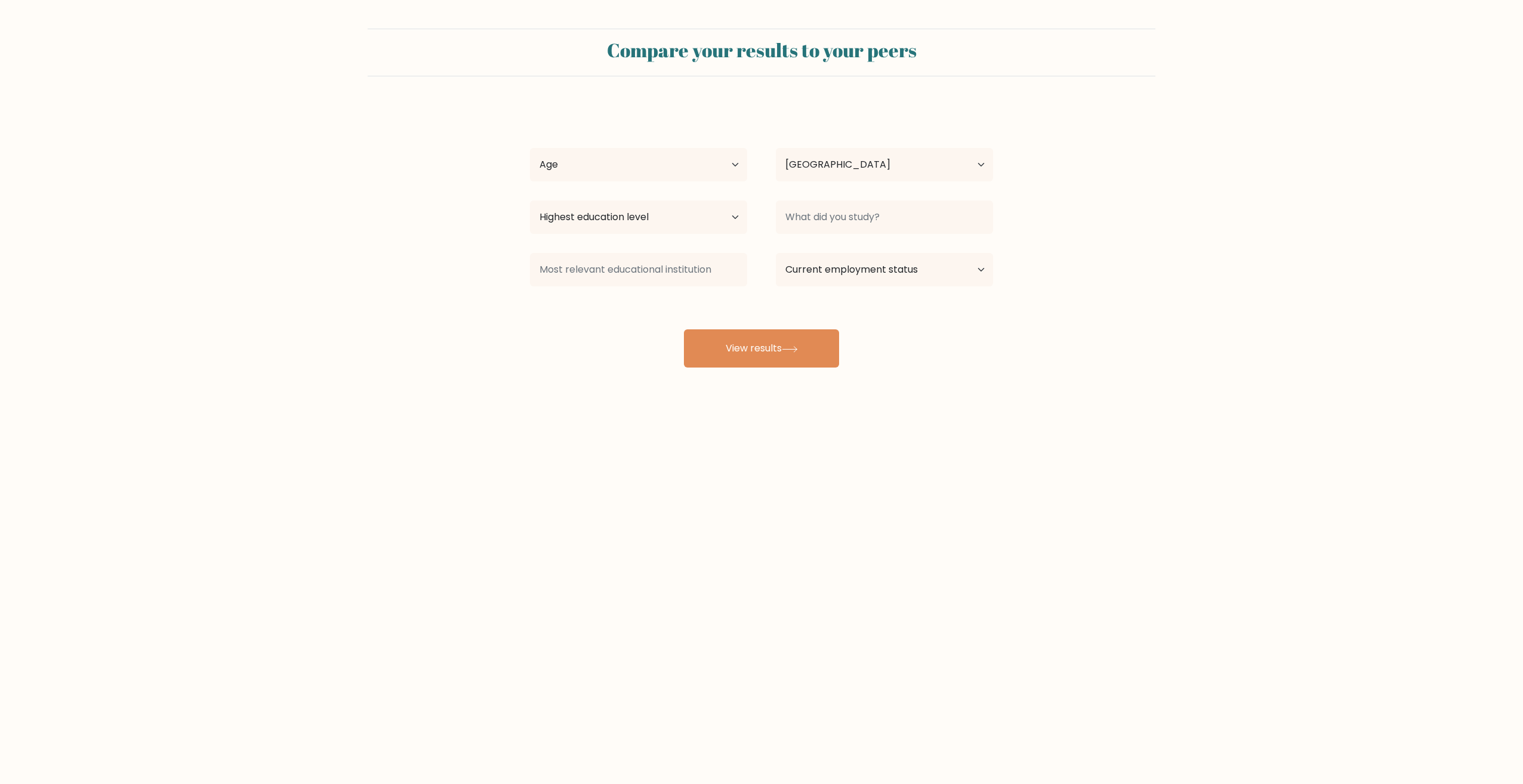
select select "US"
drag, startPoint x: 607, startPoint y: 162, endPoint x: 615, endPoint y: 175, distance: 15.3
click at [607, 162] on select "Age Under [DEMOGRAPHIC_DATA] [DEMOGRAPHIC_DATA] [DEMOGRAPHIC_DATA] [DEMOGRAPHIC…" at bounding box center [639, 164] width 218 height 33
click at [530, 148] on select "Age Under [DEMOGRAPHIC_DATA] [DEMOGRAPHIC_DATA] [DEMOGRAPHIC_DATA] [DEMOGRAPHIC…" at bounding box center [639, 164] width 218 height 33
click at [633, 160] on select "Age Under [DEMOGRAPHIC_DATA] [DEMOGRAPHIC_DATA] [DEMOGRAPHIC_DATA] [DEMOGRAPHIC…" at bounding box center [639, 164] width 218 height 33
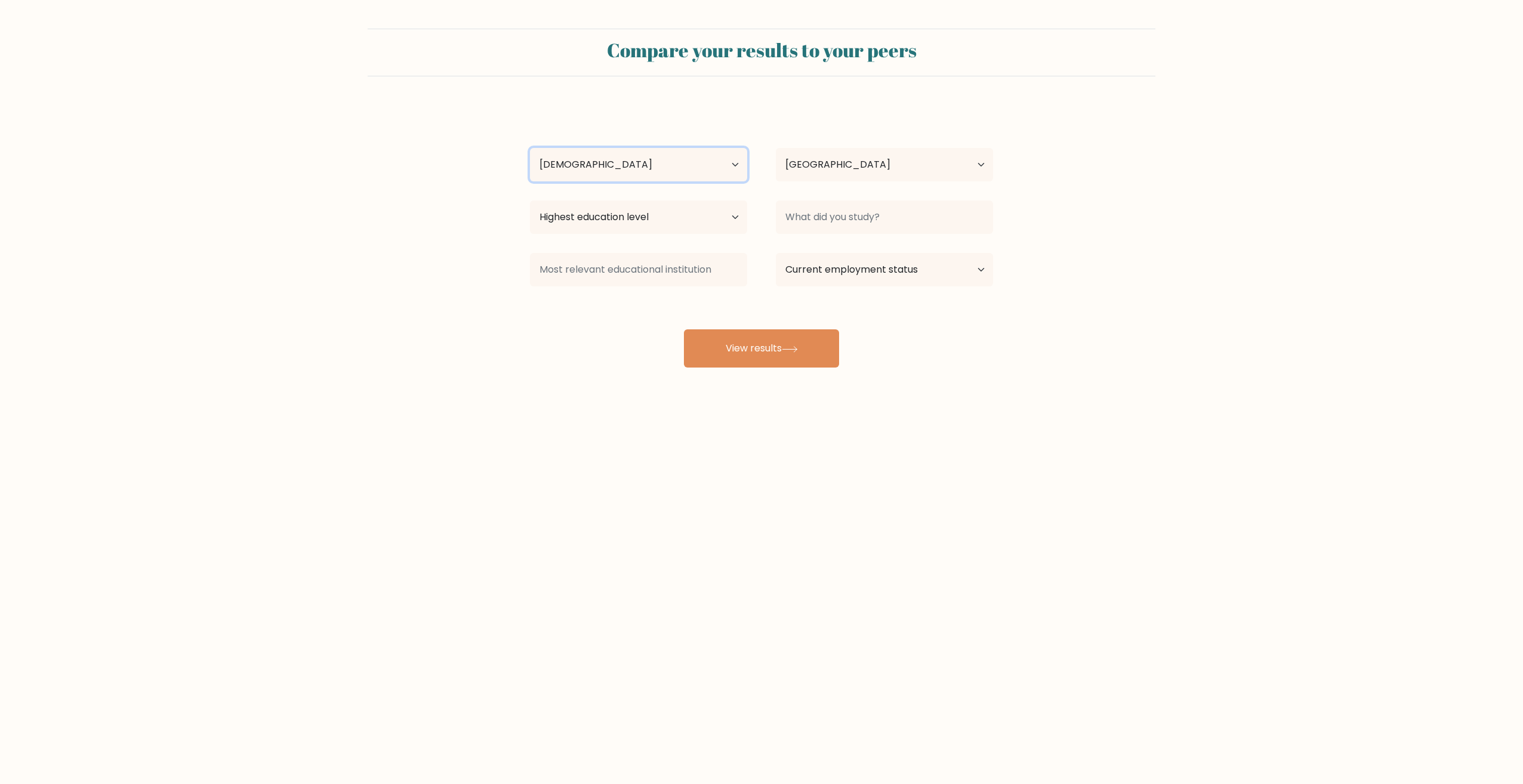
select select "65_plus"
click at [530, 148] on select "Age Under [DEMOGRAPHIC_DATA] [DEMOGRAPHIC_DATA] [DEMOGRAPHIC_DATA] [DEMOGRAPHIC…" at bounding box center [639, 164] width 218 height 33
click at [608, 223] on select "Highest education level No schooling Primary Lower Secondary Upper Secondary Oc…" at bounding box center [639, 217] width 218 height 33
select select "primary"
click at [530, 200] on select "Highest education level No schooling Primary Lower Secondary Upper Secondary Oc…" at bounding box center [639, 217] width 218 height 33
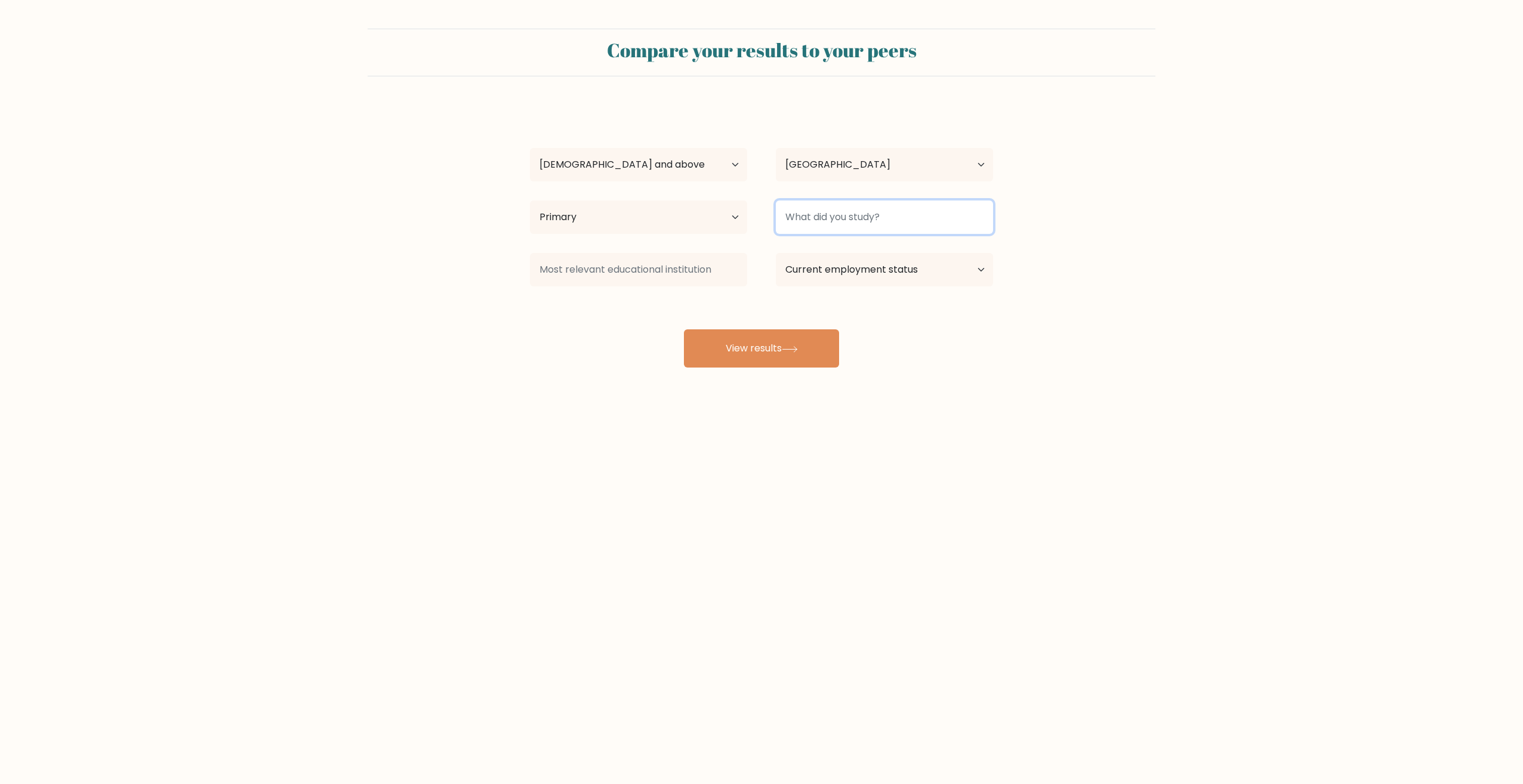
click at [819, 211] on input at bounding box center [884, 217] width 218 height 33
type input "no"
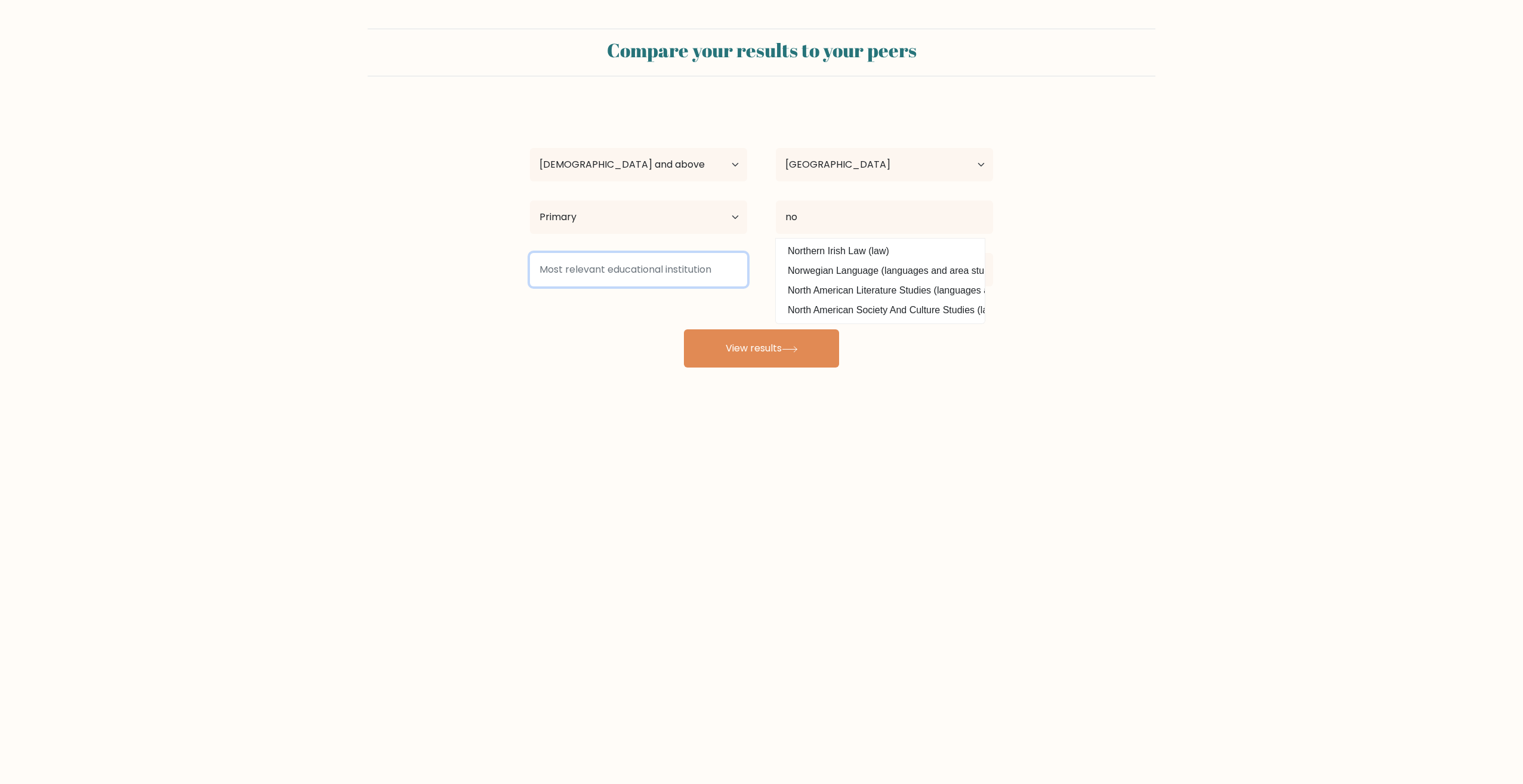
click at [692, 274] on input at bounding box center [639, 269] width 218 height 33
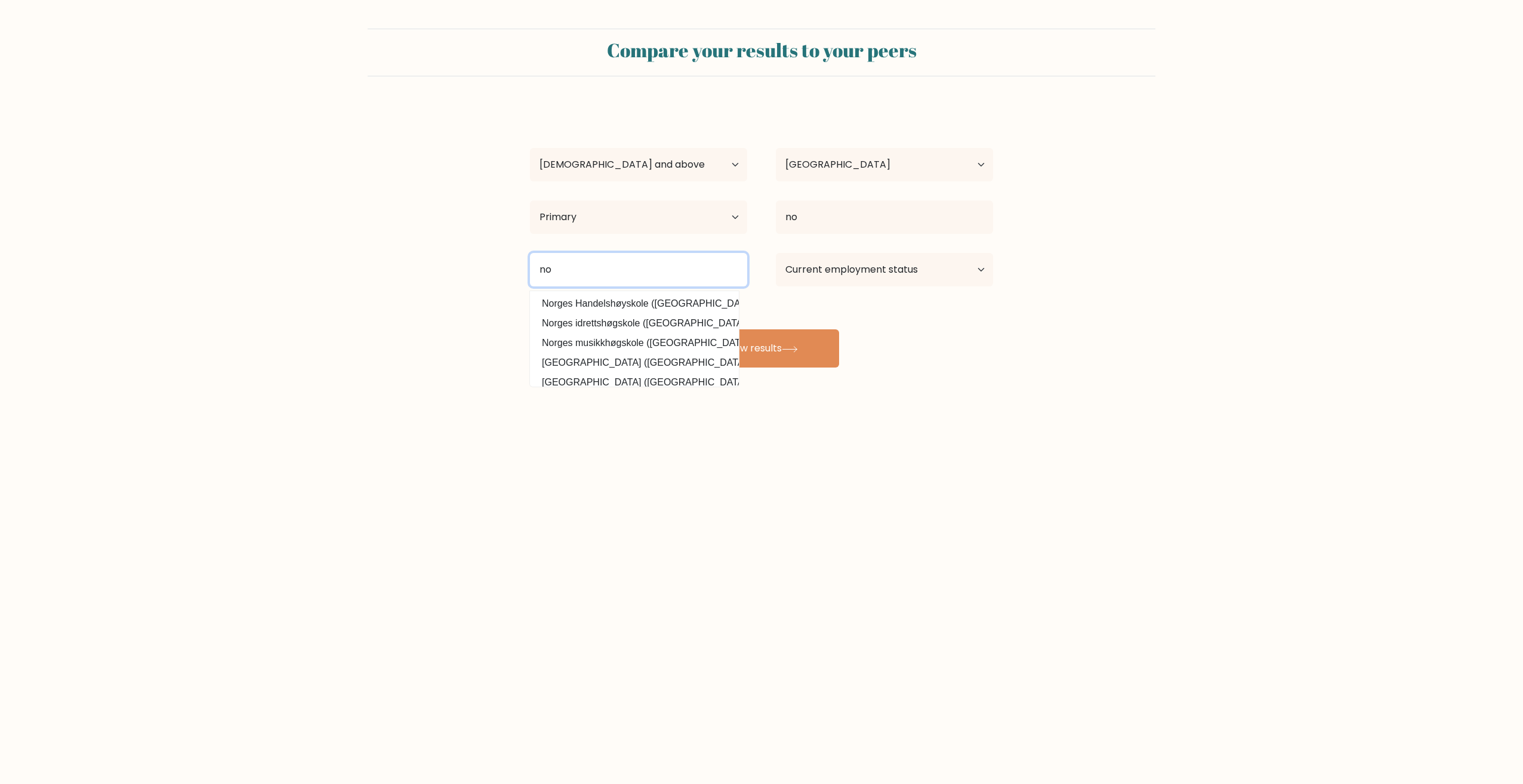
type input "no"
drag, startPoint x: 851, startPoint y: 272, endPoint x: 844, endPoint y: 282, distance: 12.2
click at [851, 272] on select "Current employment status Employed Student Retired Other / prefer not to answer" at bounding box center [884, 269] width 218 height 33
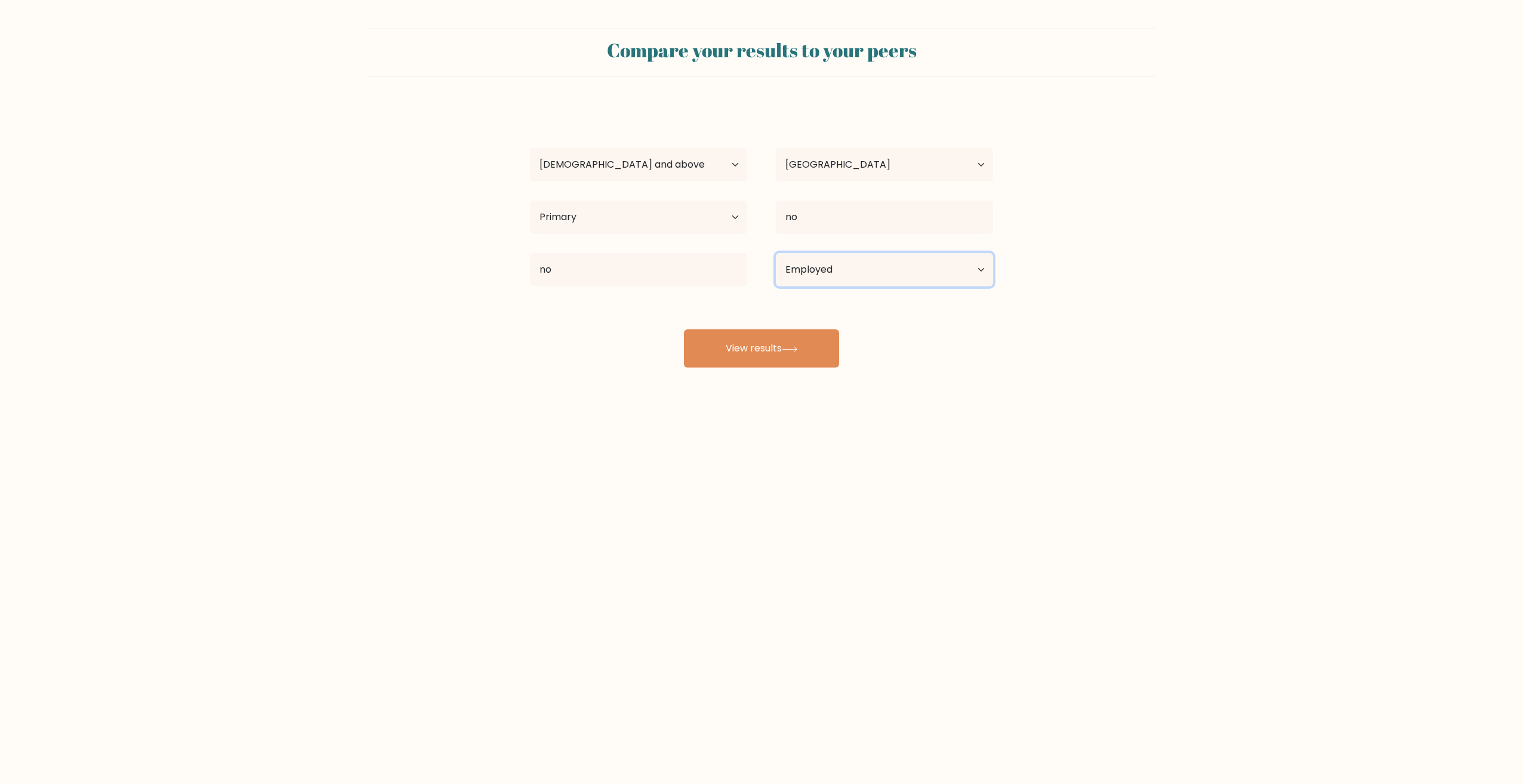
click at [776, 253] on select "Current employment status Employed Student Retired Other / prefer not to answer" at bounding box center [884, 269] width 218 height 33
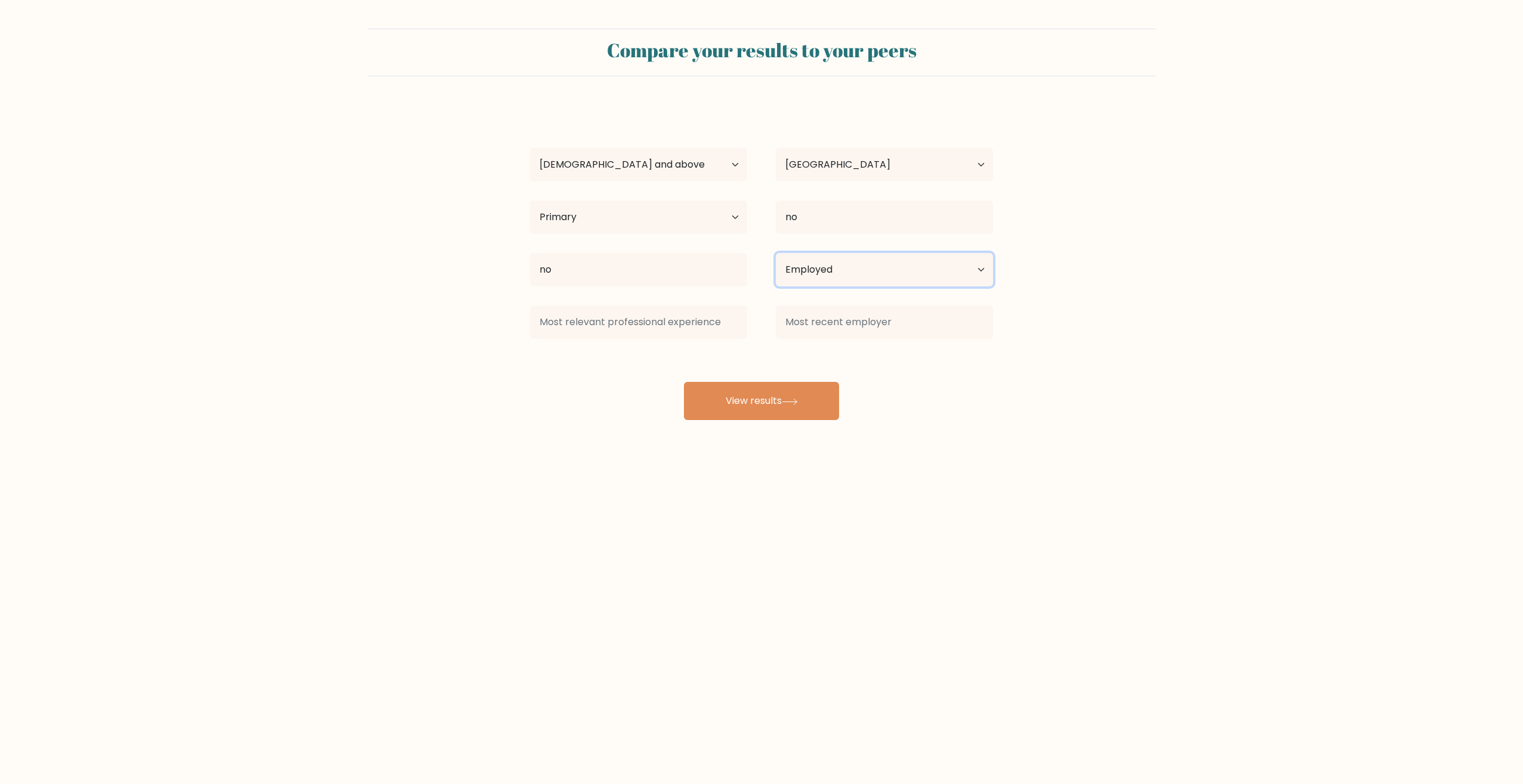
drag, startPoint x: 840, startPoint y: 266, endPoint x: 844, endPoint y: 282, distance: 16.5
click at [840, 266] on select "Current employment status Employed Student Retired Other / prefer not to answer" at bounding box center [884, 269] width 218 height 33
select select "other"
click at [776, 253] on select "Current employment status Employed Student Retired Other / prefer not to answer" at bounding box center [884, 269] width 218 height 33
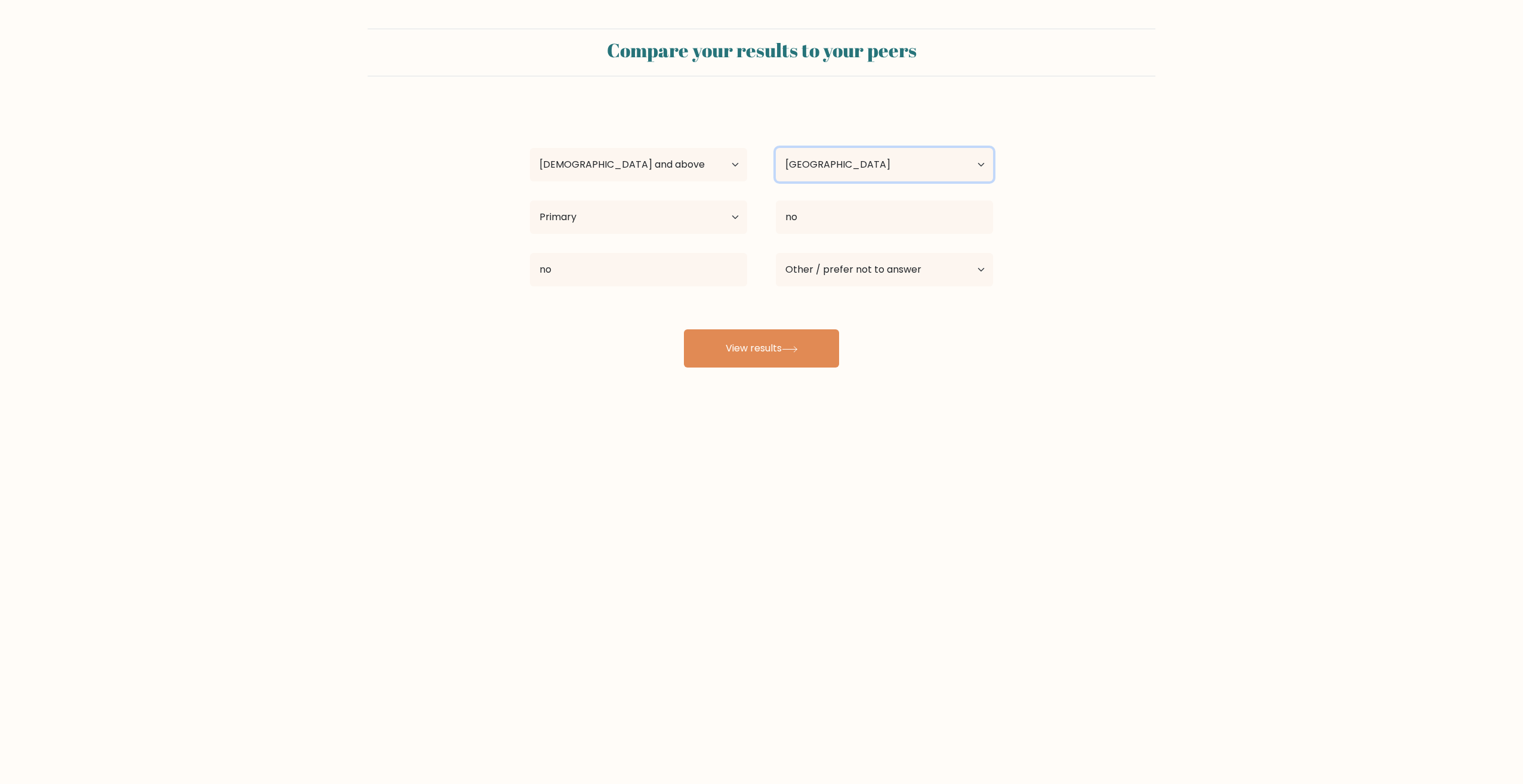
click at [852, 172] on select "Country Afghanistan Albania Algeria American Samoa Andorra Angola Anguilla Anta…" at bounding box center [884, 164] width 218 height 33
select select "NP"
click at [776, 148] on select "Country Afghanistan Albania Algeria American Samoa Andorra Angola Anguilla Anta…" at bounding box center [884, 164] width 218 height 33
click at [781, 337] on button "View results" at bounding box center [762, 348] width 155 height 38
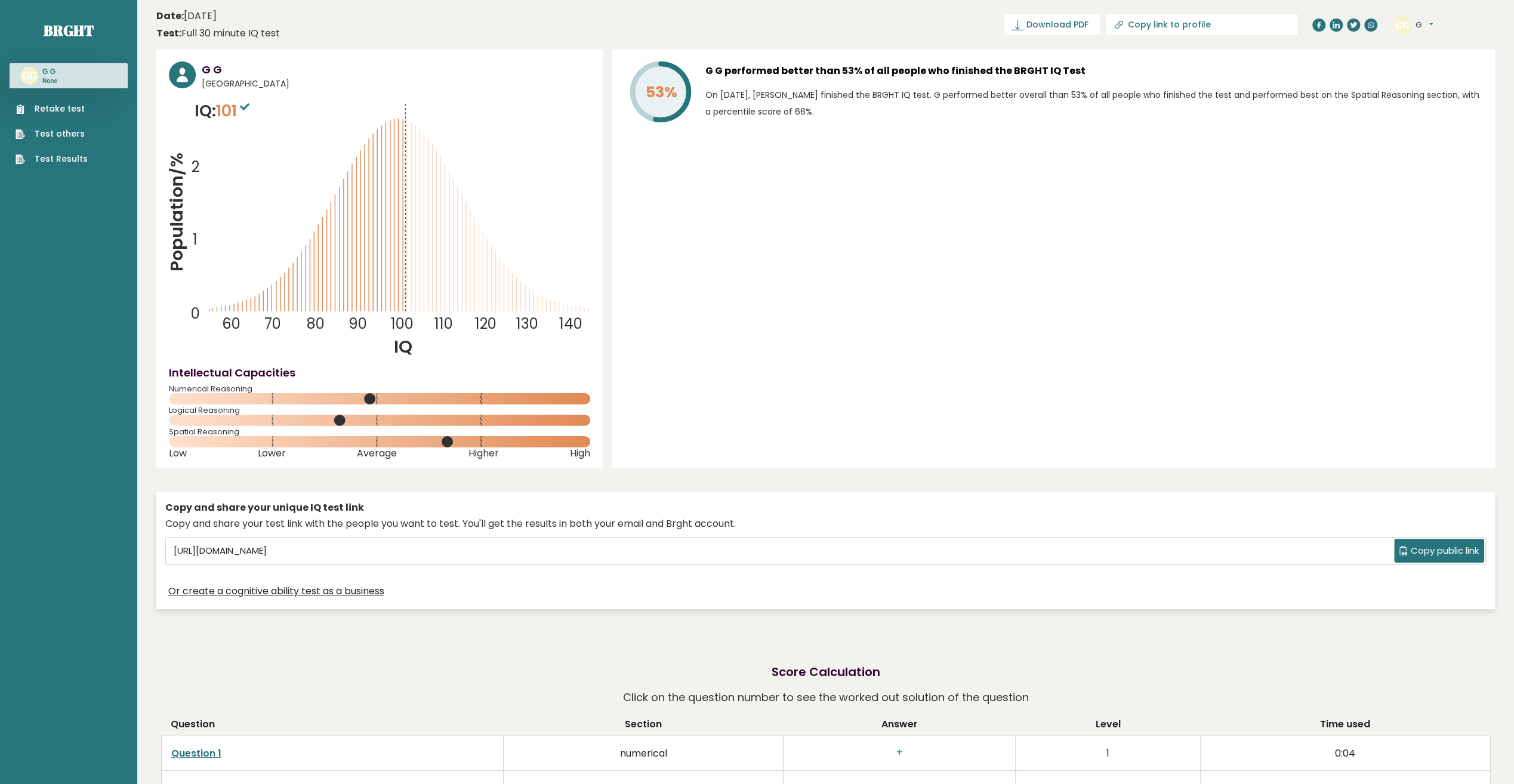
click at [783, 350] on div "53% G G performed better than 53% of all people who finished the BRGHT IQ Test …" at bounding box center [1054, 258] width 884 height 418
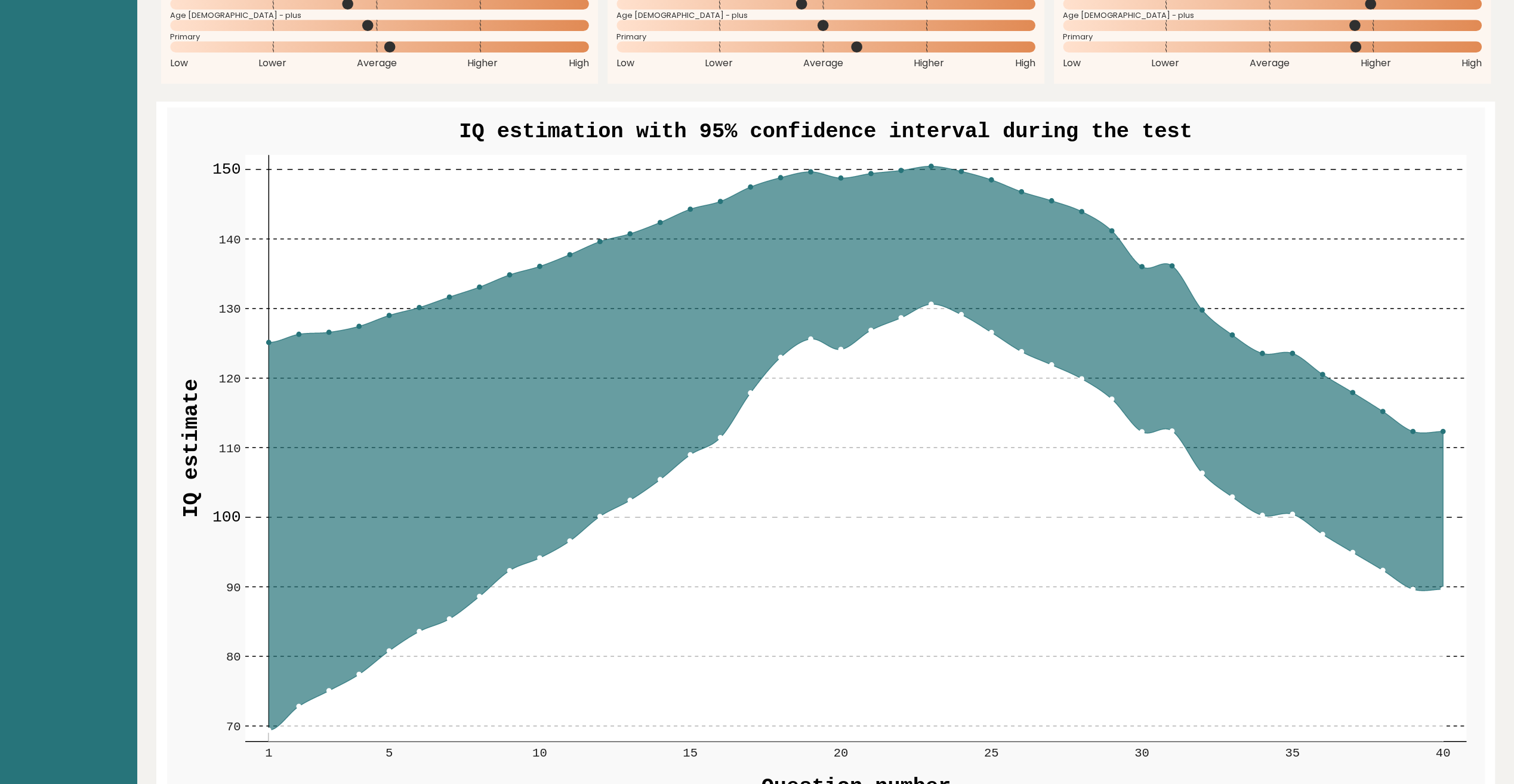
scroll to position [1372, 0]
